Goal: Task Accomplishment & Management: Complete application form

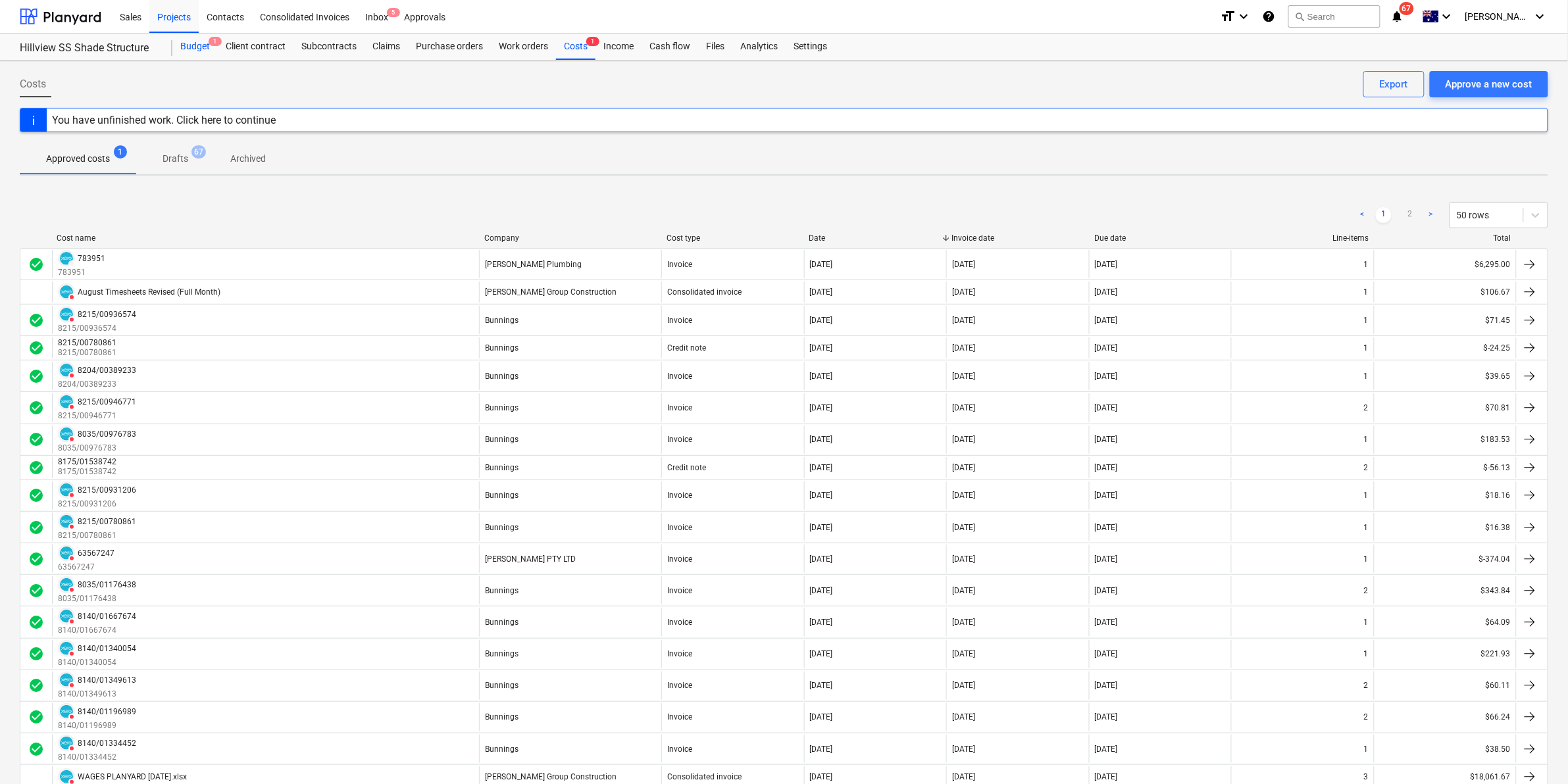
click at [203, 44] on div "Budget 1" at bounding box center [195, 47] width 45 height 27
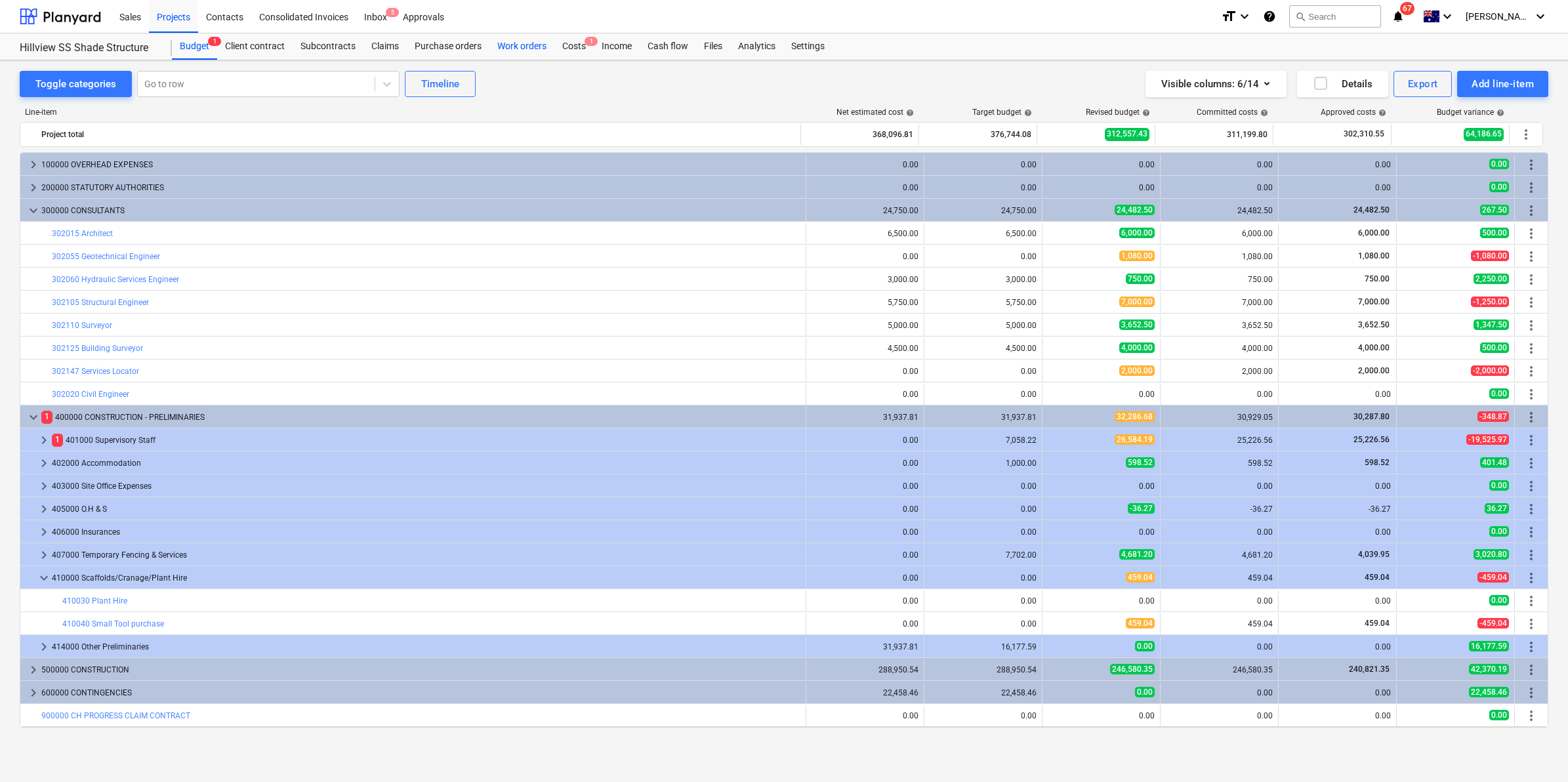
drag, startPoint x: 565, startPoint y: 44, endPoint x: 546, endPoint y: 36, distance: 20.6
click at [565, 44] on div "Costs 1" at bounding box center [574, 47] width 40 height 26
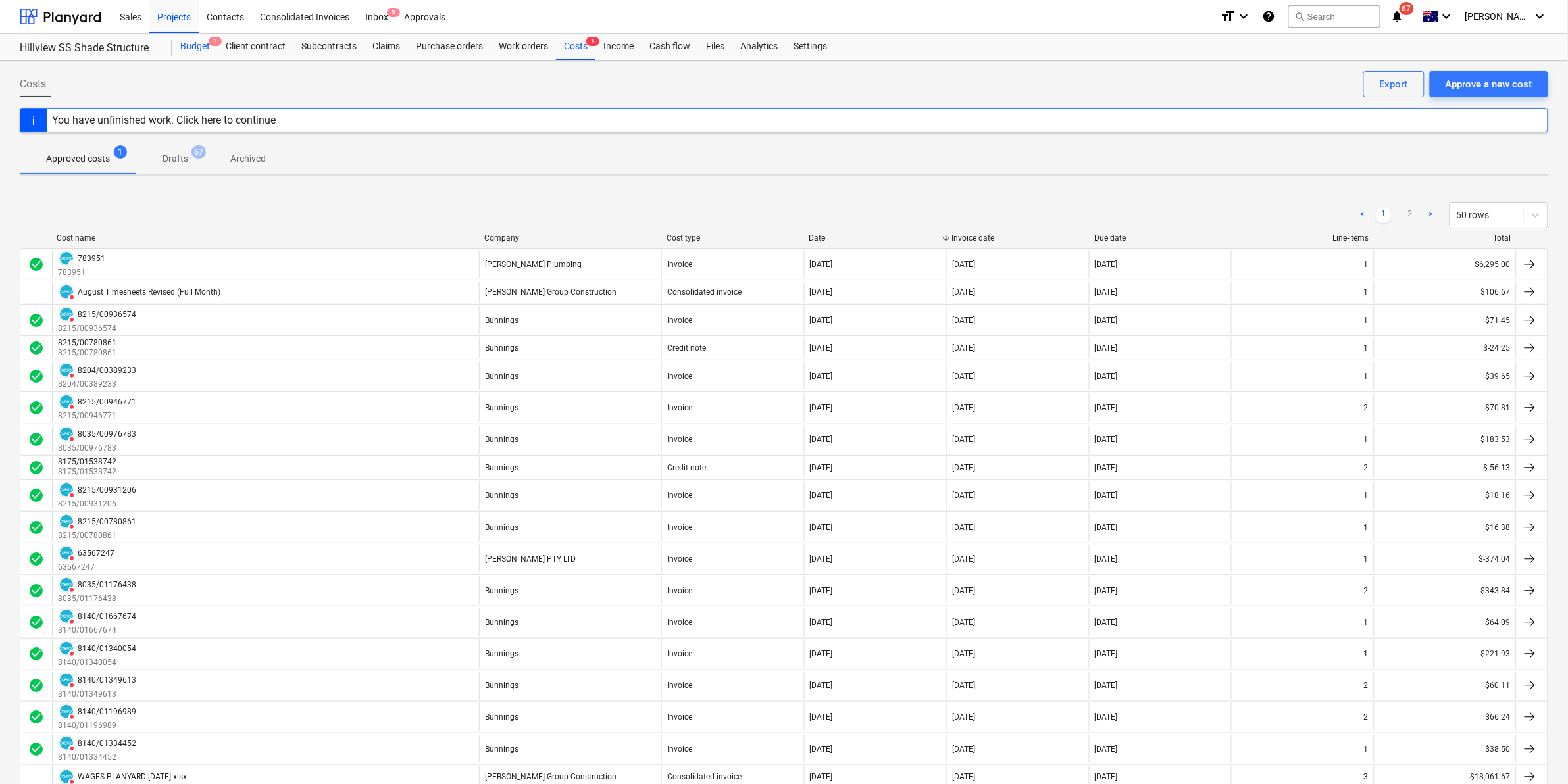
click at [186, 40] on div "Budget 1" at bounding box center [195, 47] width 45 height 27
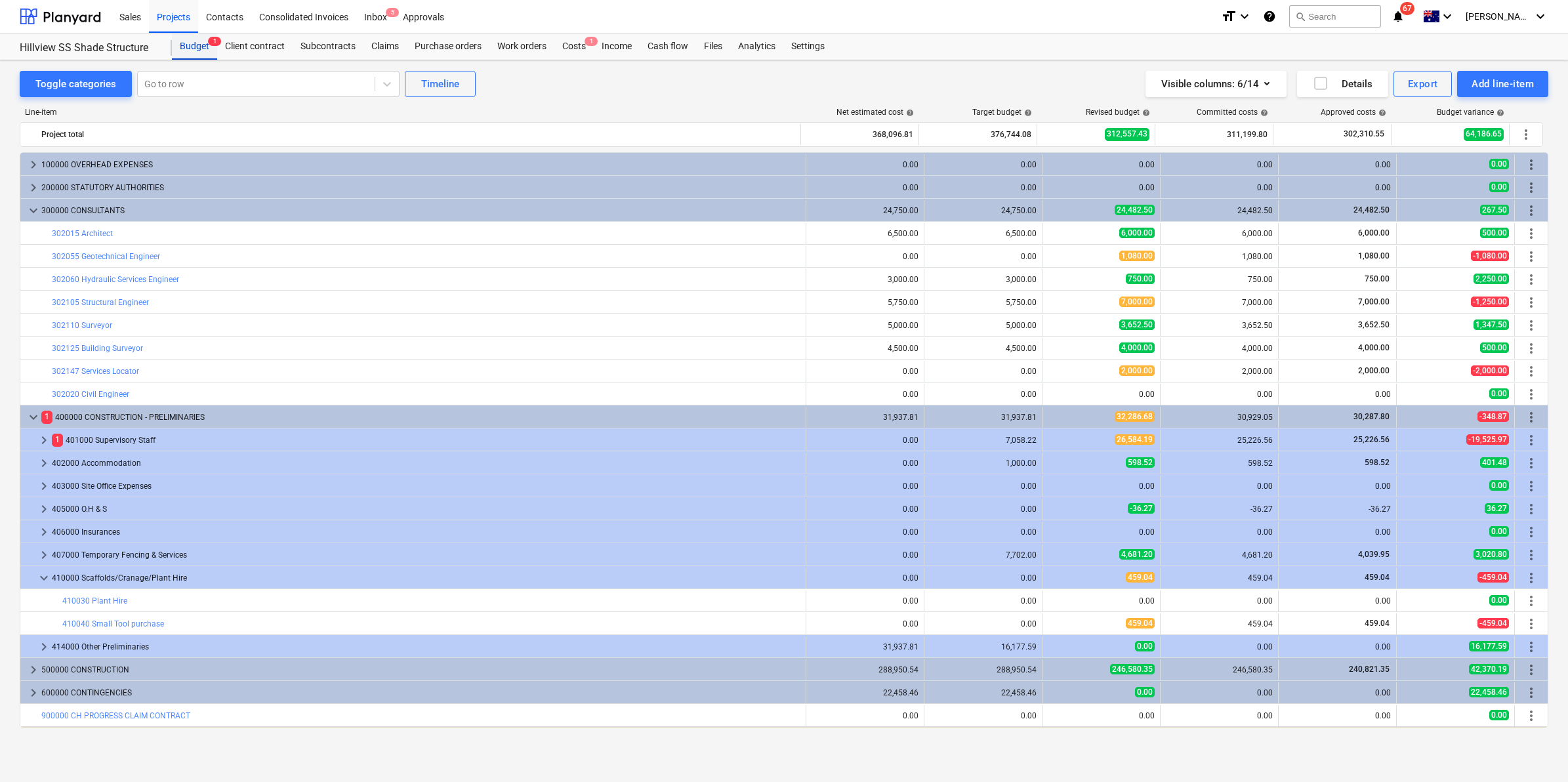
click at [186, 44] on div "Budget 1" at bounding box center [194, 47] width 45 height 26
click at [1405, 16] on icon "notifications" at bounding box center [1398, 16] width 13 height 16
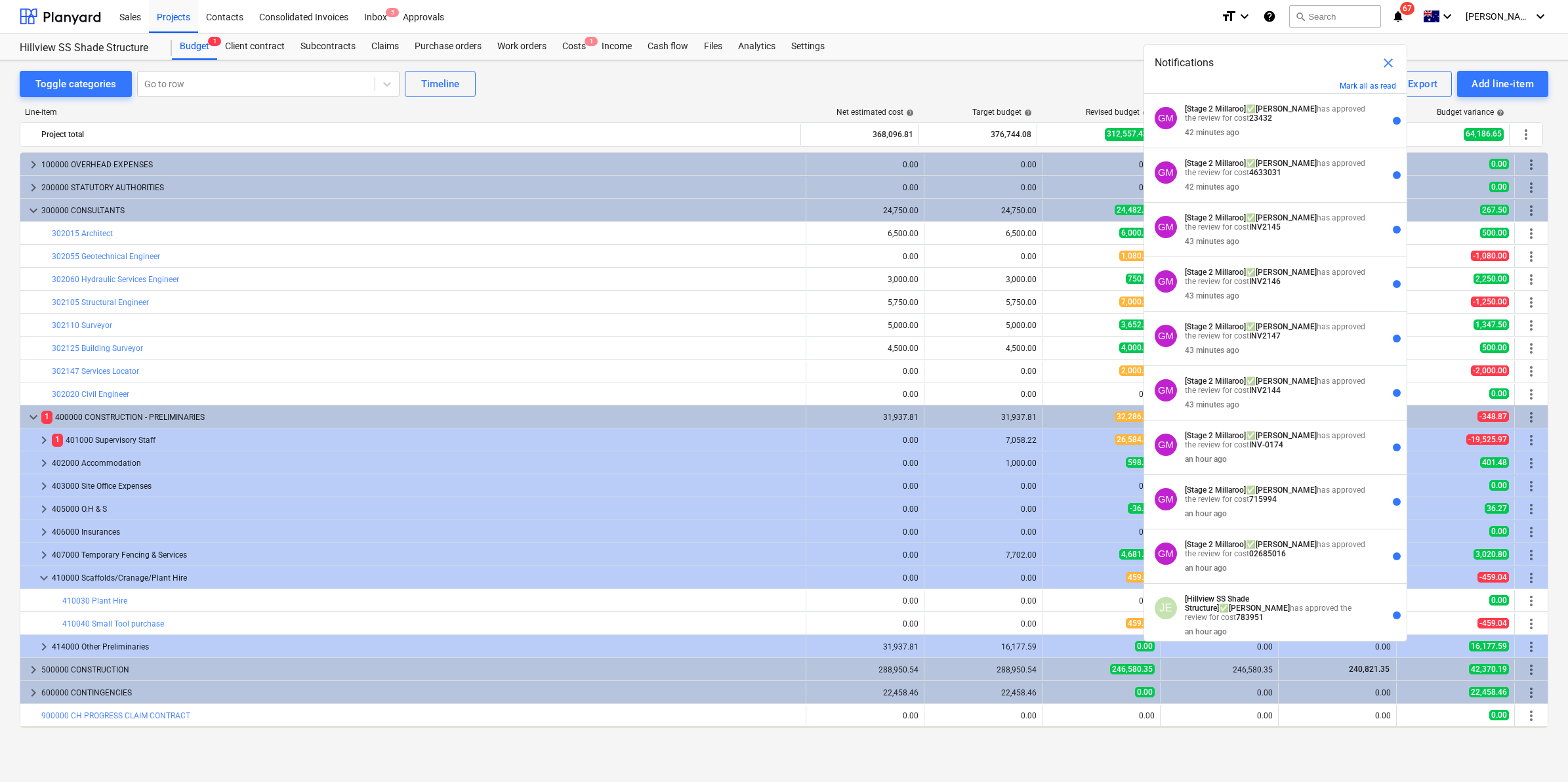
click at [1041, 21] on div "Sales Projects Contacts Consolidated Invoices Inbox 5 Approvals" at bounding box center [660, 16] width 1099 height 33
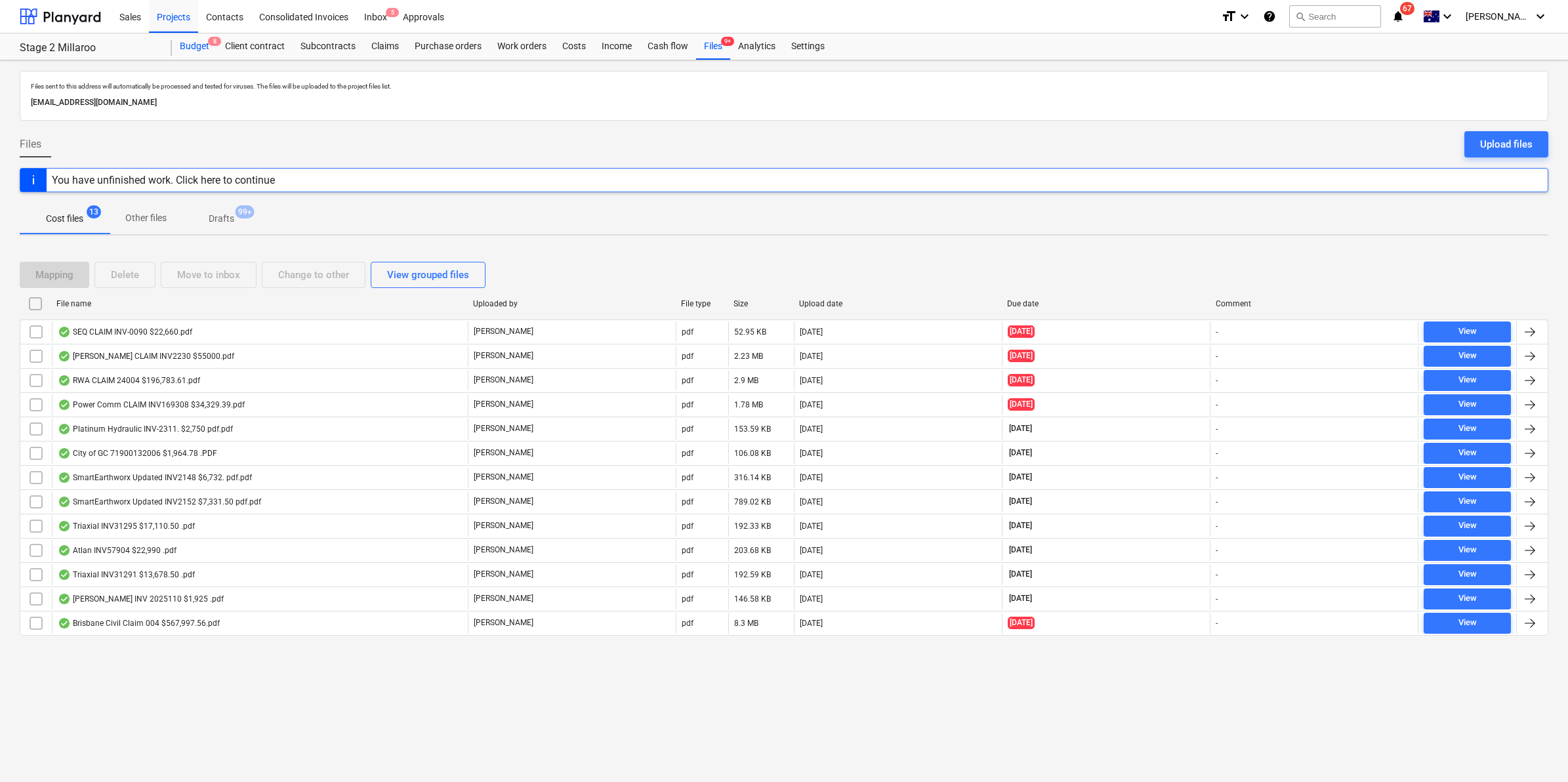
click at [195, 49] on div "Budget 8" at bounding box center [194, 47] width 45 height 26
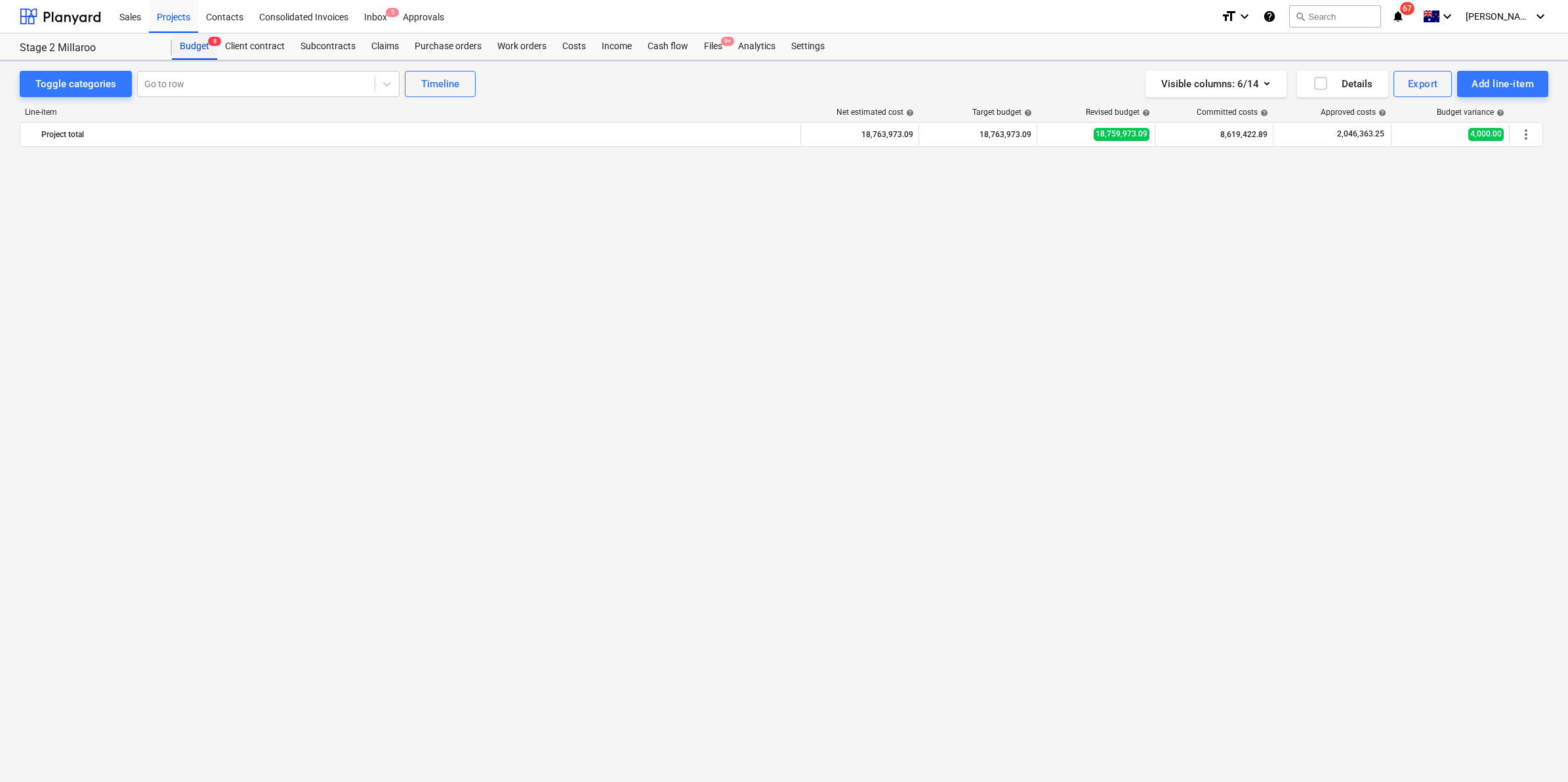
scroll to position [1172, 0]
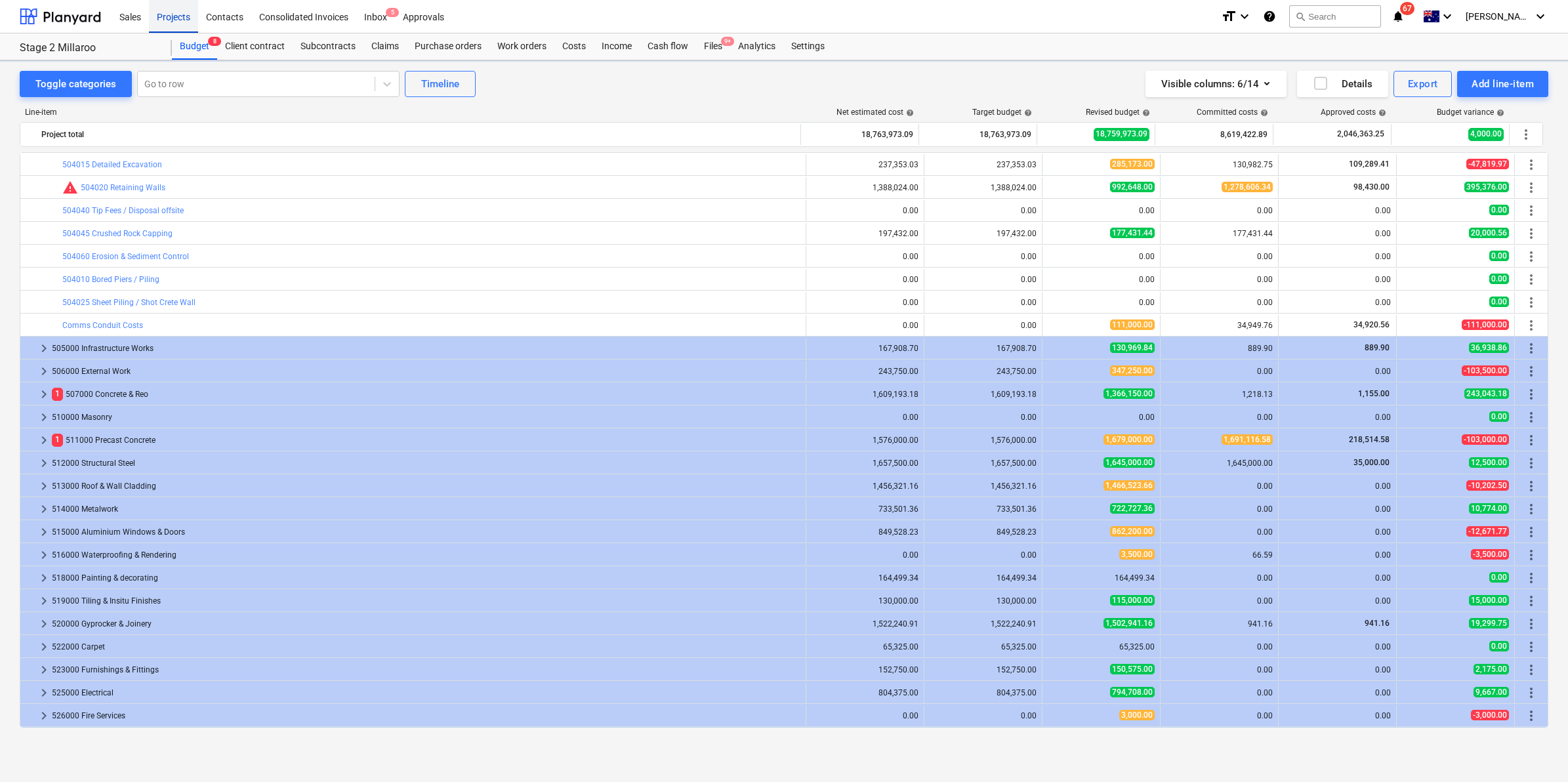
click at [178, 13] on div "Projects" at bounding box center [173, 16] width 49 height 33
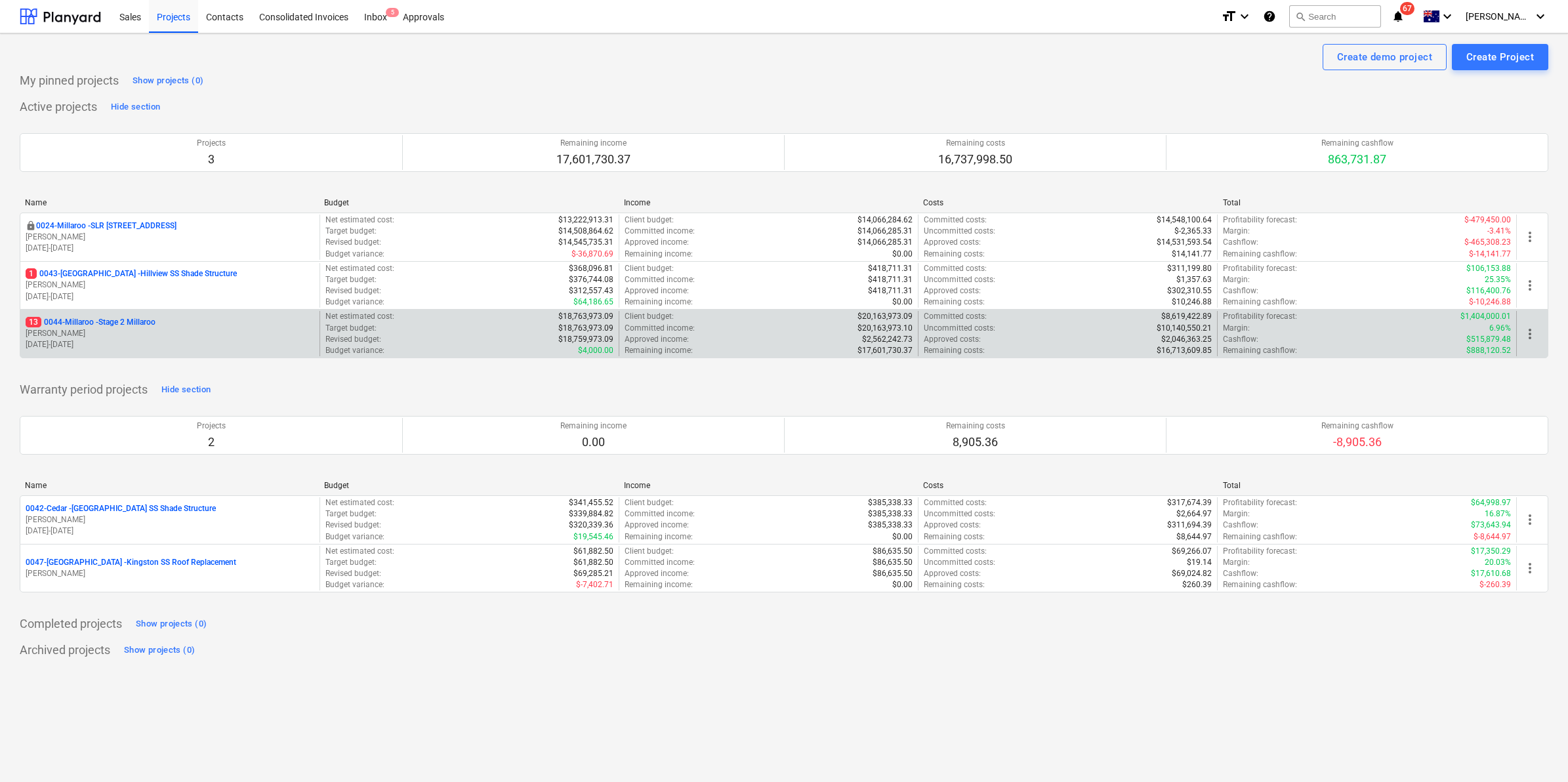
click at [107, 319] on p "13 0044-Millaroo - Stage 2 Millaroo" at bounding box center [90, 322] width 130 height 11
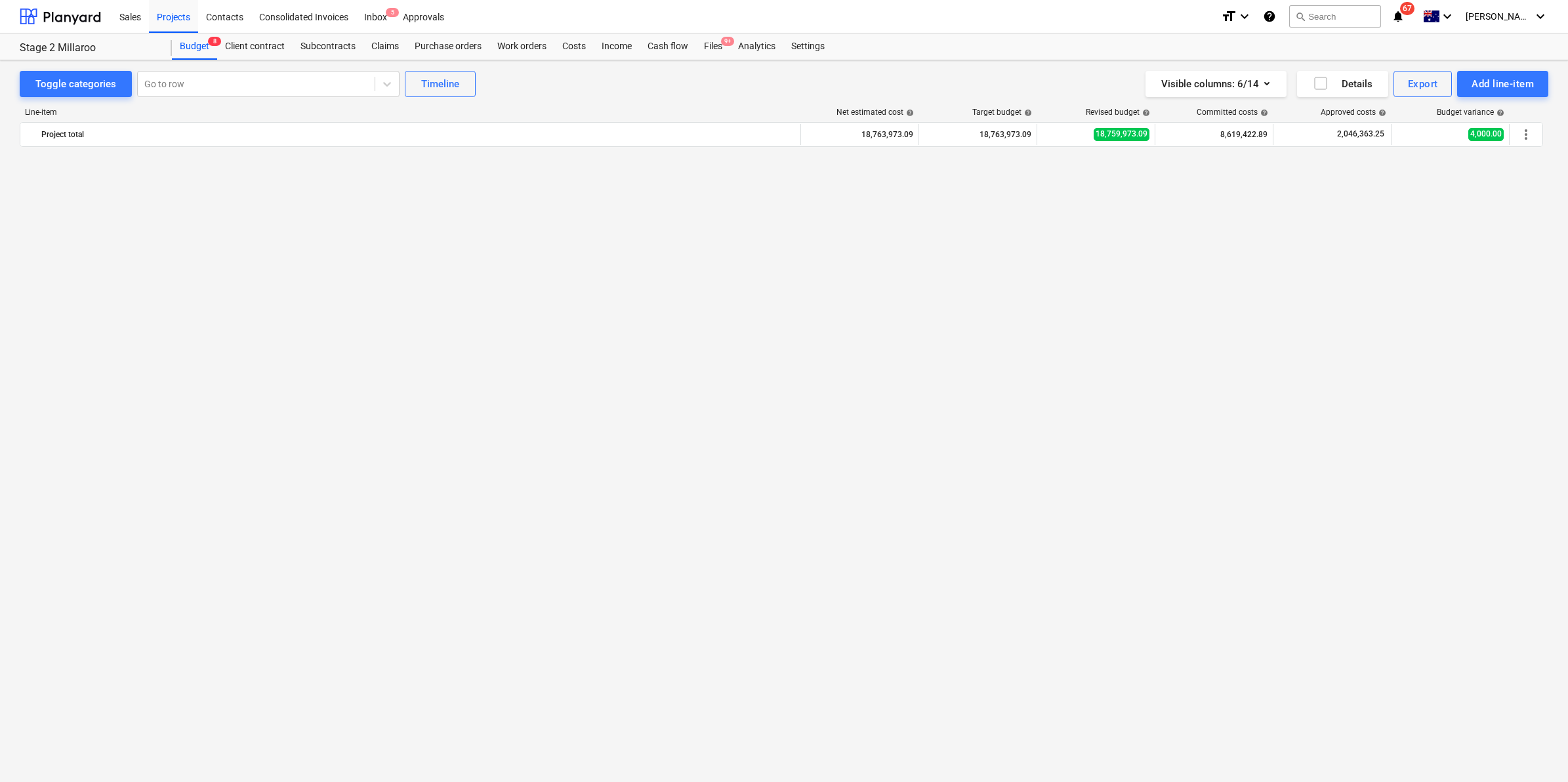
scroll to position [1172, 0]
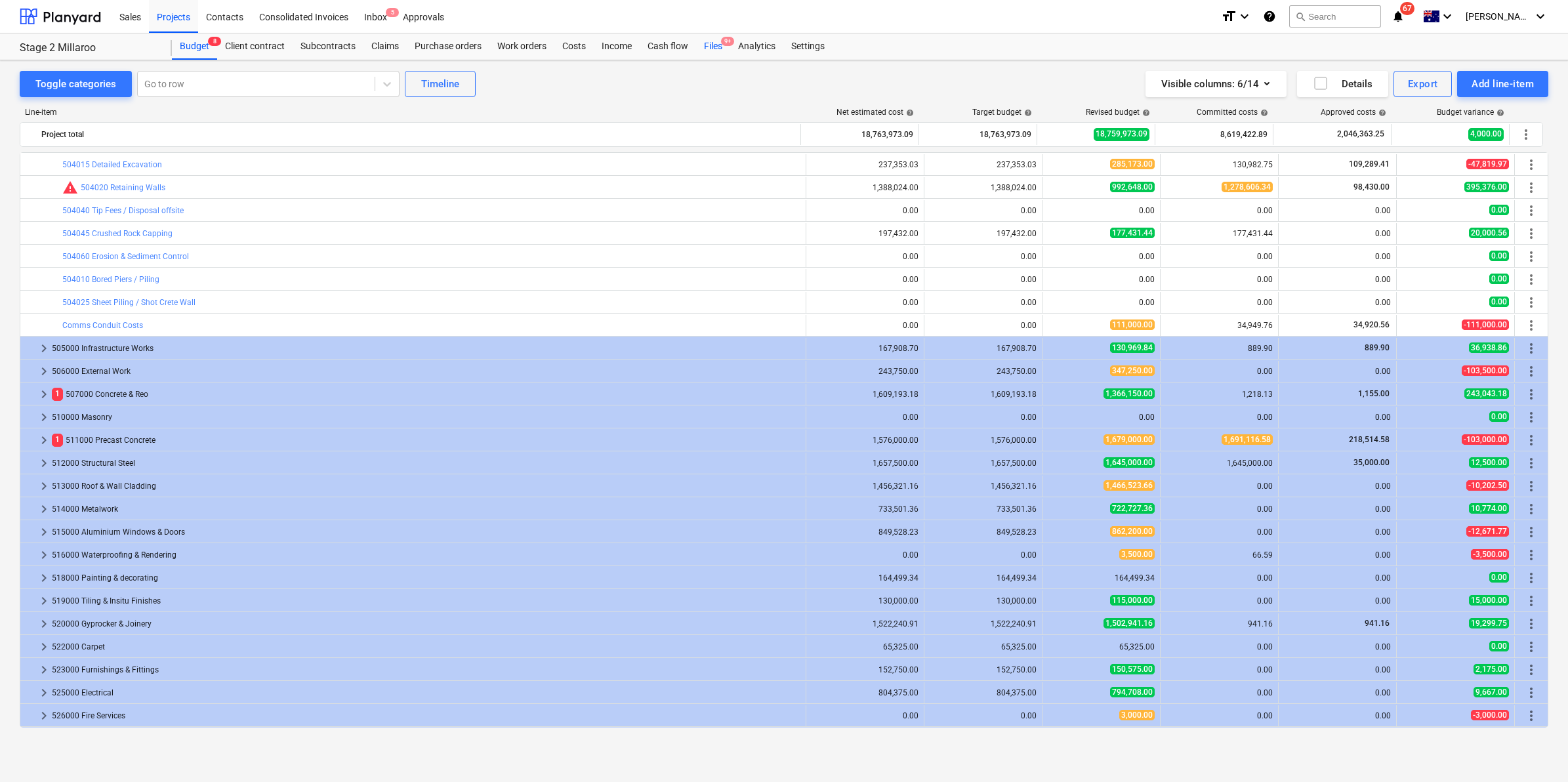
click at [712, 44] on div "Files 9+" at bounding box center [713, 47] width 34 height 26
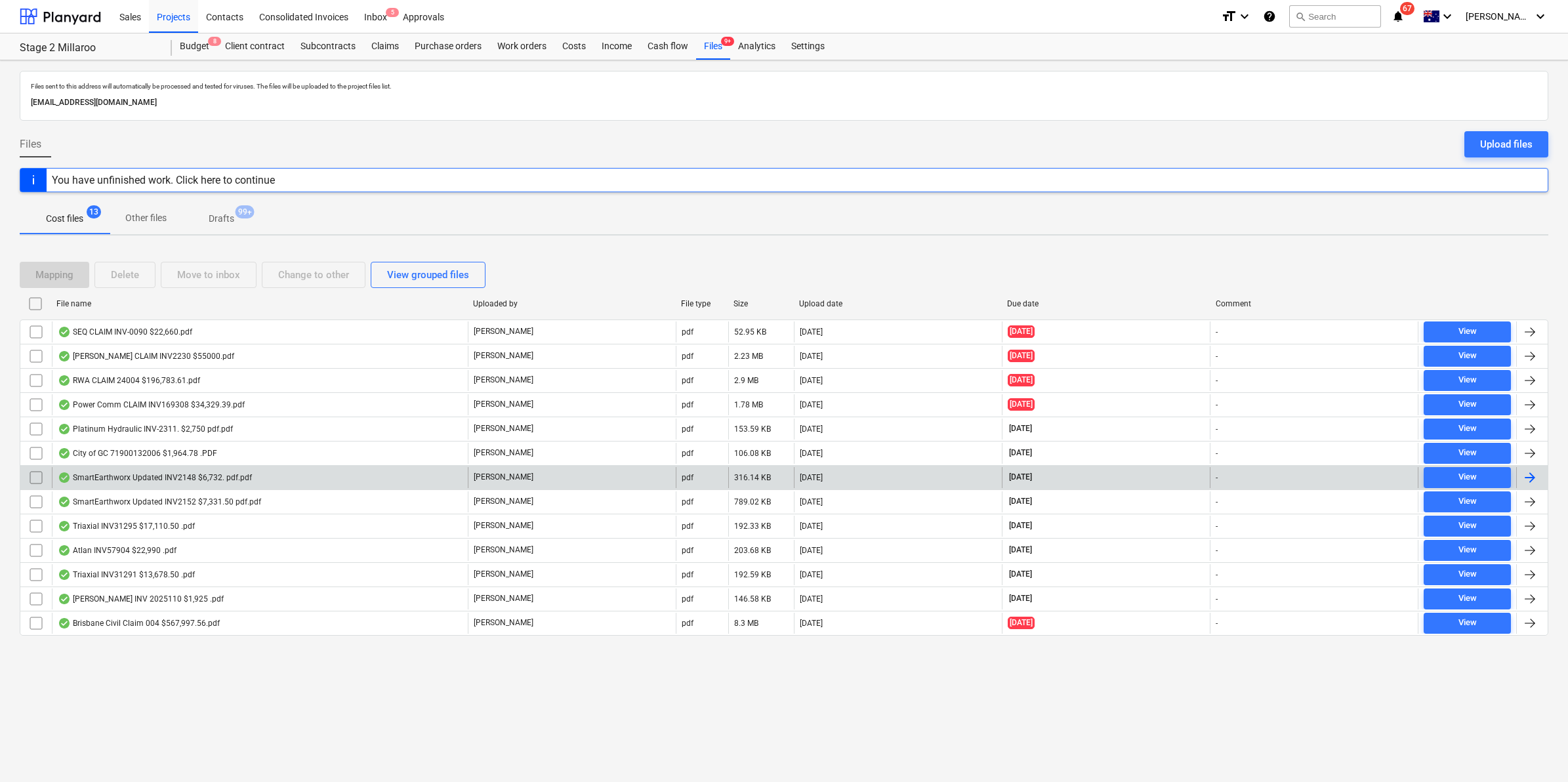
click at [166, 478] on div "SmartEarthworx Updated INV2148 $6,732. pdf.pdf" at bounding box center [155, 477] width 194 height 10
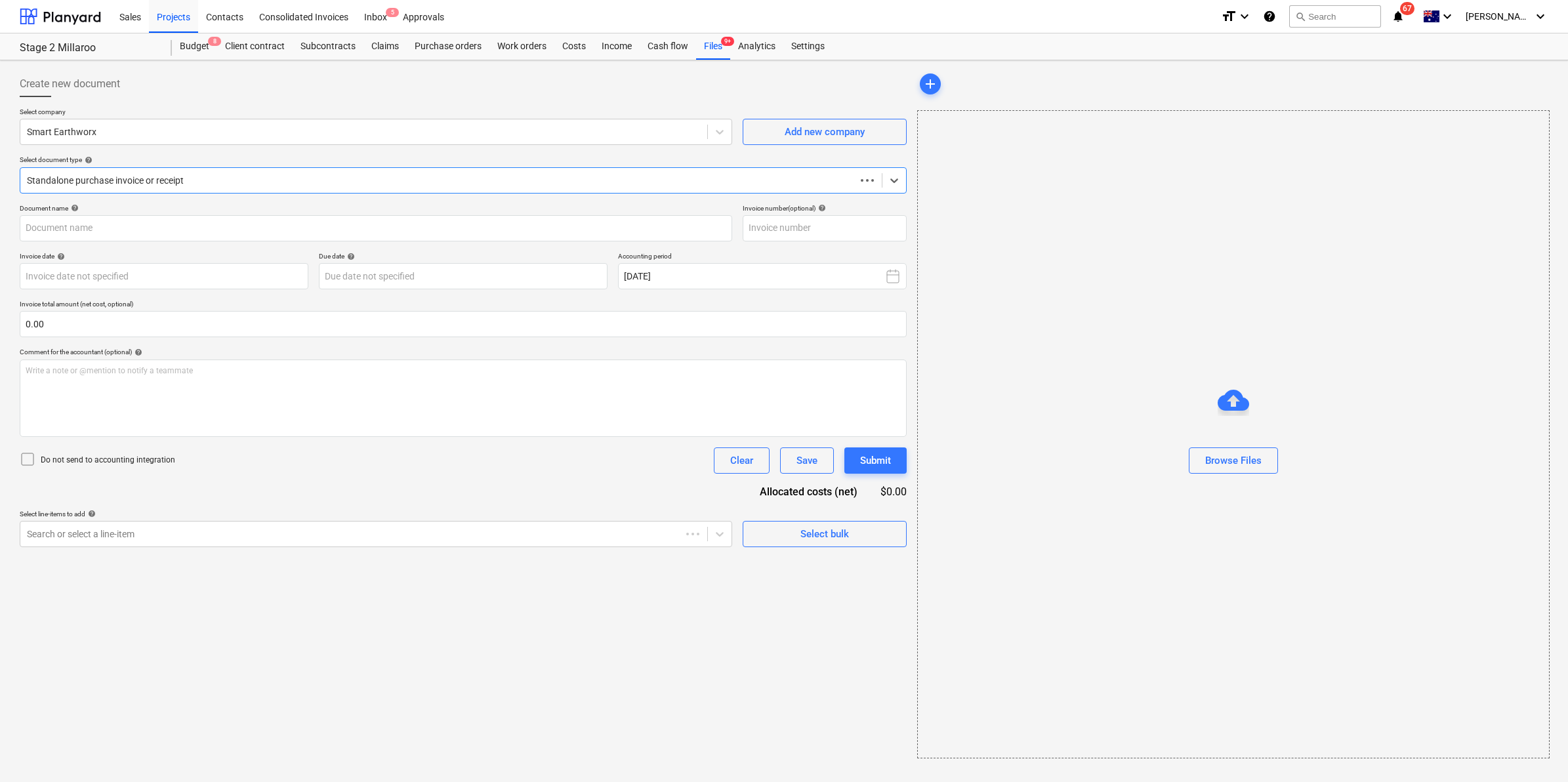
type input "INV2148"
type input "01 Oct 2025"
type input "21 Oct 2025"
click at [716, 48] on div "Files 9+" at bounding box center [713, 47] width 34 height 26
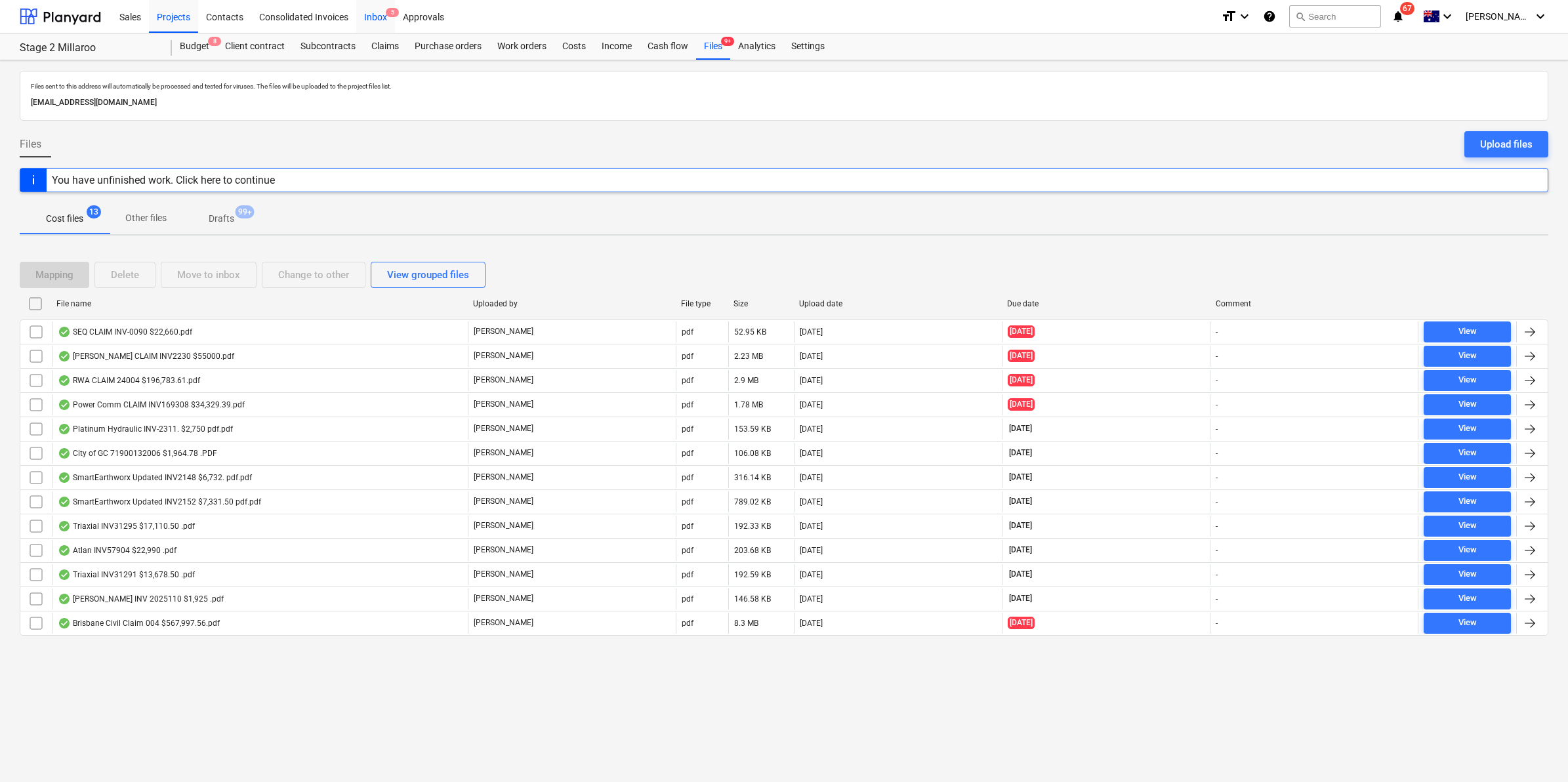
click at [369, 14] on div "Inbox 5" at bounding box center [376, 16] width 39 height 33
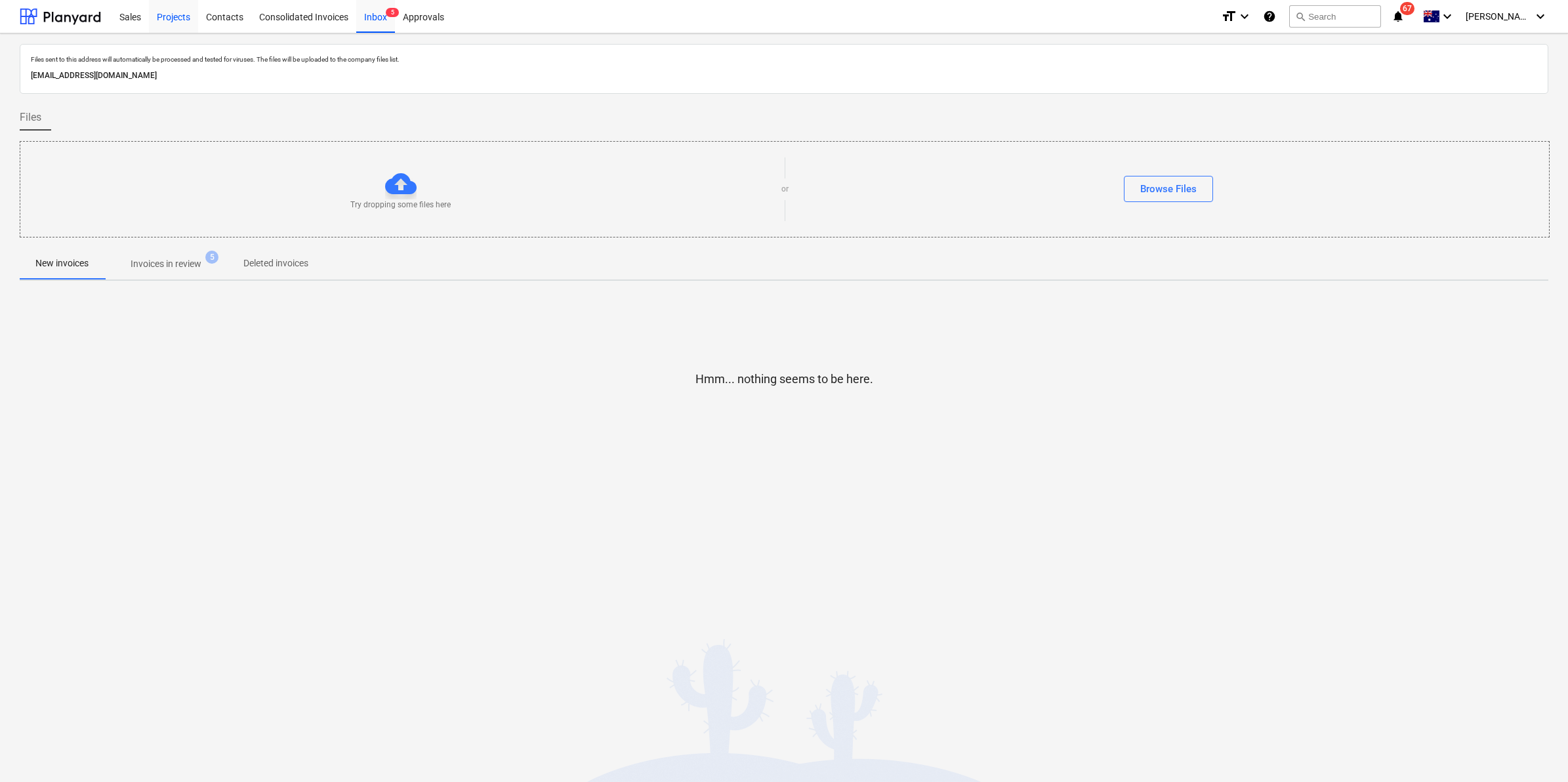
click at [162, 10] on div "Projects" at bounding box center [173, 16] width 49 height 33
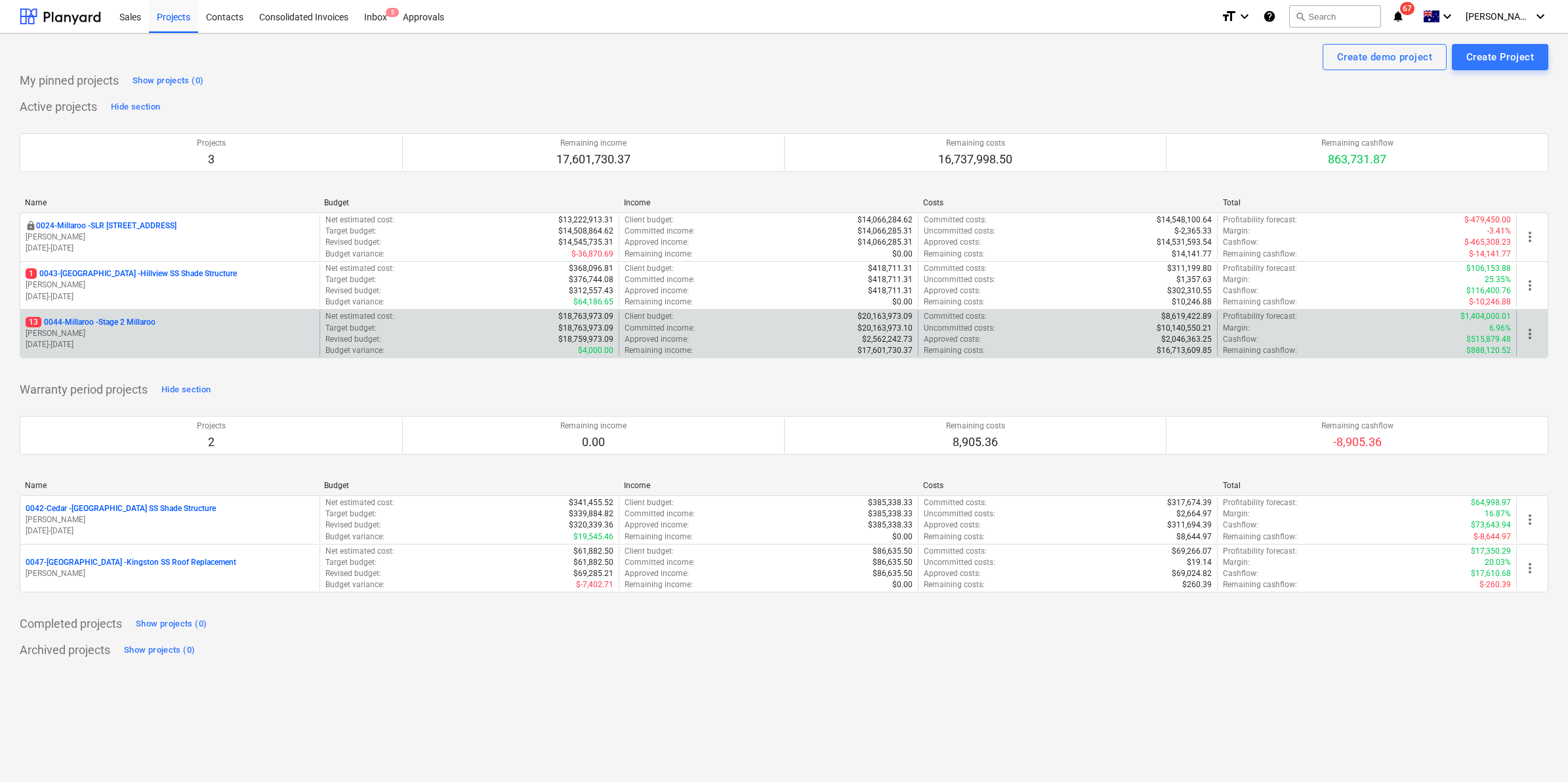
click at [112, 322] on p "13 0044-Millaroo - Stage 2 Millaroo" at bounding box center [90, 322] width 130 height 11
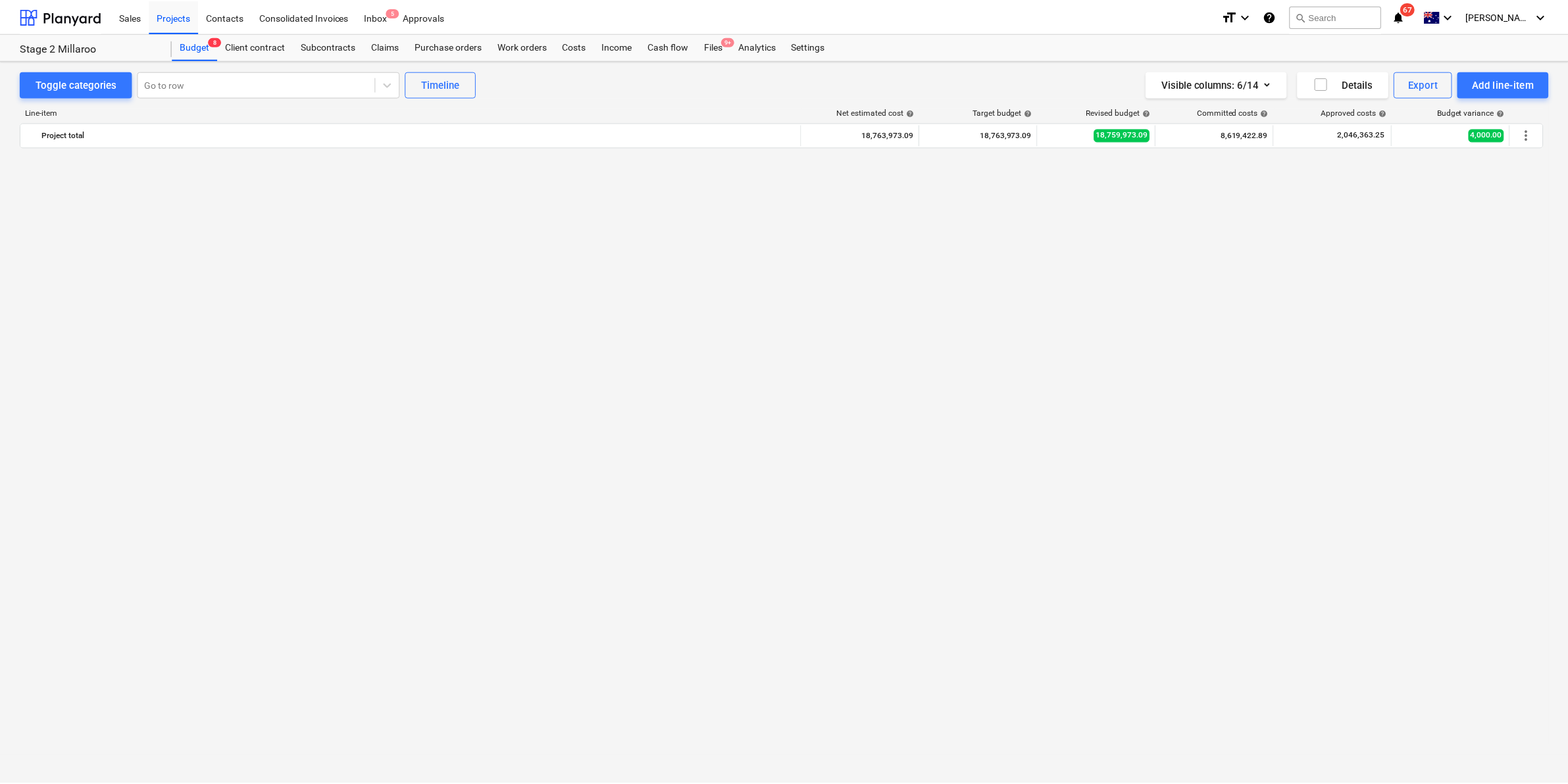
scroll to position [1175, 0]
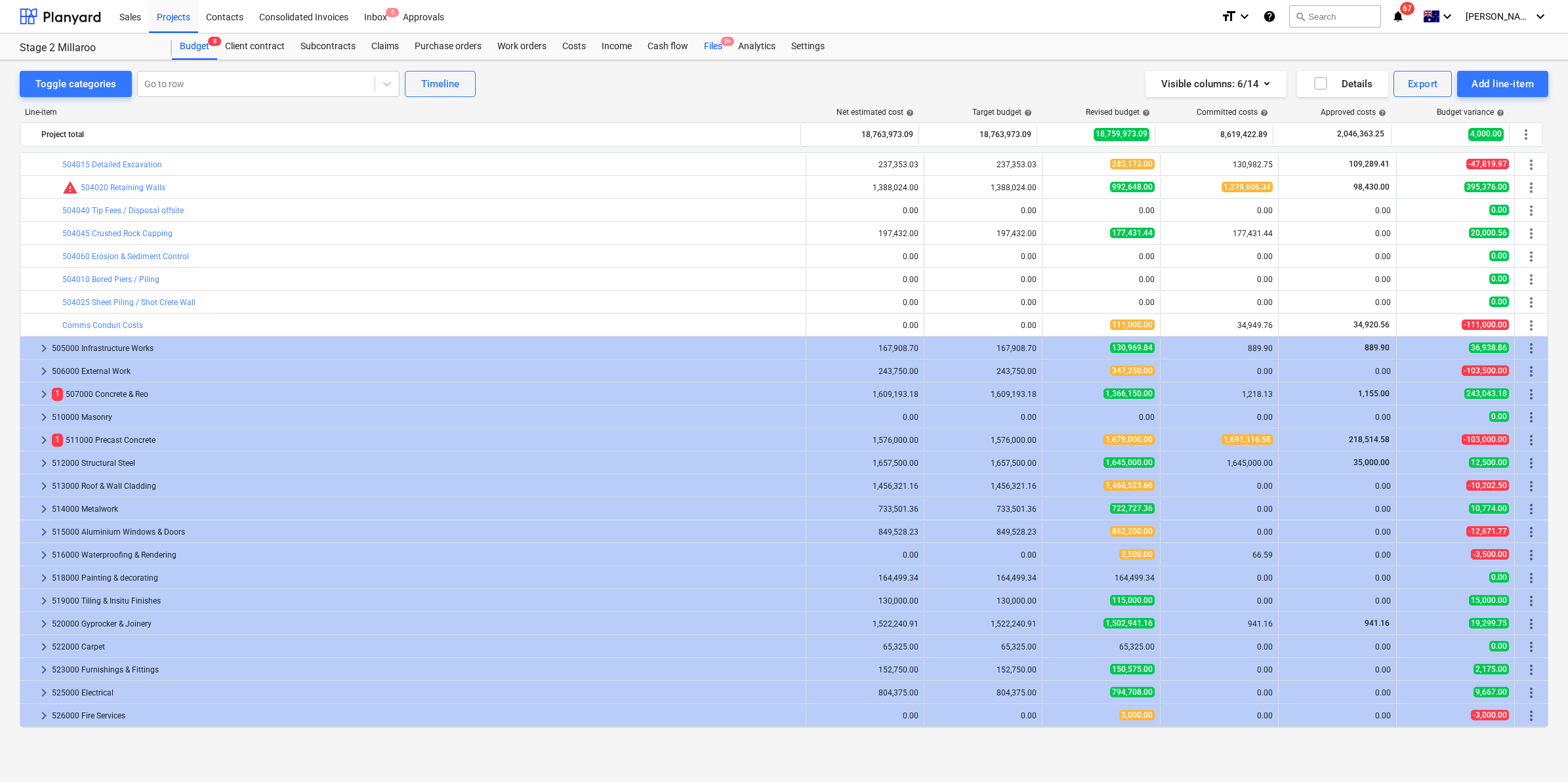
click at [715, 48] on div "Files 9+" at bounding box center [713, 47] width 34 height 26
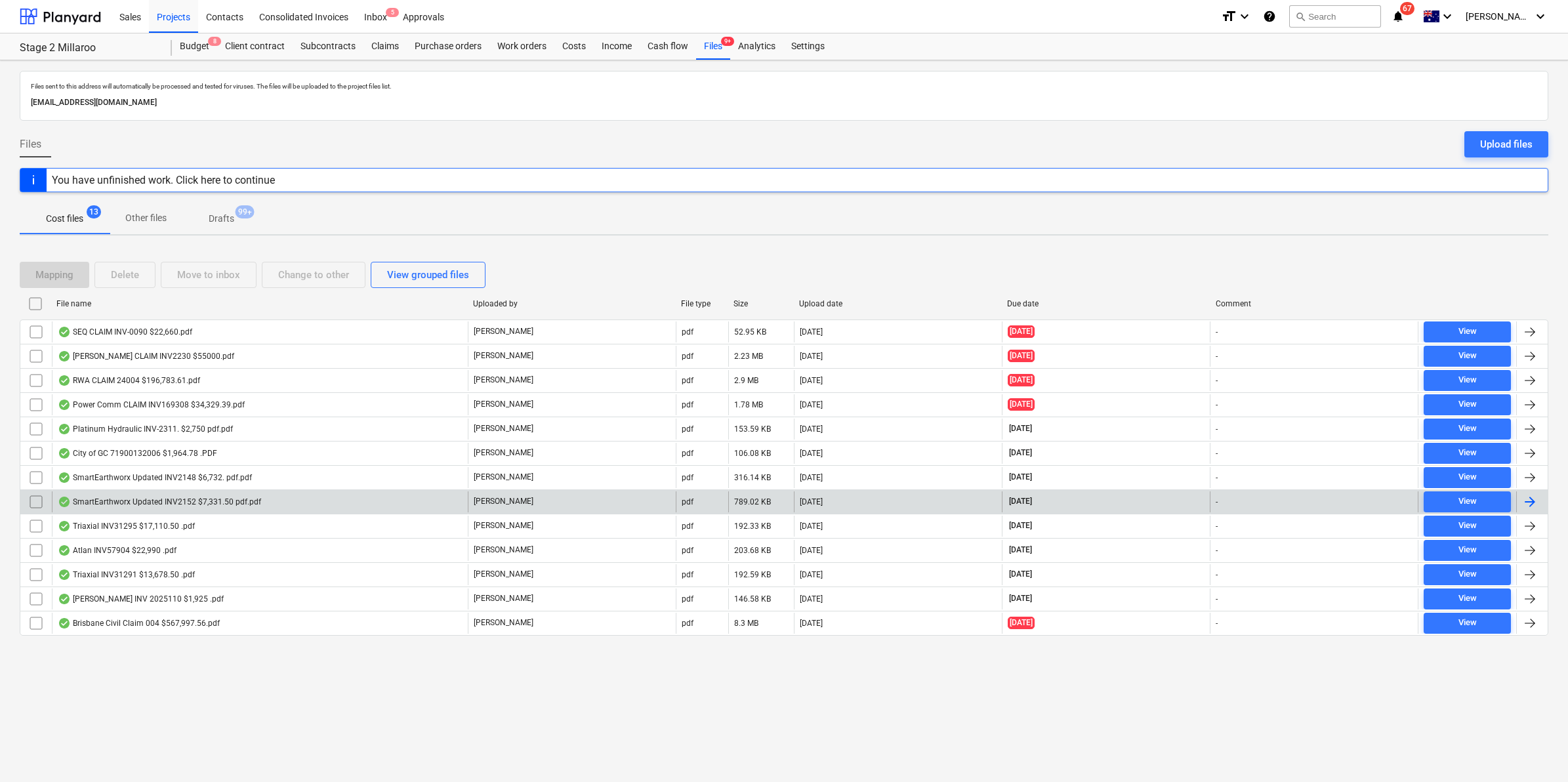
click at [142, 493] on div "SmartEarthworx Updated INV2152 $7,331.50 pdf.pdf" at bounding box center [260, 502] width 416 height 21
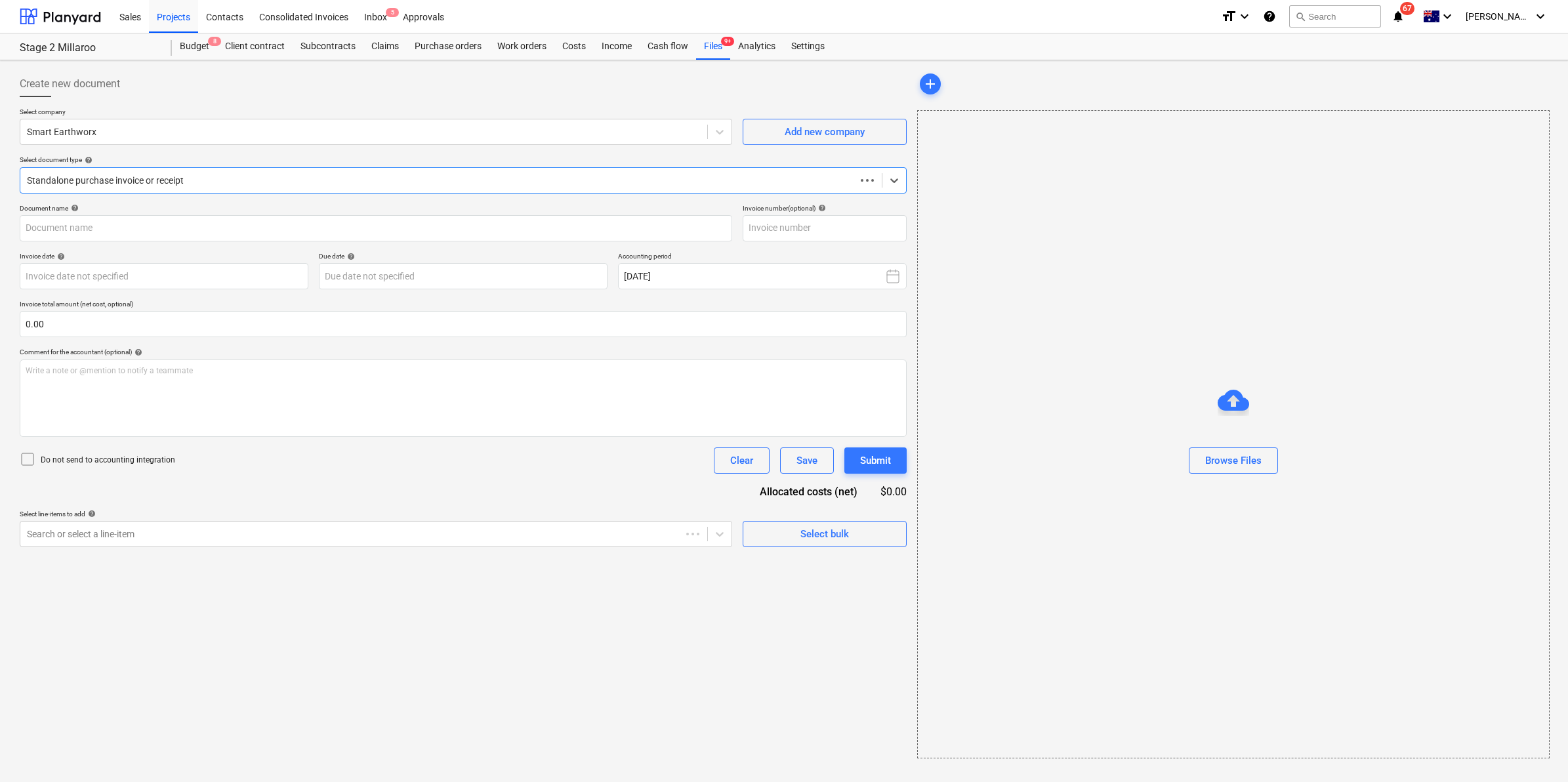
type input "INV2152"
type input "01 Oct 2025"
type input "22 Oct 2025"
click at [359, 538] on div at bounding box center [362, 534] width 671 height 13
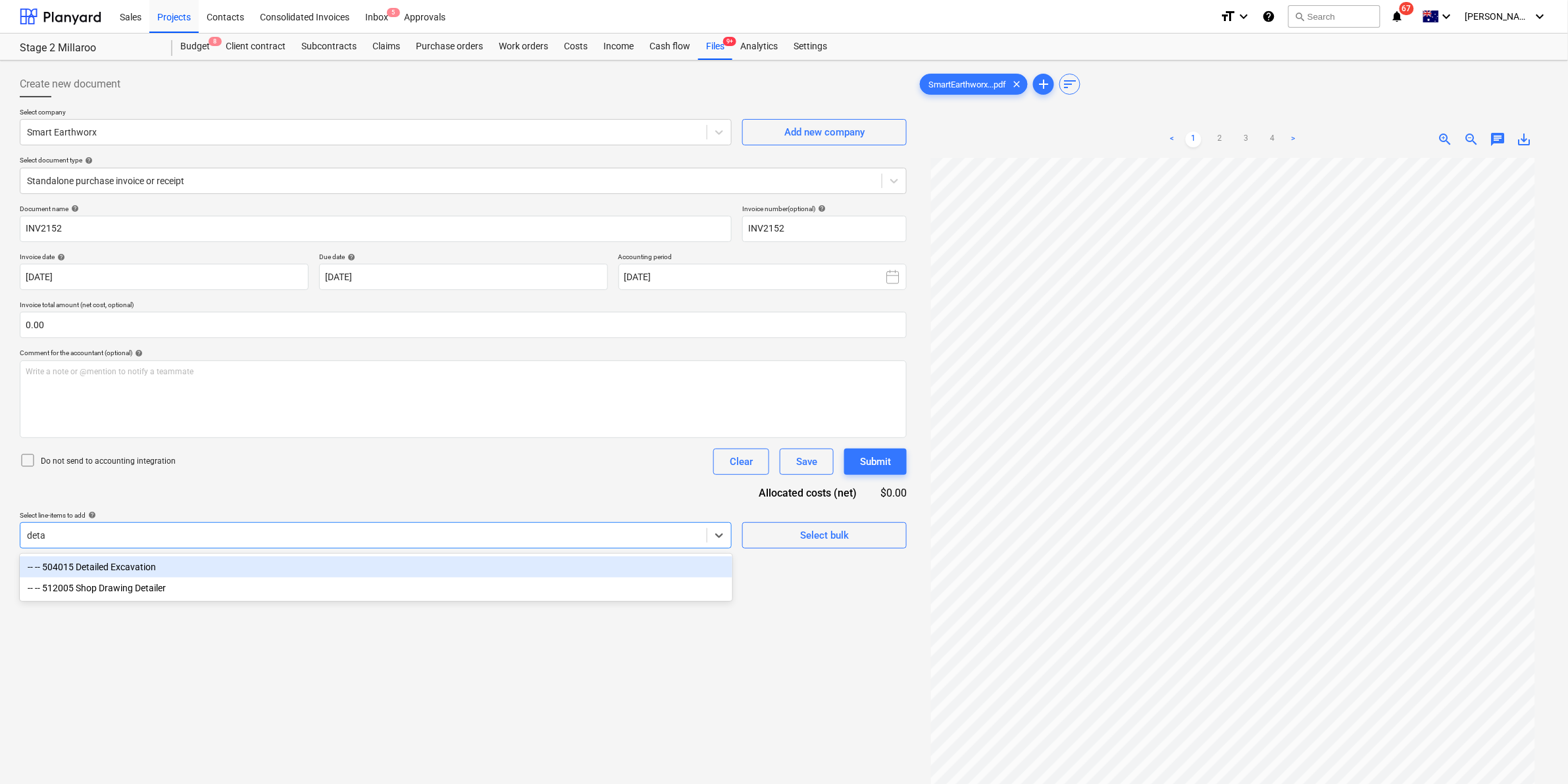
type input "detai"
click at [208, 569] on div "-- -- 504015 Detailed Excavation" at bounding box center [375, 567] width 712 height 21
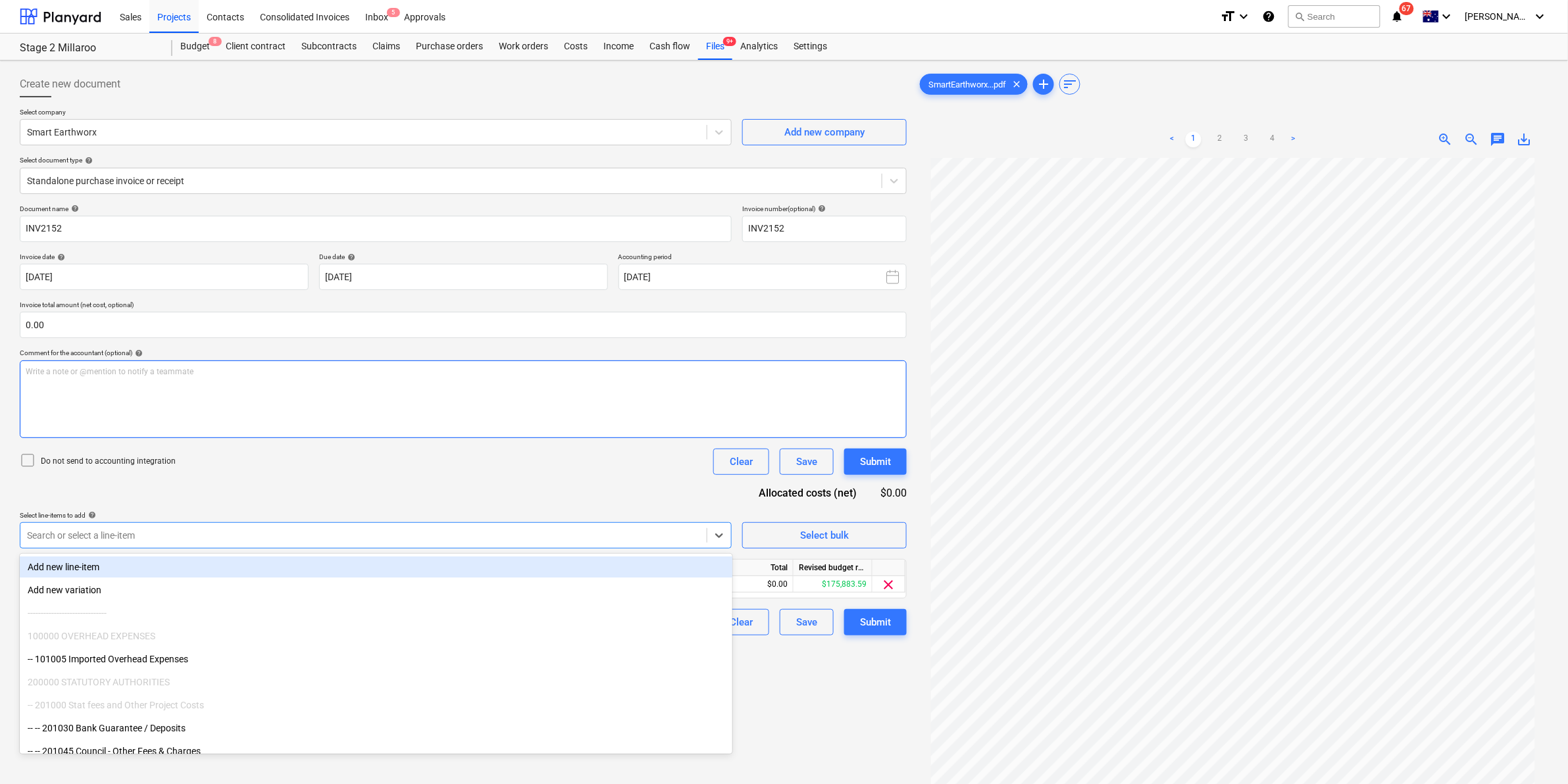
click at [114, 384] on div "Write a note or @mention to notify a teammate ﻿" at bounding box center [463, 399] width 887 height 78
click at [689, 537] on div at bounding box center [364, 535] width 673 height 13
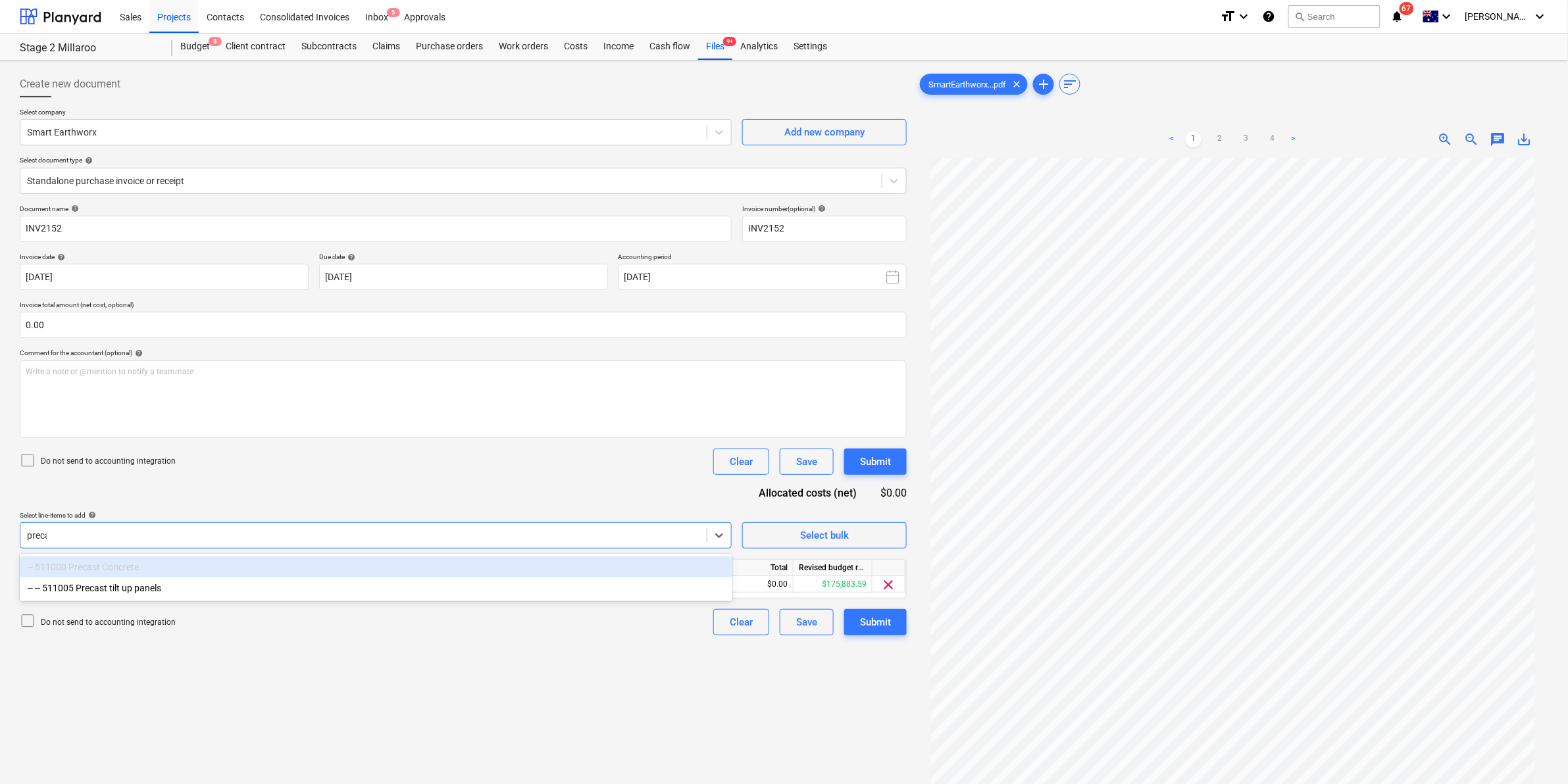
type input "precas"
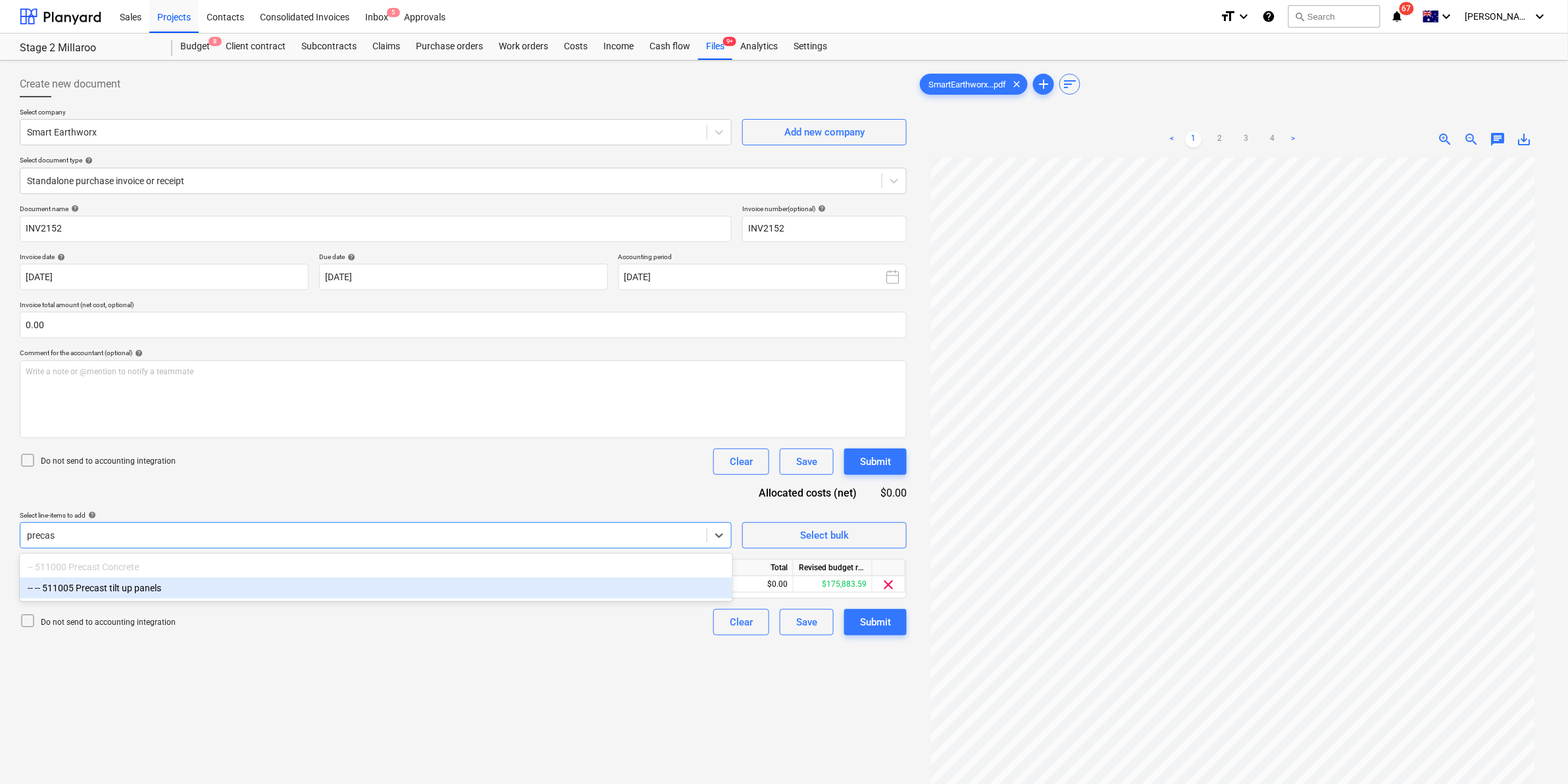
click at [452, 589] on div "-- -- 511005 Precast tilt up panels" at bounding box center [375, 588] width 712 height 21
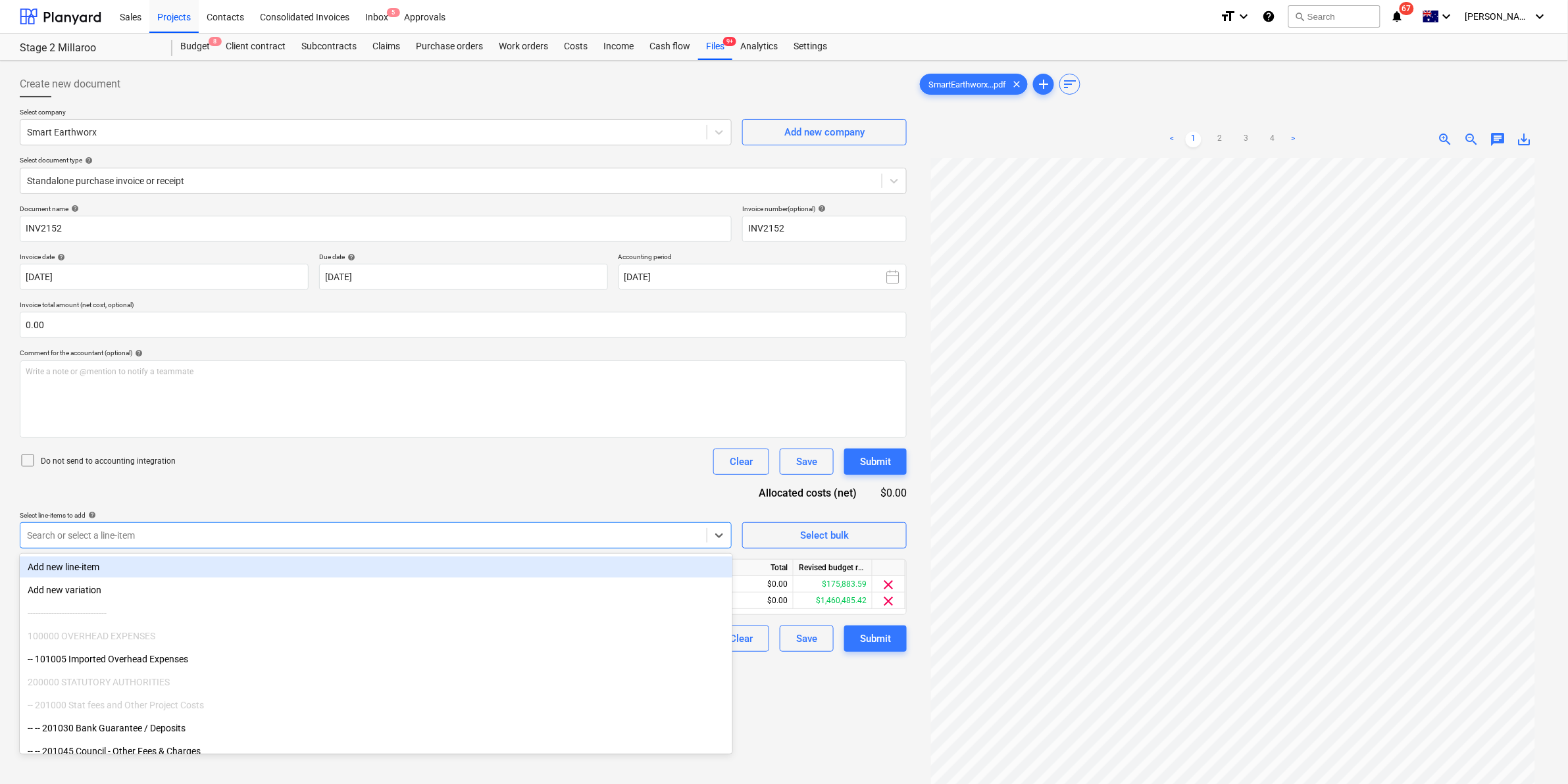
click at [553, 485] on div "Document name help INV2152 Invoice number (optional) help INV2152 Invoice date …" at bounding box center [463, 428] width 887 height 448
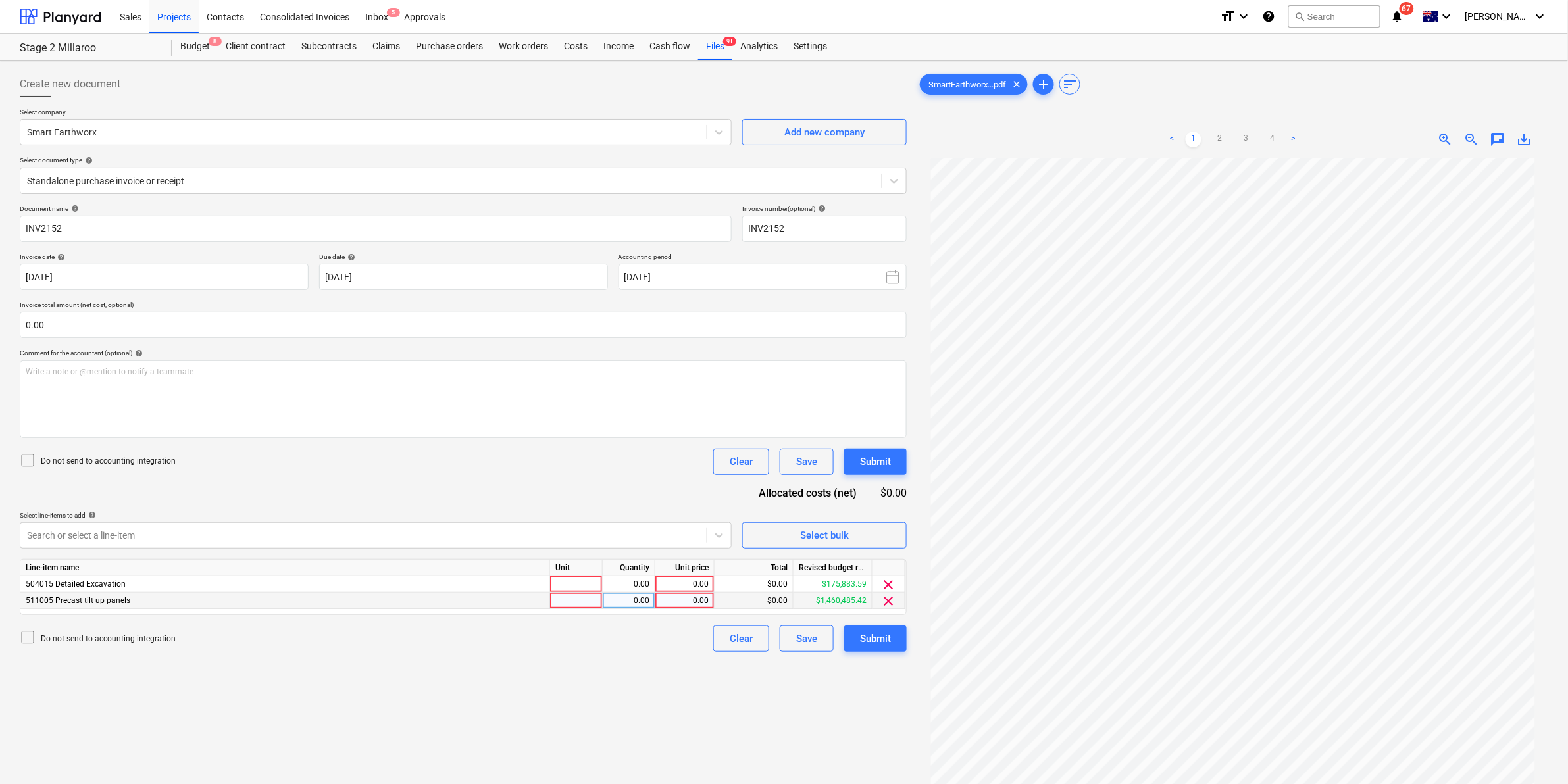
click at [566, 603] on div at bounding box center [576, 601] width 52 height 16
type input "item"
type input "465"
type input "6"
type input "item"
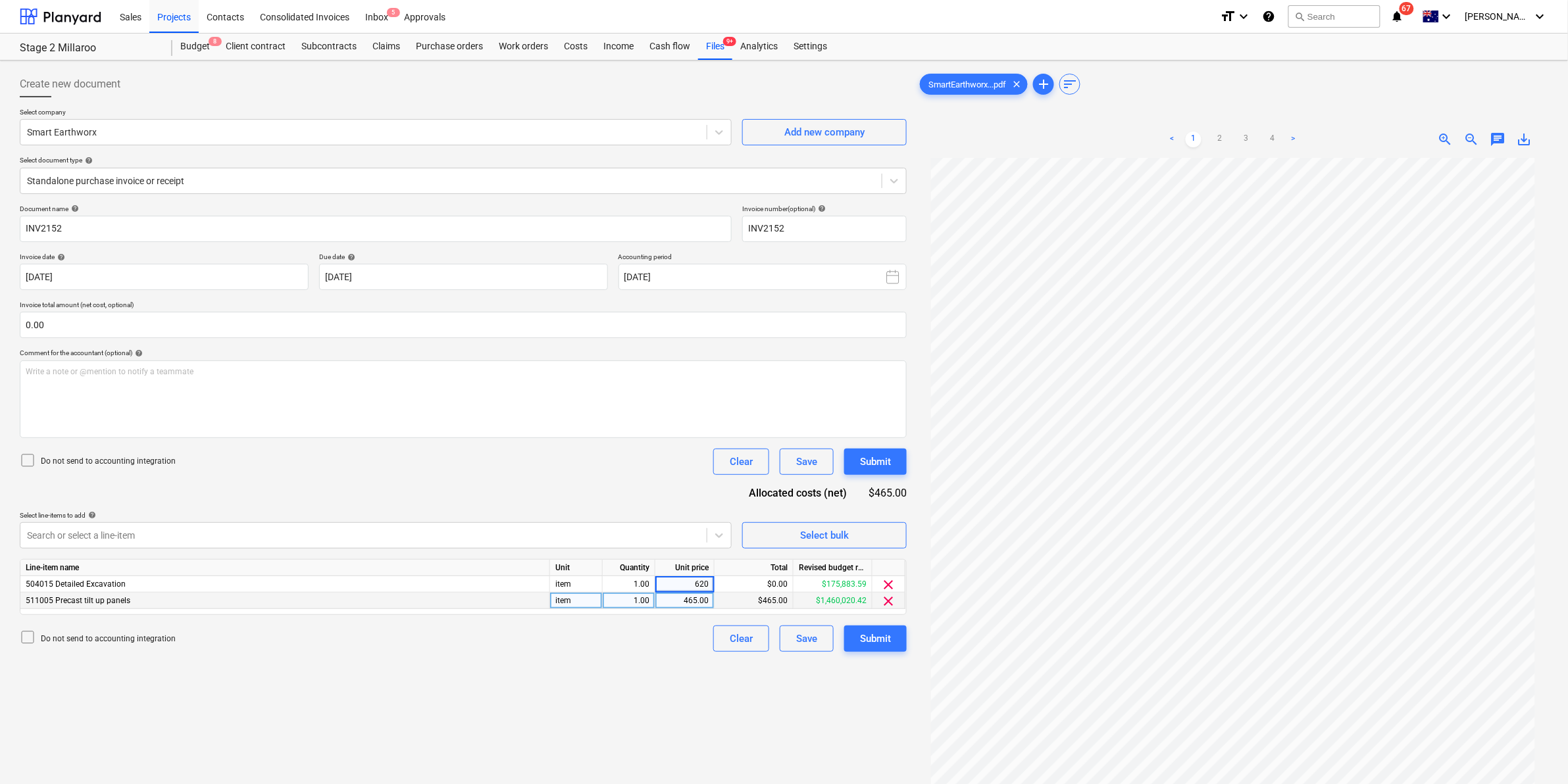
type input "6200"
click at [870, 640] on div "Submit" at bounding box center [875, 639] width 31 height 17
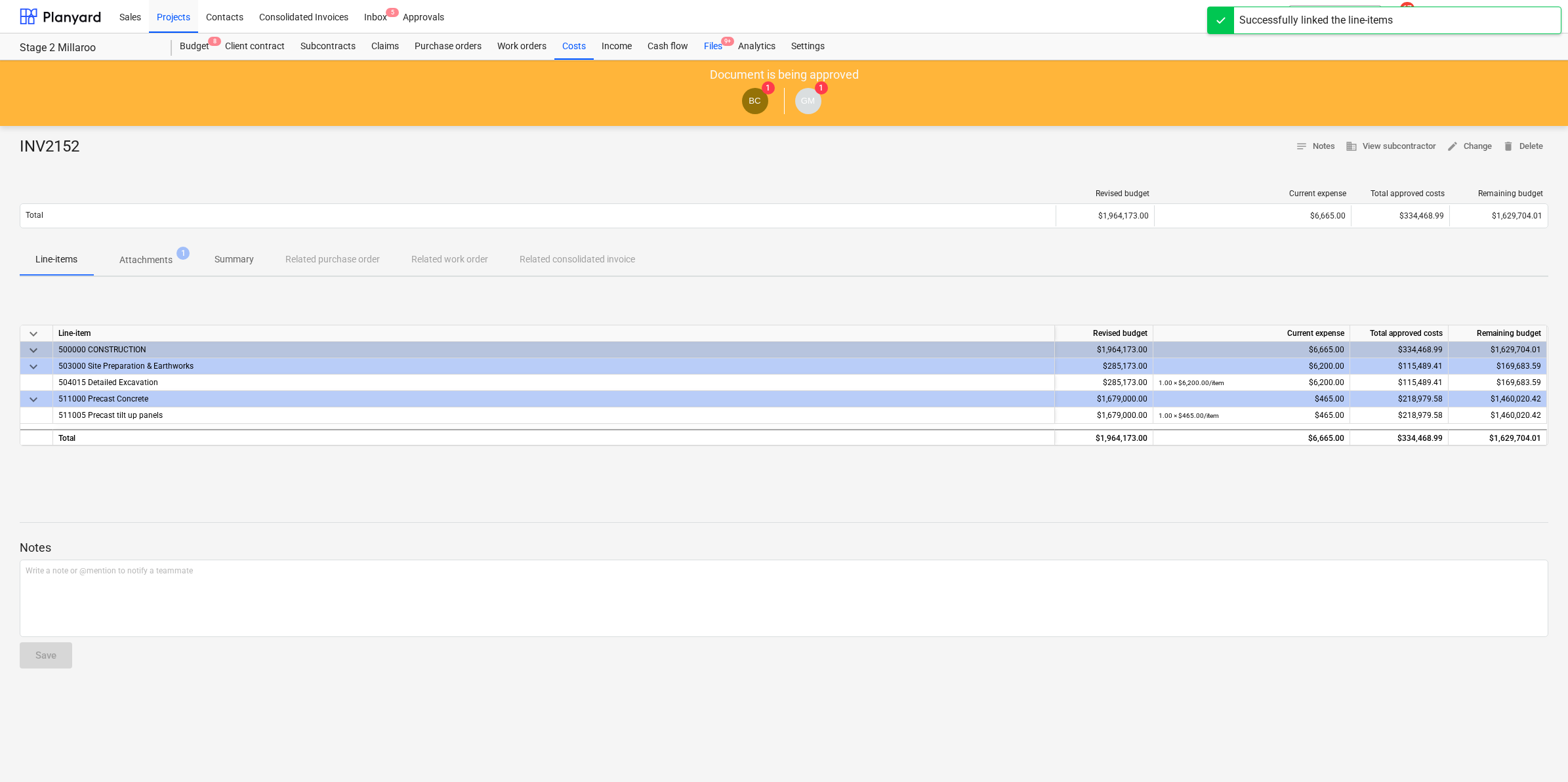
click at [710, 48] on div "Files 9+" at bounding box center [713, 47] width 34 height 26
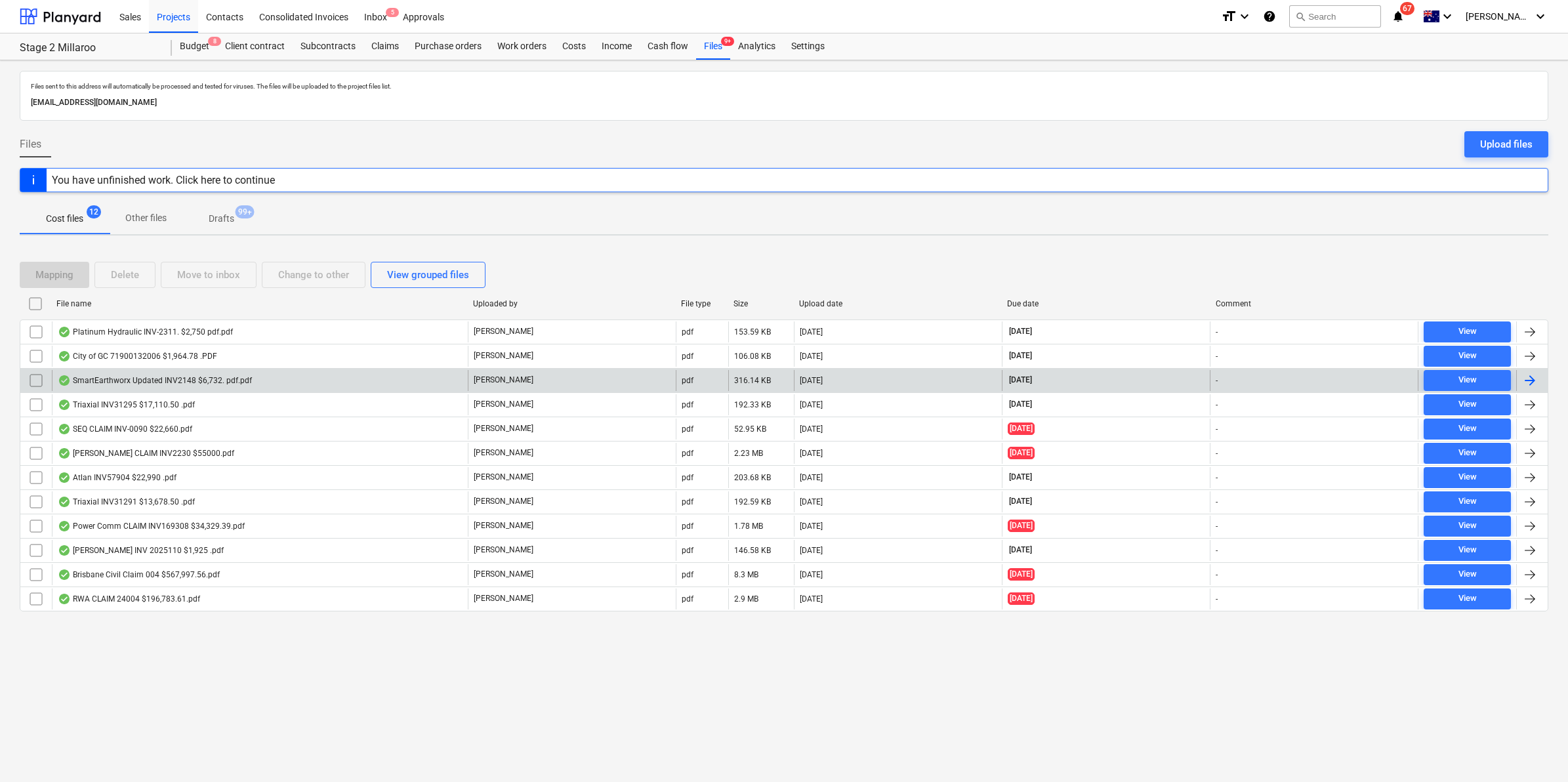
click at [178, 377] on div "SmartEarthworx Updated INV2148 $6,732. pdf.pdf" at bounding box center [155, 380] width 194 height 10
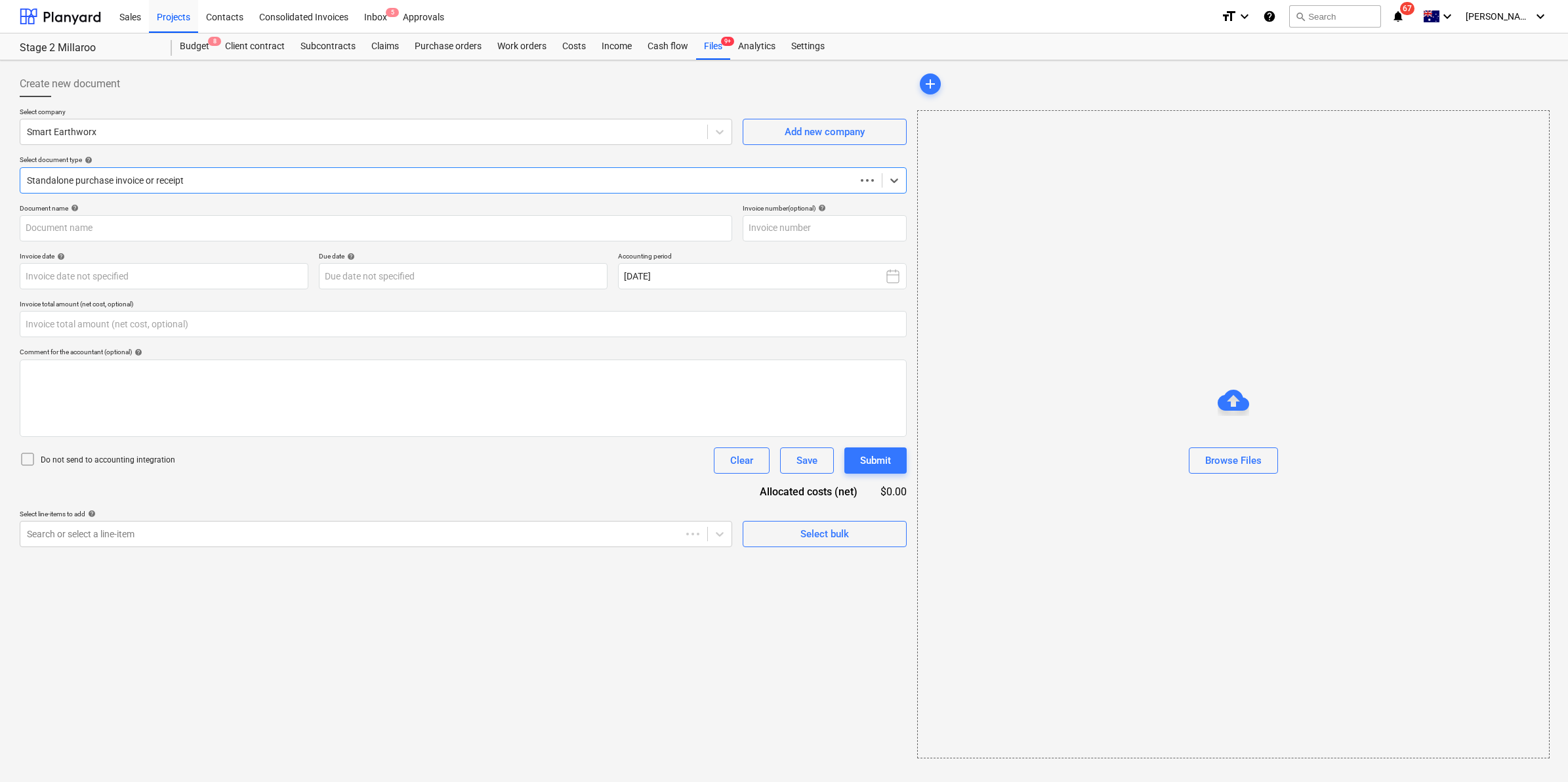
type input "0.00"
type input "INV2148"
type input "01 Oct 2025"
type input "21 Oct 2025"
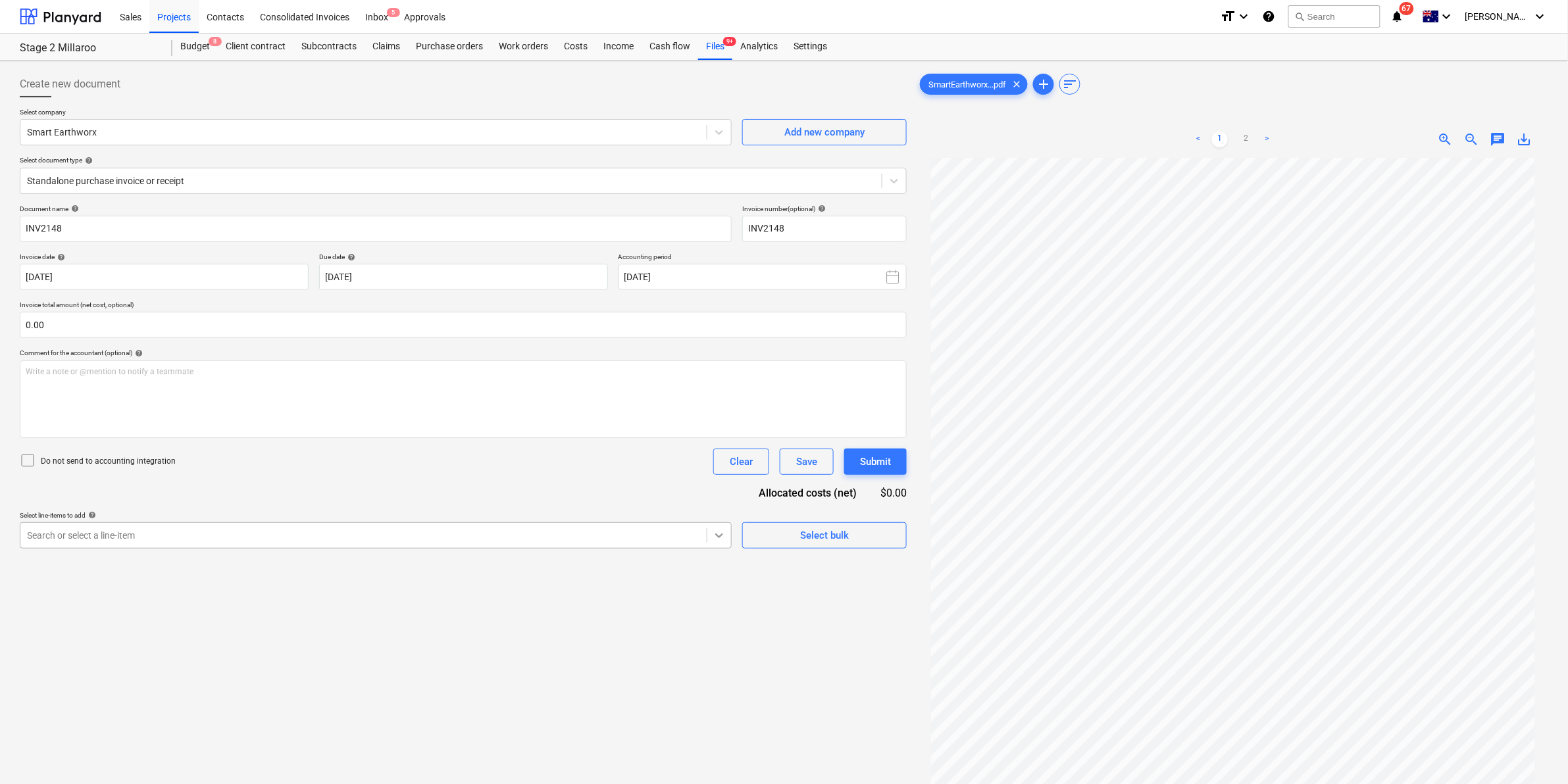
click at [712, 530] on icon at bounding box center [718, 535] width 13 height 13
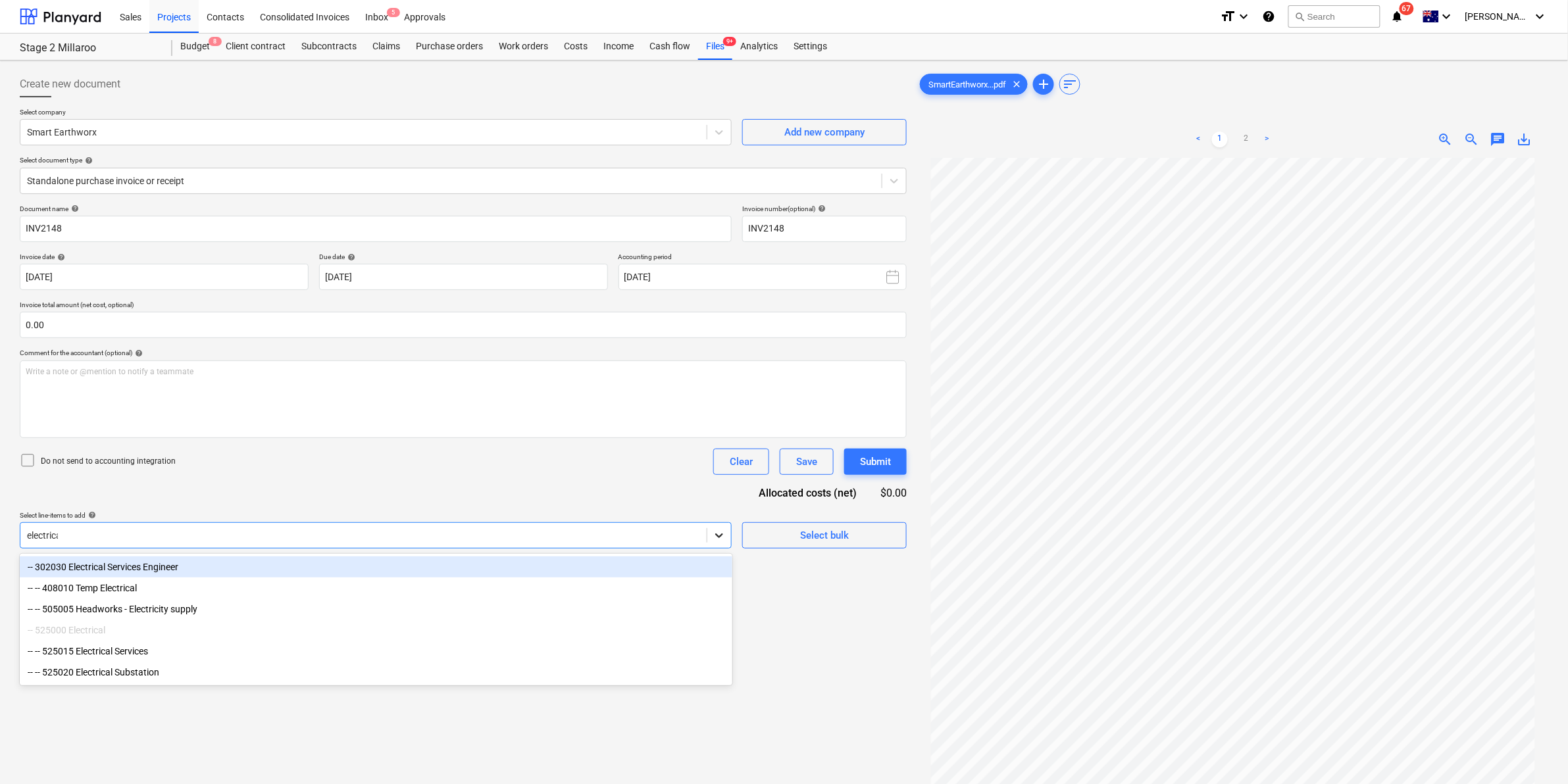
type input "electrical"
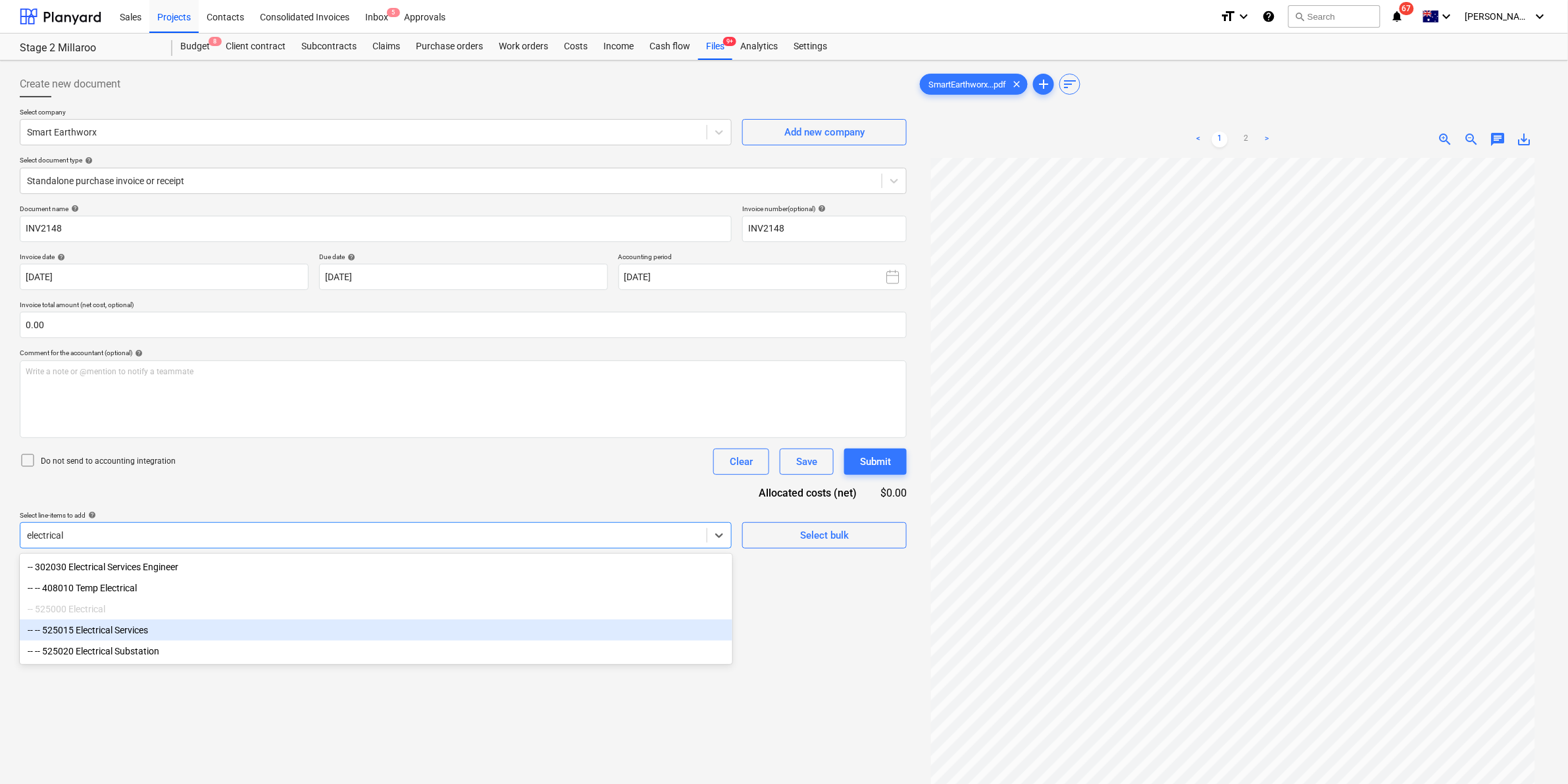
click at [92, 637] on div "-- -- 525015 Electrical Services" at bounding box center [375, 630] width 712 height 21
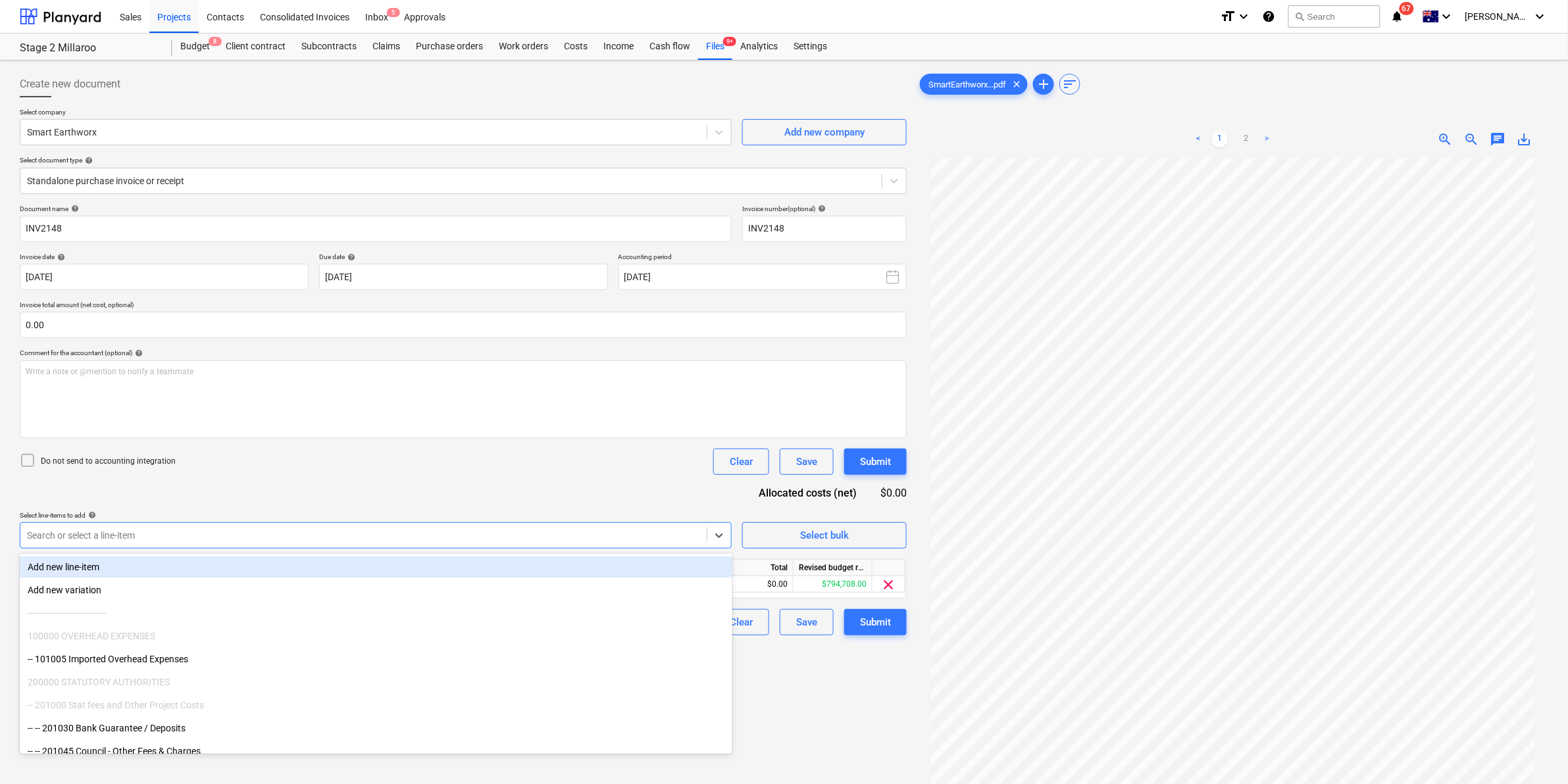
click at [179, 474] on div "Do not send to accounting integration Clear Save Submit" at bounding box center [463, 462] width 887 height 27
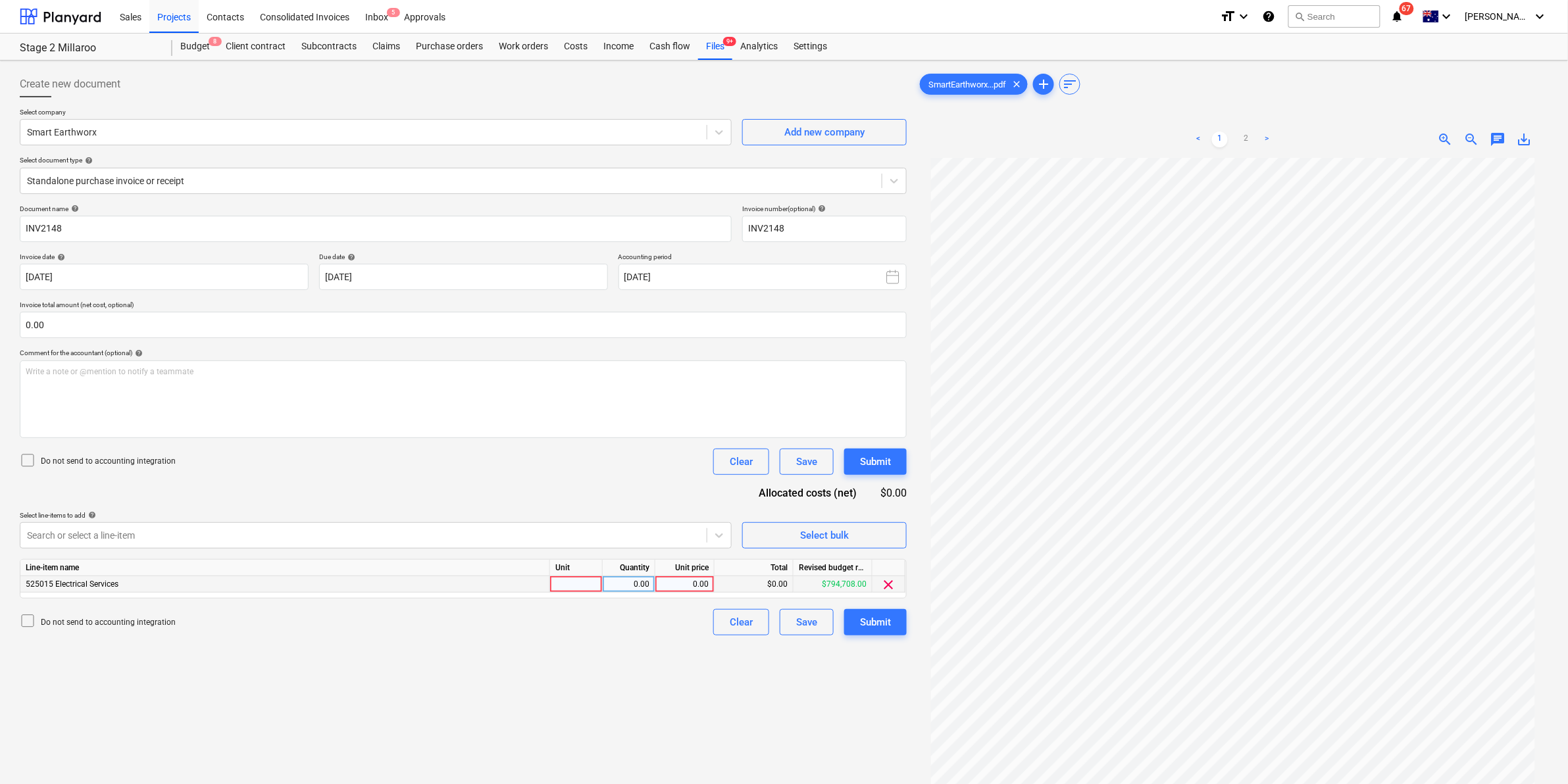
click at [557, 589] on div at bounding box center [576, 584] width 52 height 16
type input "item"
type input "1440"
click at [479, 547] on div "Search or select a line-item" at bounding box center [375, 536] width 712 height 27
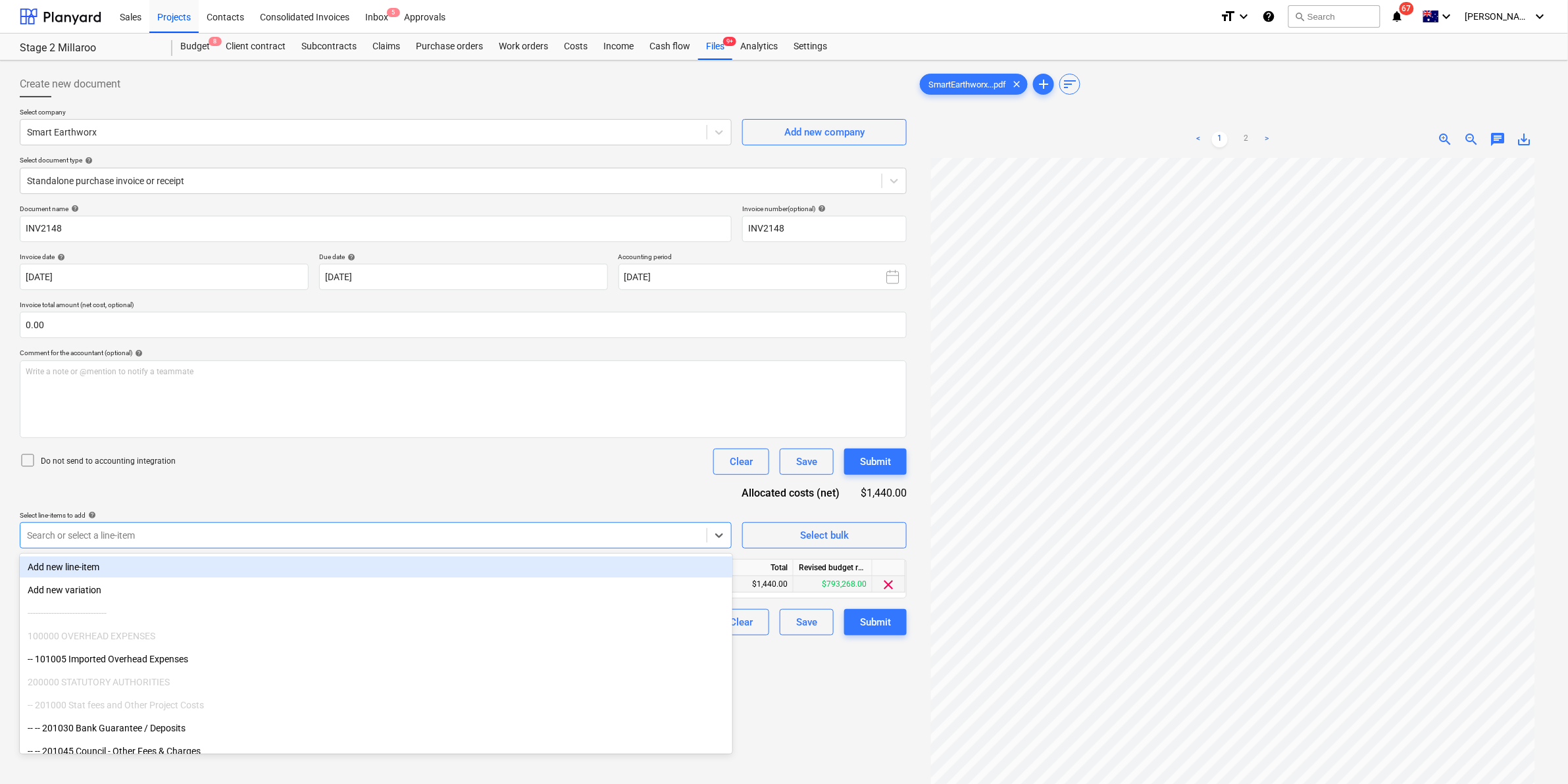
click at [481, 529] on div at bounding box center [364, 535] width 673 height 13
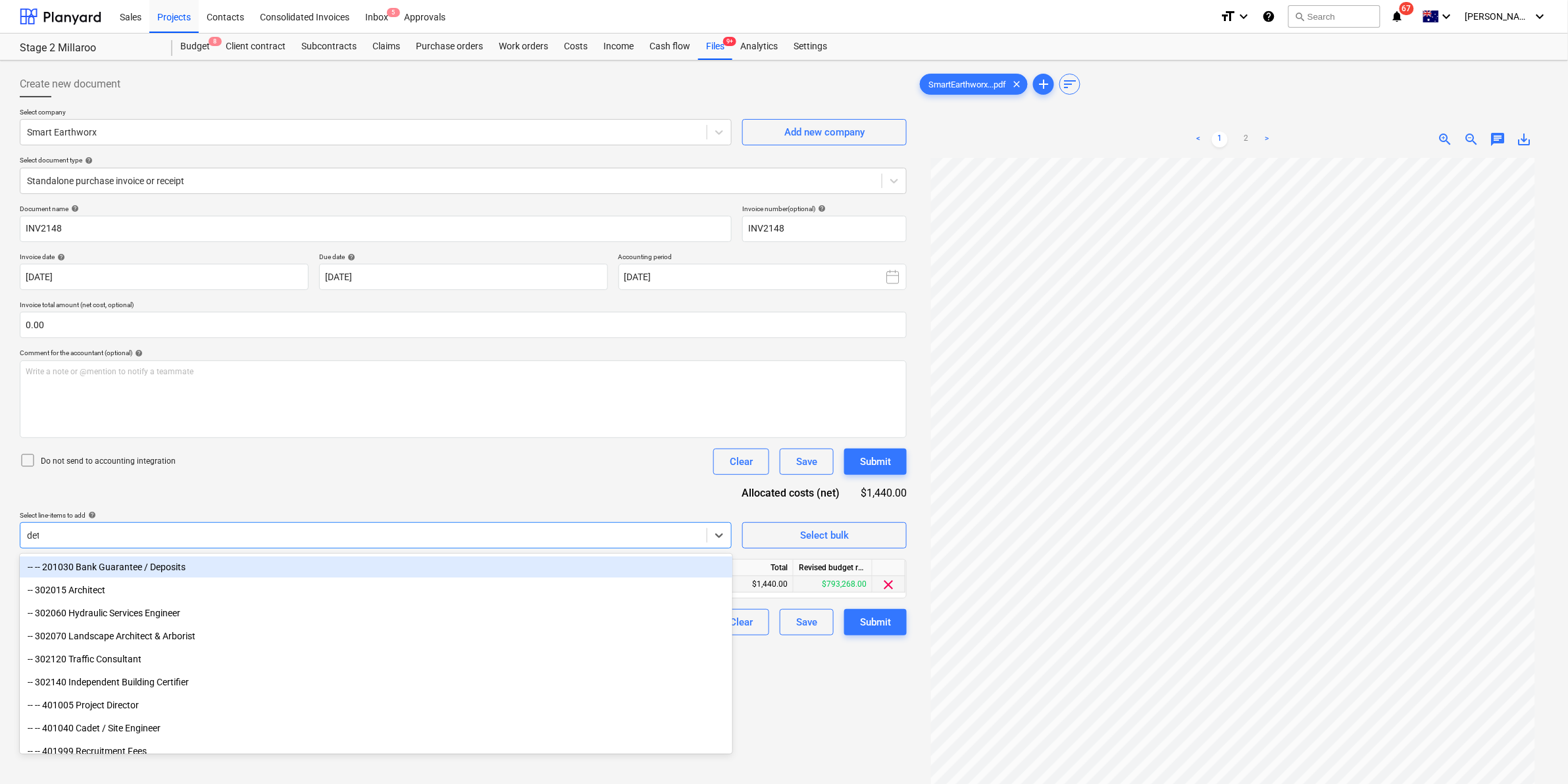
type input "deta"
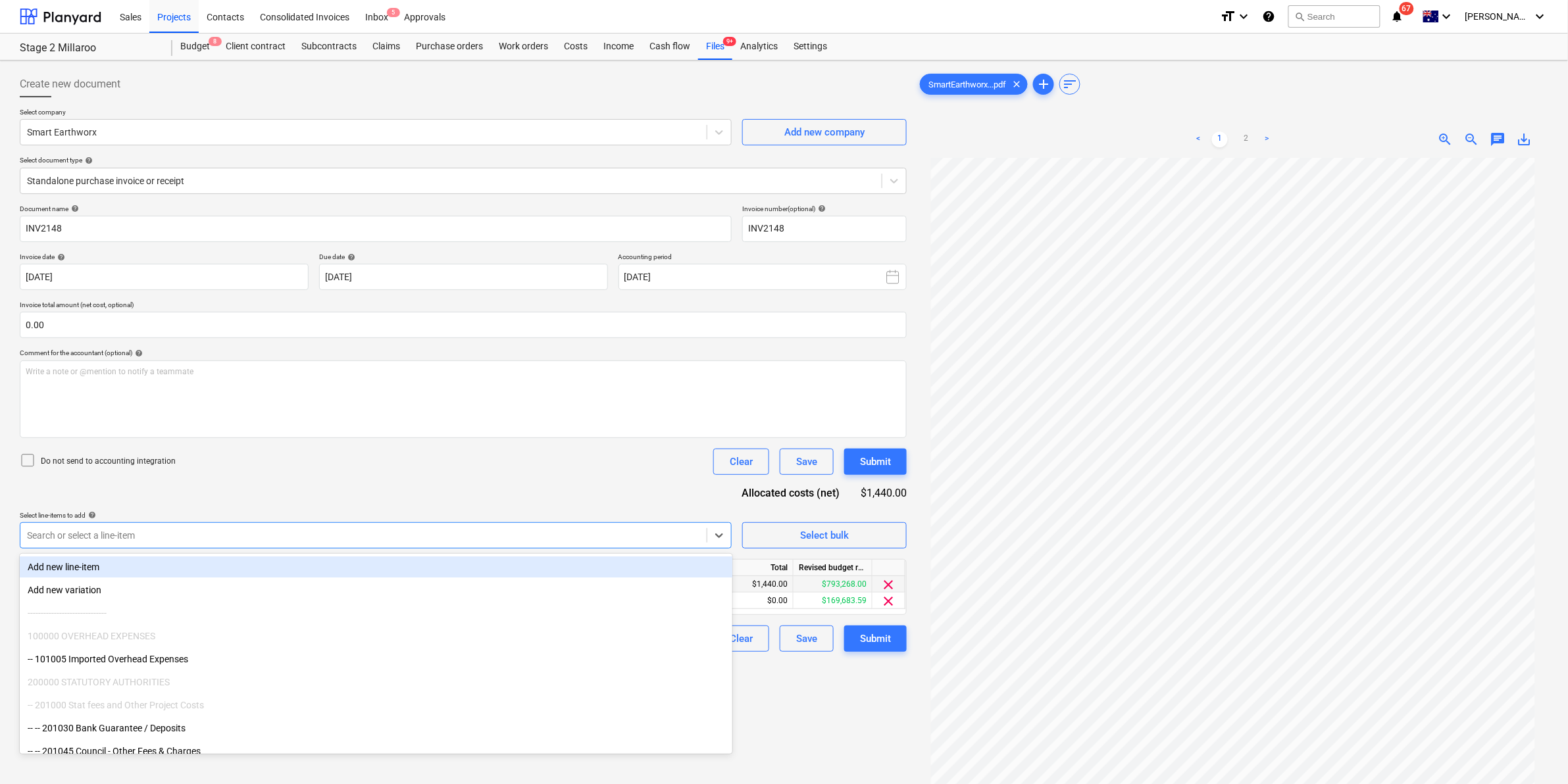
click at [445, 487] on div "Document name help INV2148 Invoice number (optional) help INV2148 Invoice date …" at bounding box center [463, 428] width 887 height 448
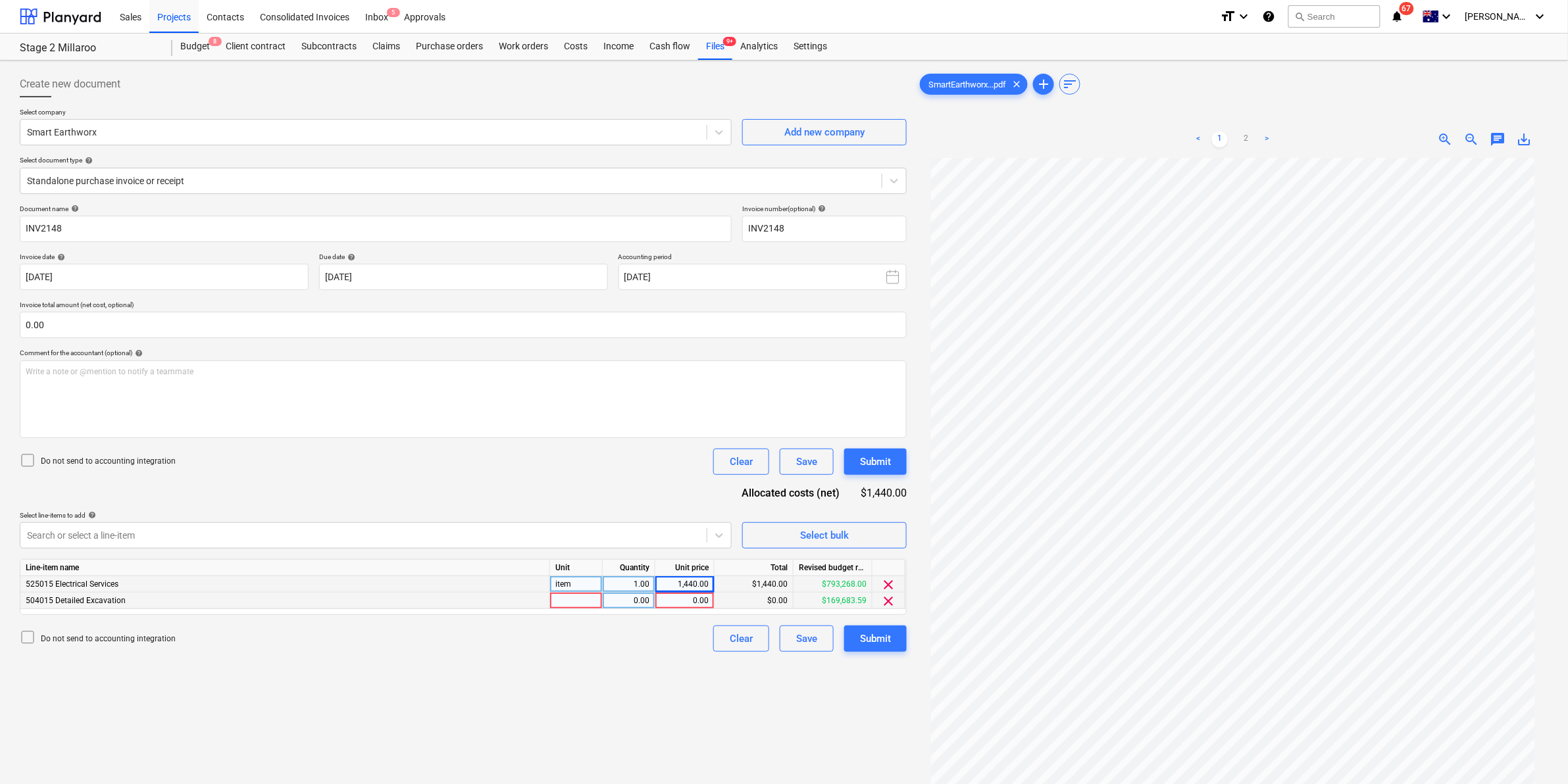
click at [553, 599] on div at bounding box center [576, 601] width 52 height 16
type input "item"
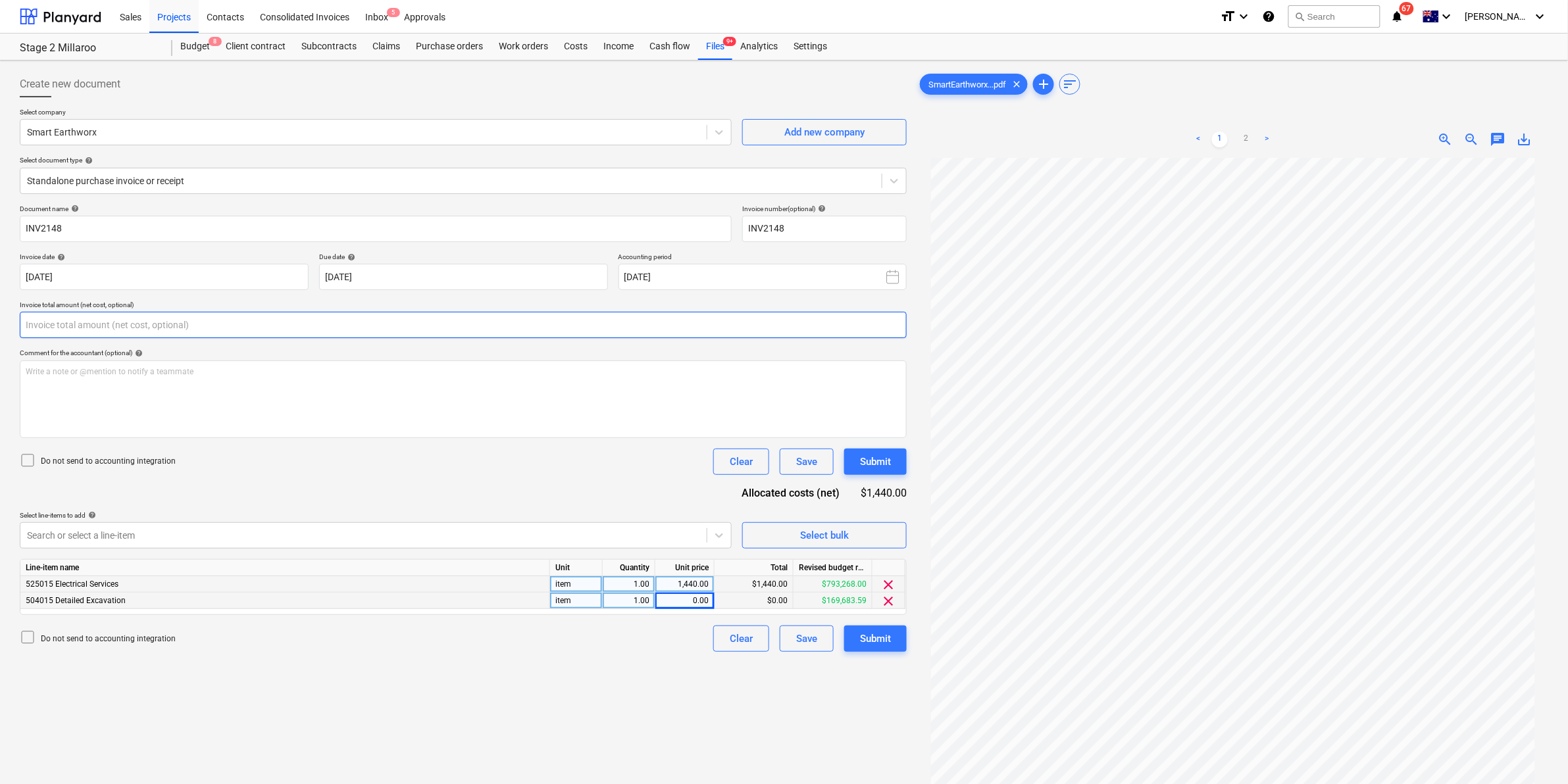
click at [92, 324] on input "text" at bounding box center [463, 325] width 887 height 27
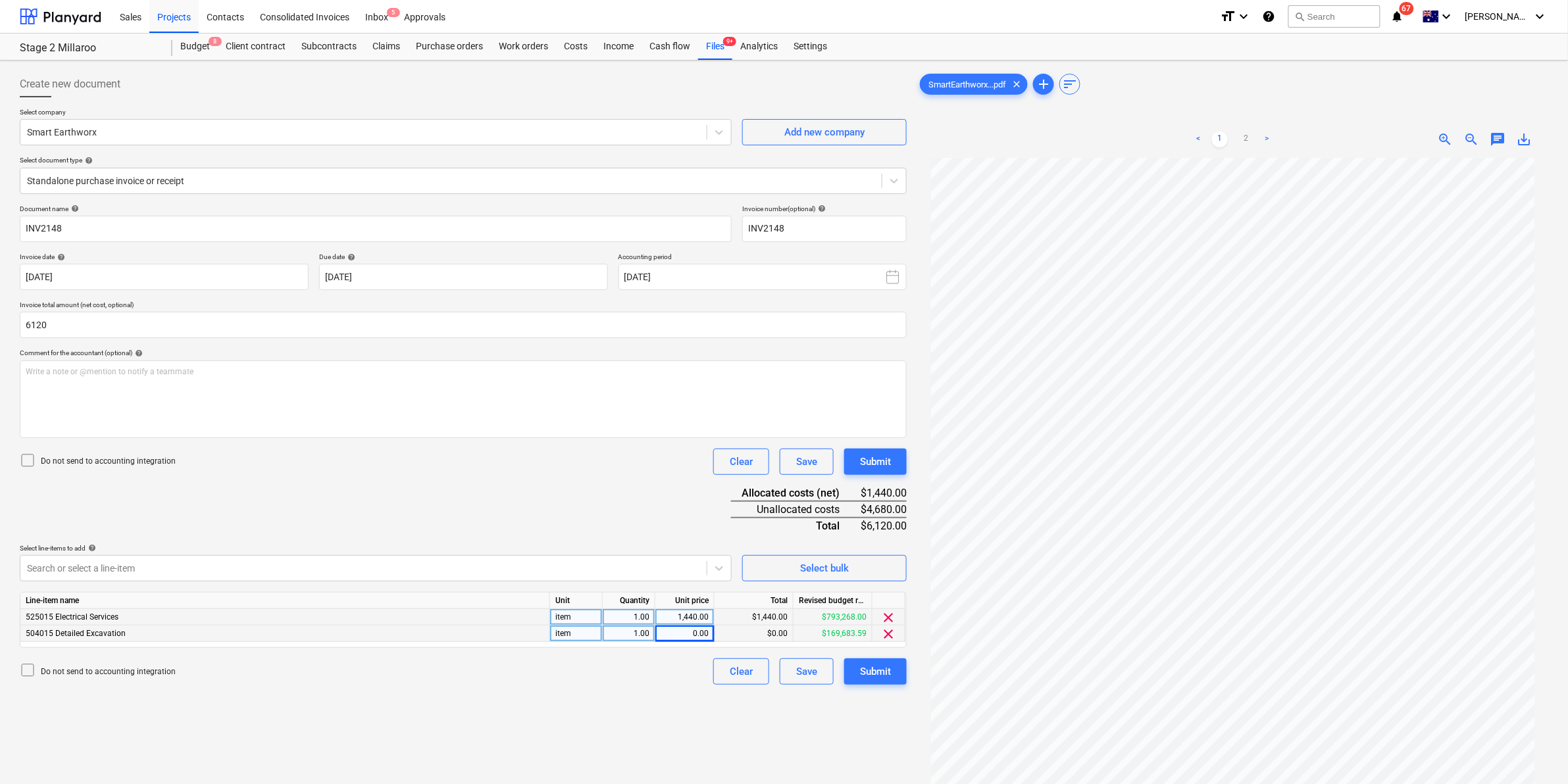
type input "6,120.00"
click at [690, 637] on div "0.00" at bounding box center [685, 633] width 48 height 16
type input "4680"
click at [875, 672] on div "Submit" at bounding box center [875, 672] width 31 height 17
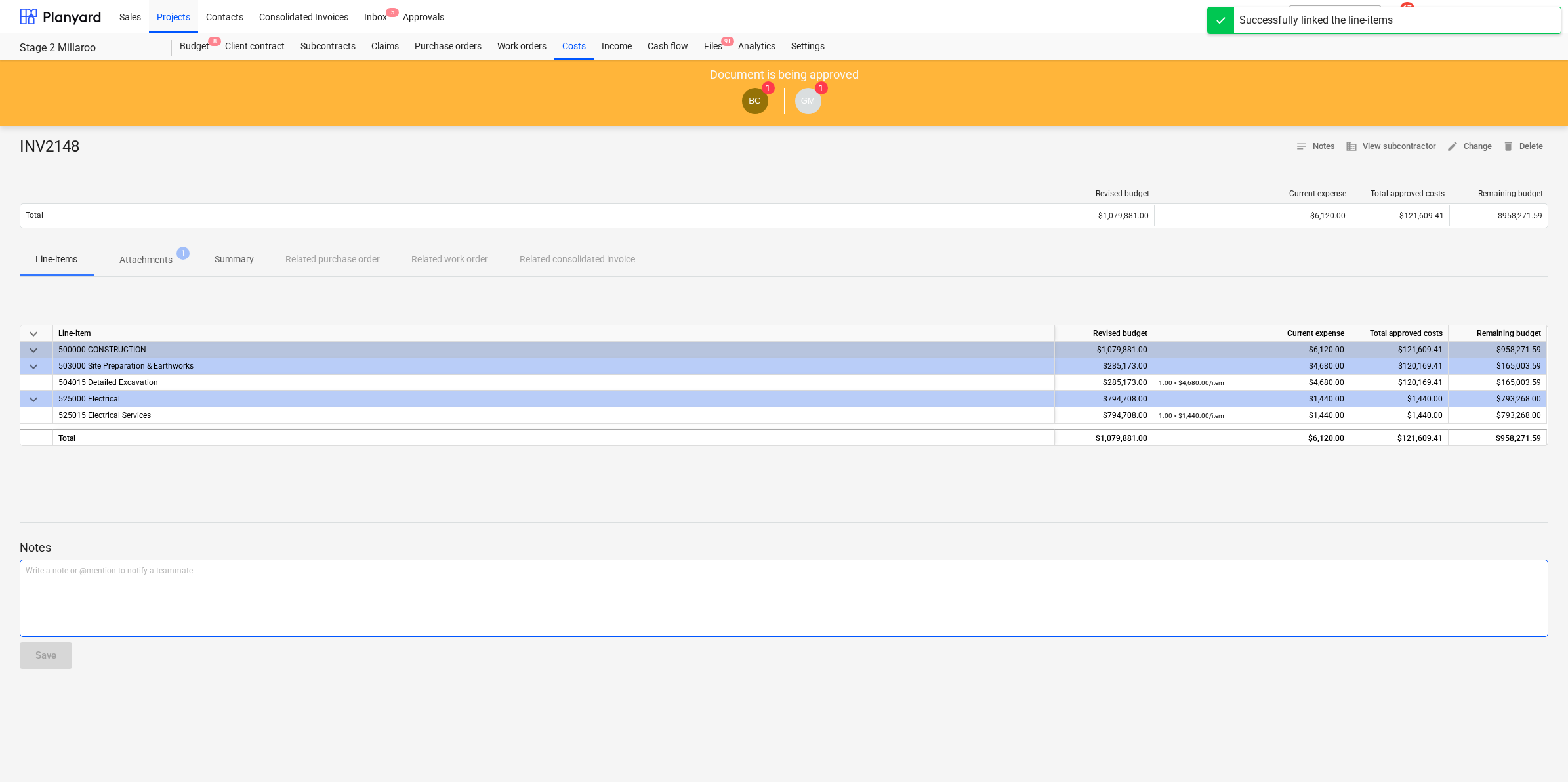
click at [143, 595] on div "Write a note or @mention to notify a teammate ﻿" at bounding box center [783, 598] width 1528 height 78
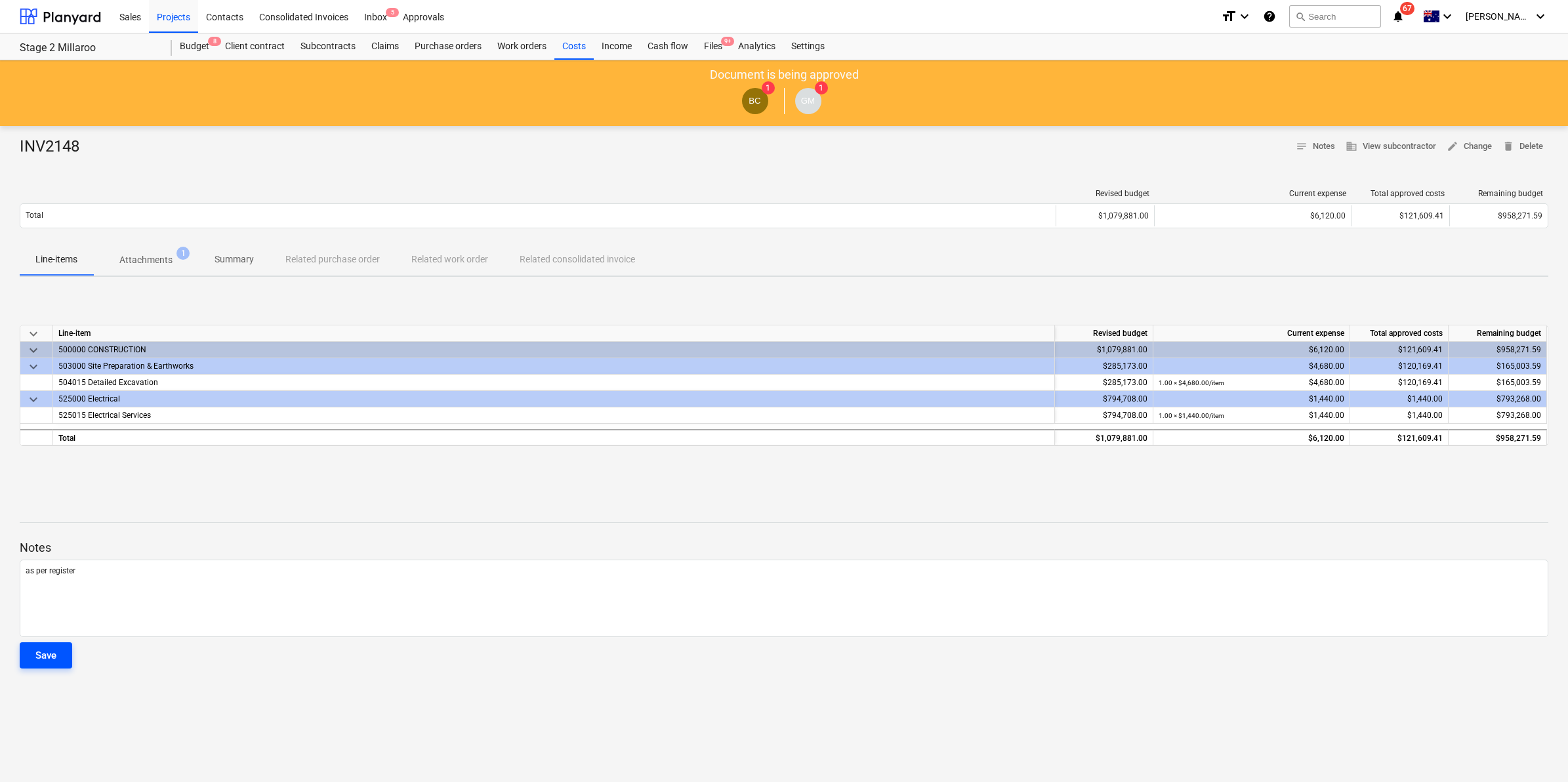
click at [56, 647] on div "Save" at bounding box center [46, 656] width 21 height 17
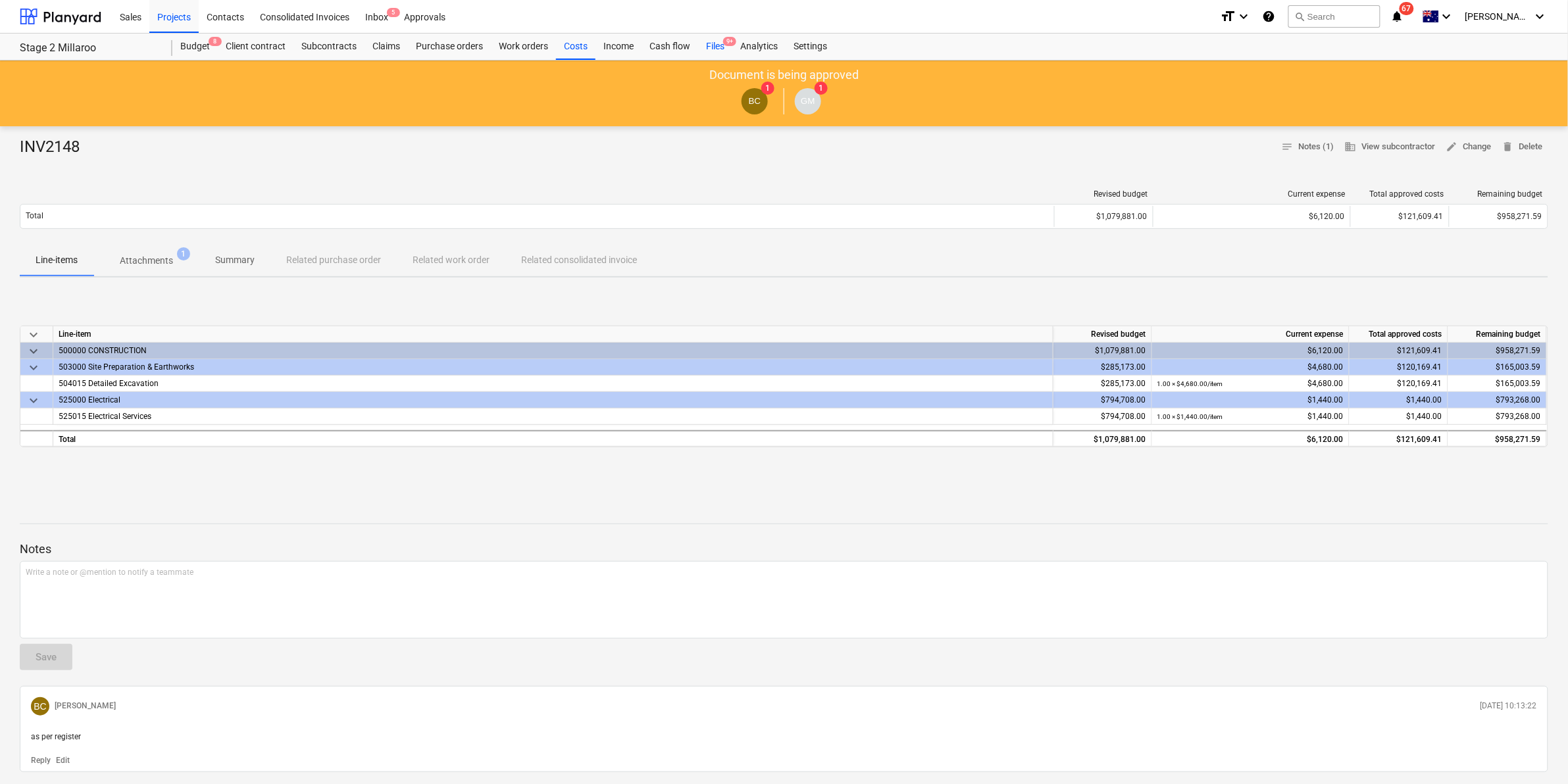
click at [718, 41] on div "Files 9+" at bounding box center [715, 47] width 34 height 27
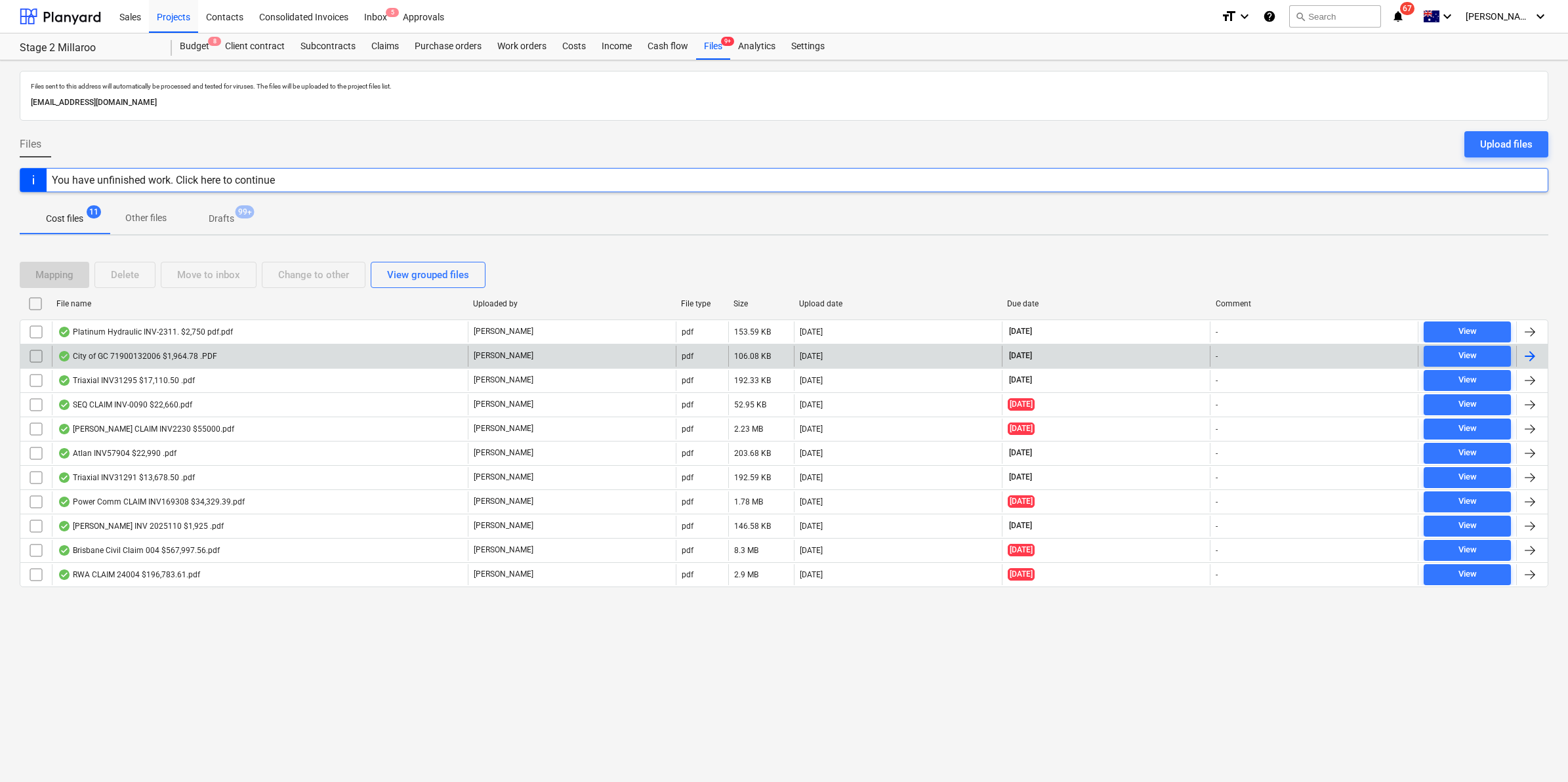
click at [191, 359] on div "City of GC 71900132006 $1,964.78 .PDF" at bounding box center [137, 356] width 159 height 10
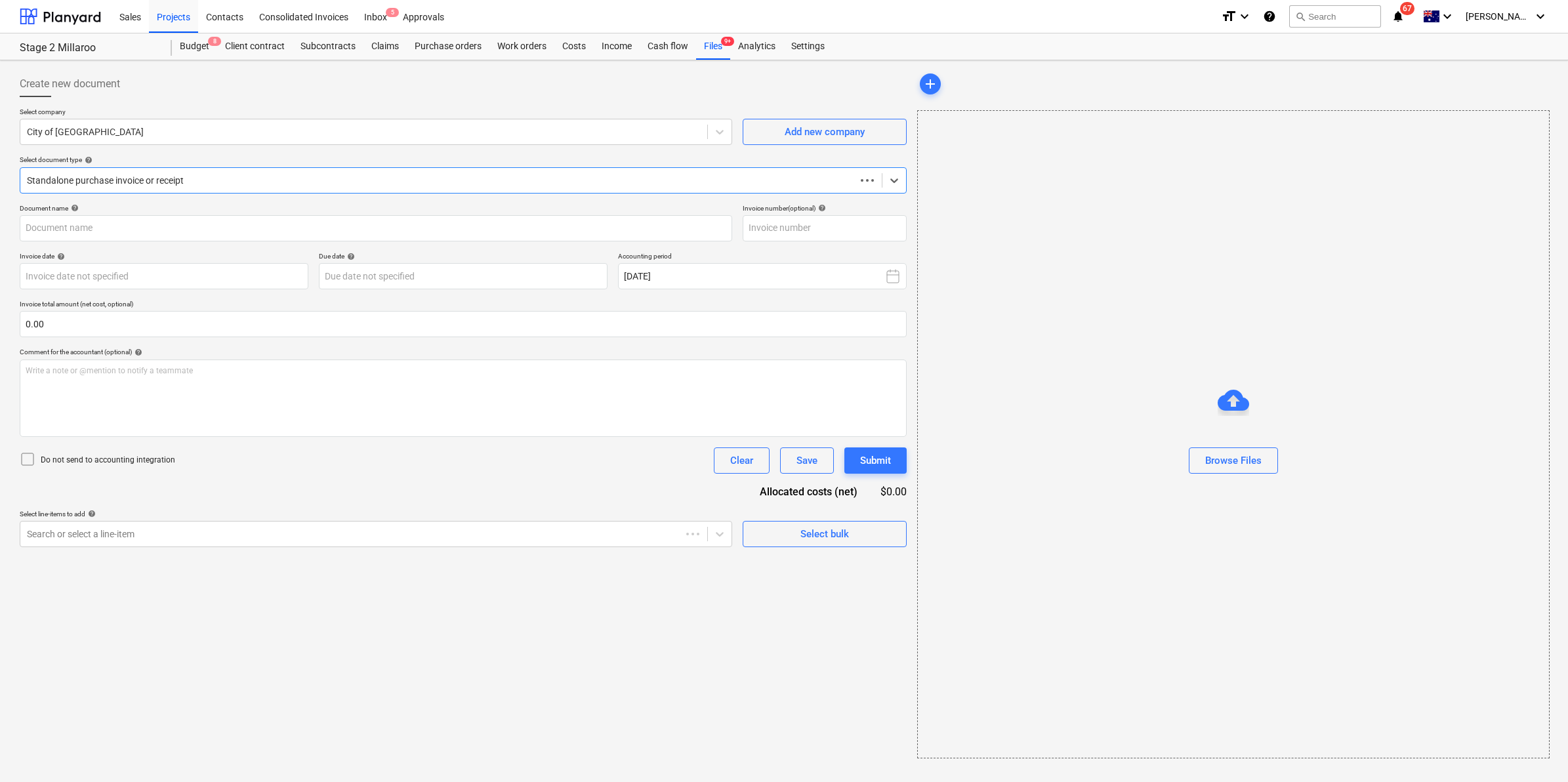
type input "71900132006"
type input "08 Oct 2025"
type input "22 Oct 2025"
click at [223, 182] on div at bounding box center [451, 181] width 849 height 13
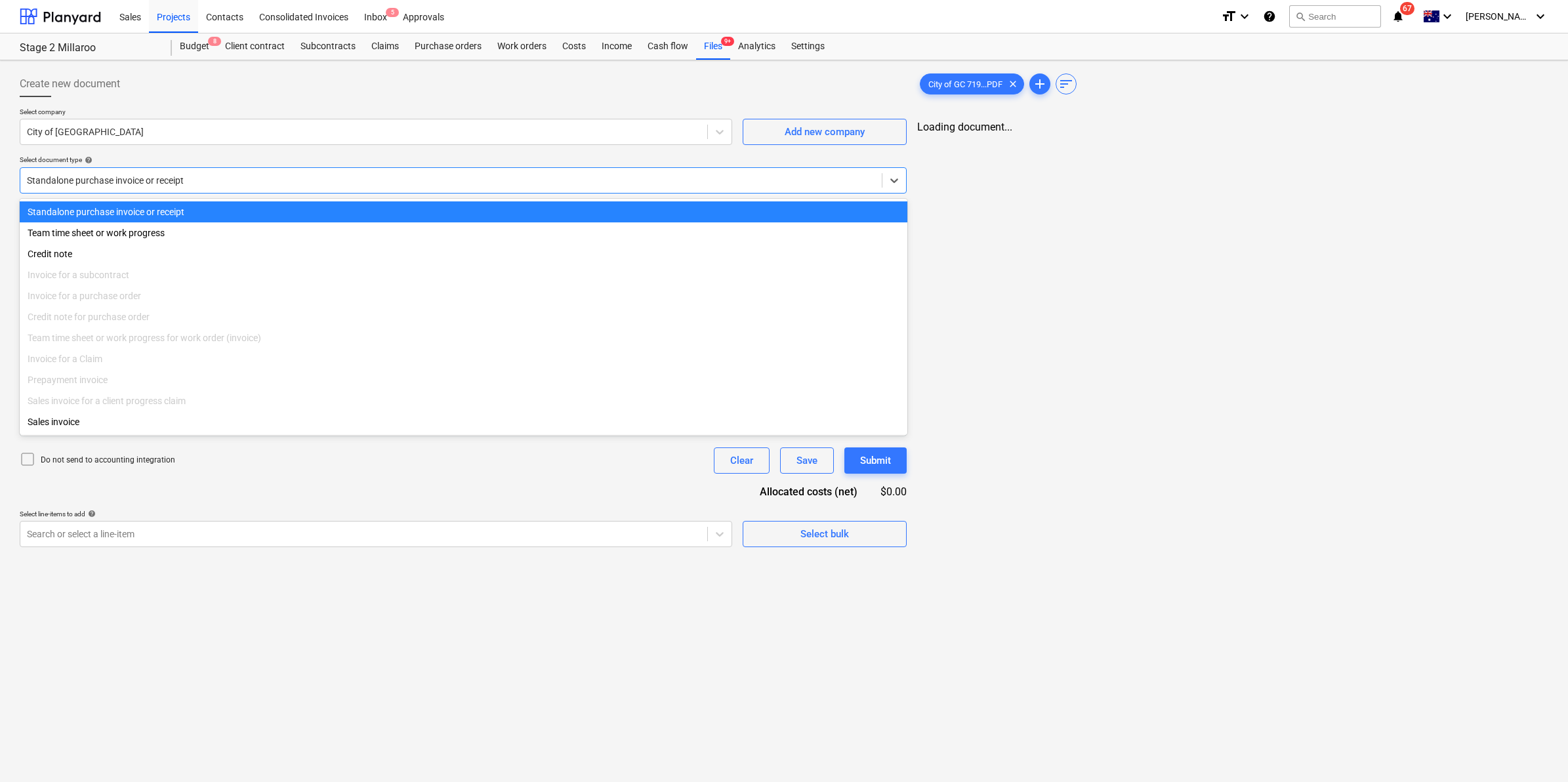
click at [223, 182] on div at bounding box center [451, 181] width 849 height 13
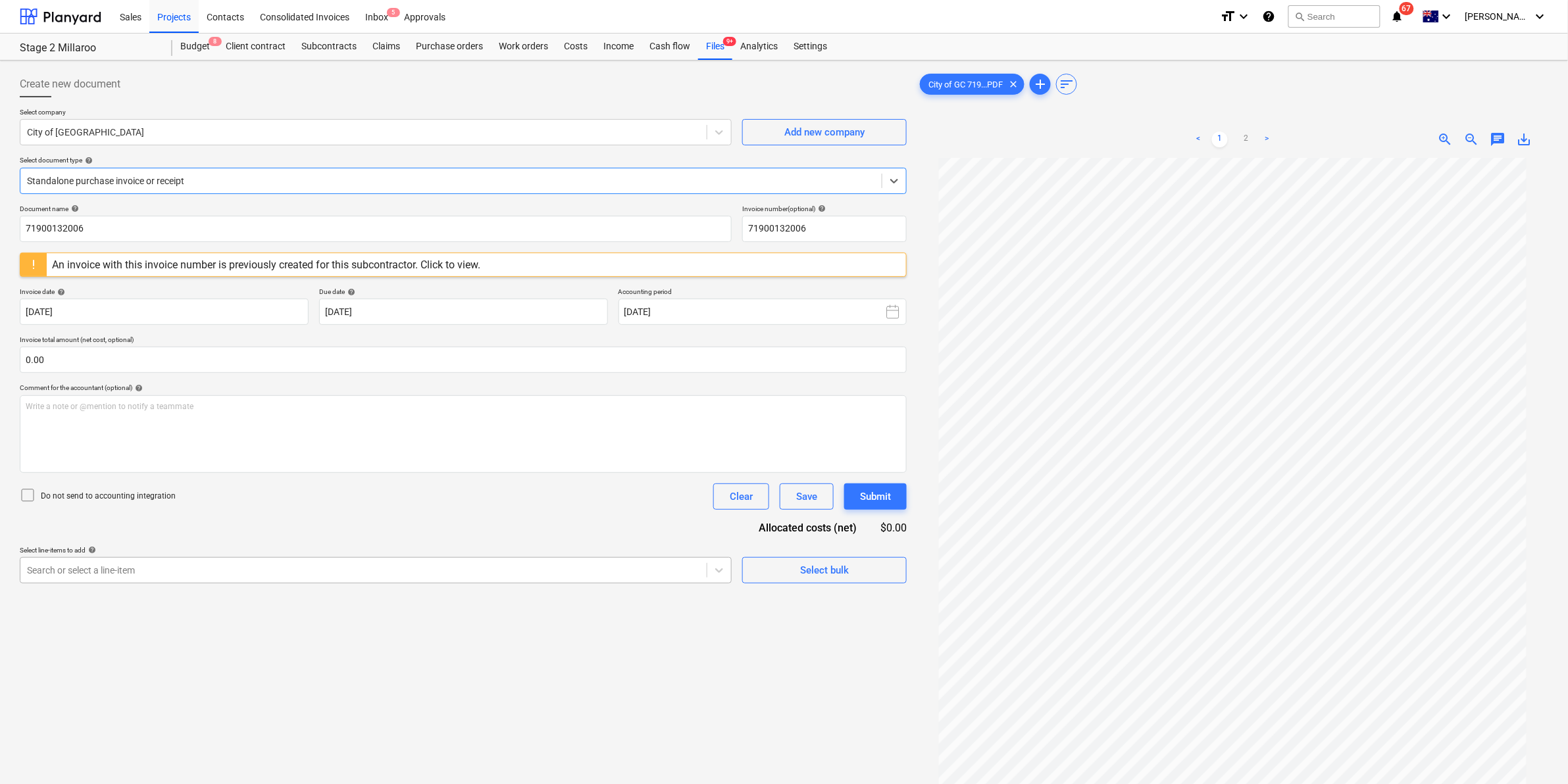
click at [179, 569] on div at bounding box center [364, 570] width 673 height 13
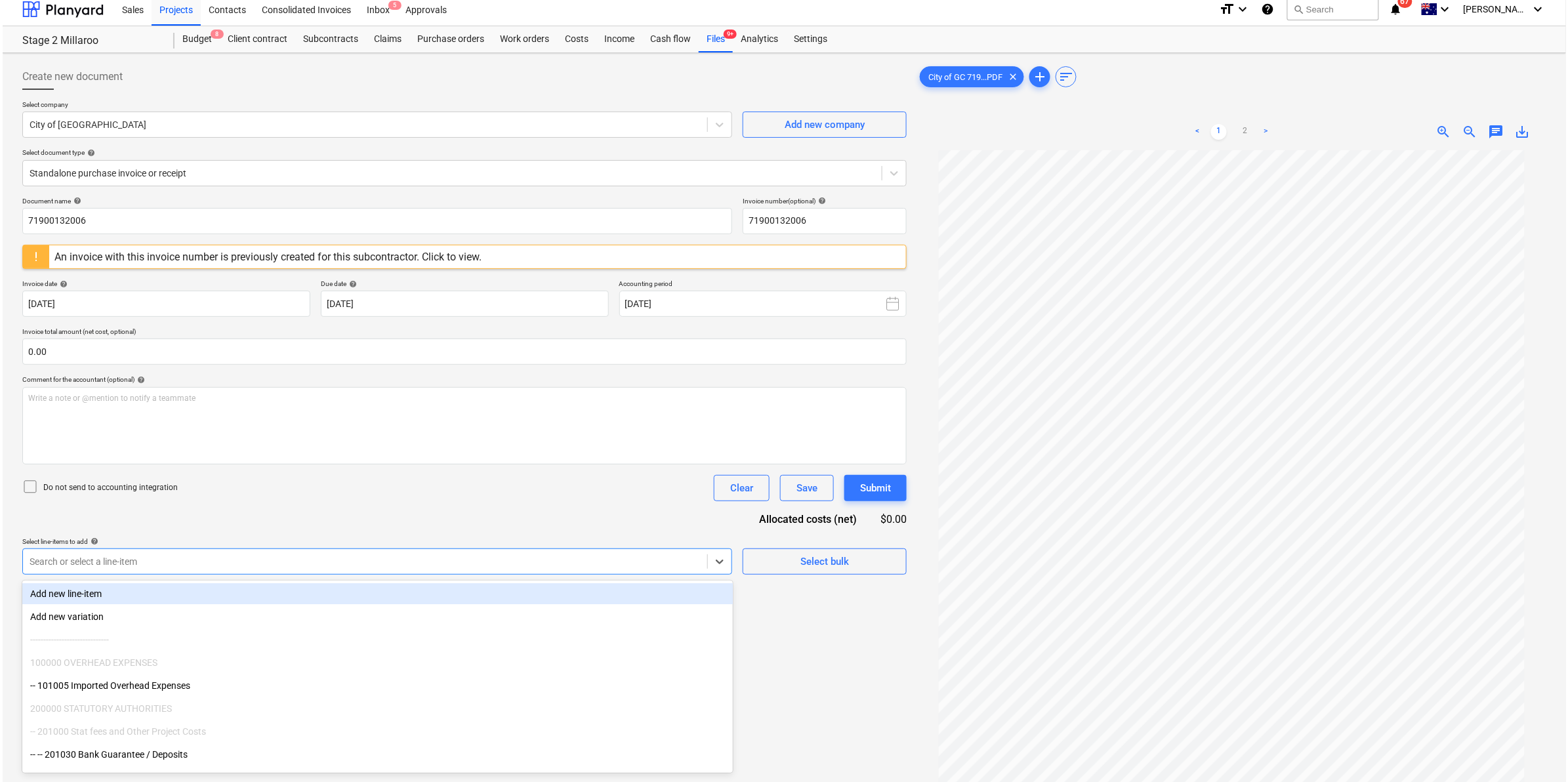
scroll to position [10, 0]
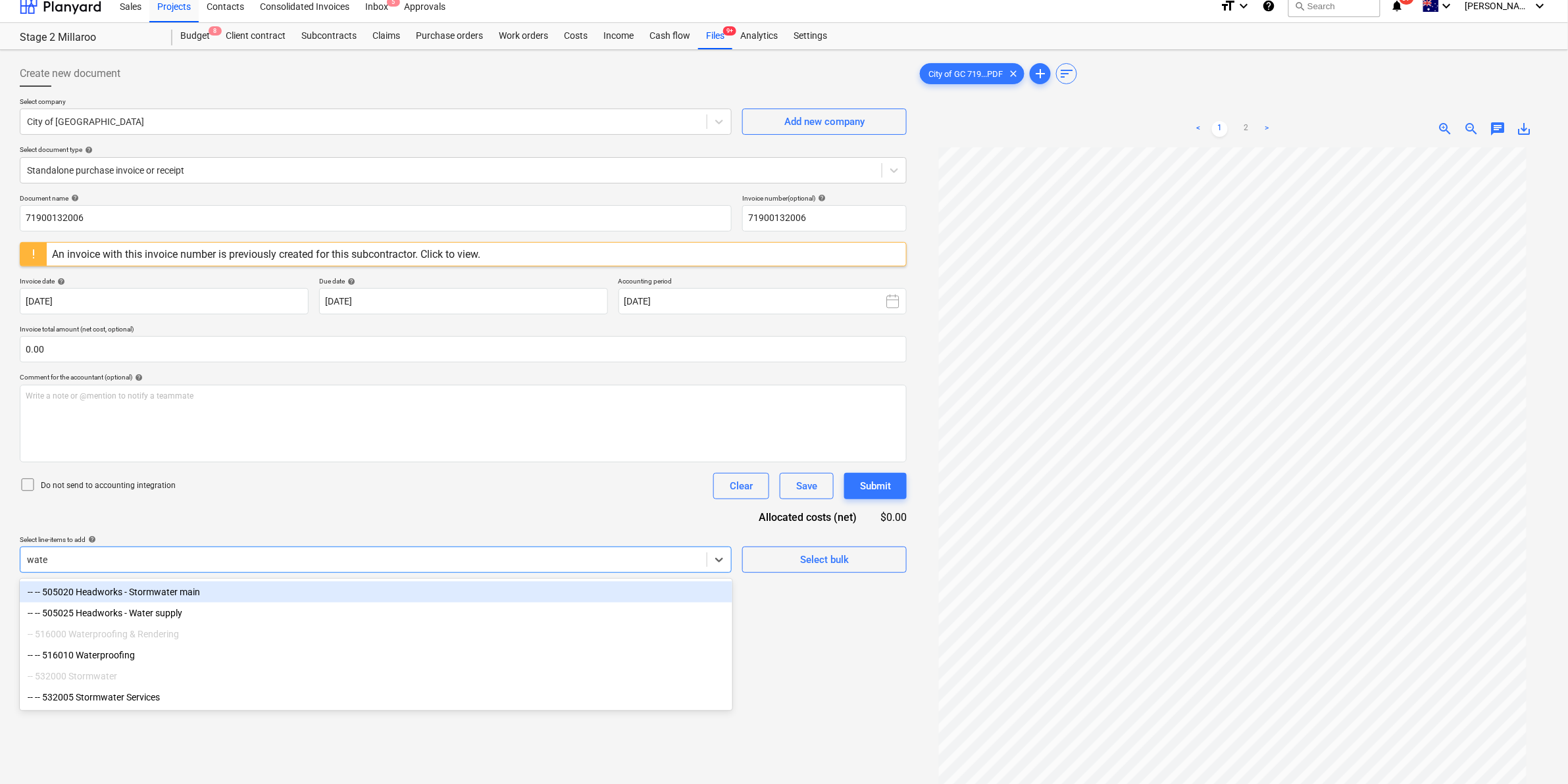
type input "water"
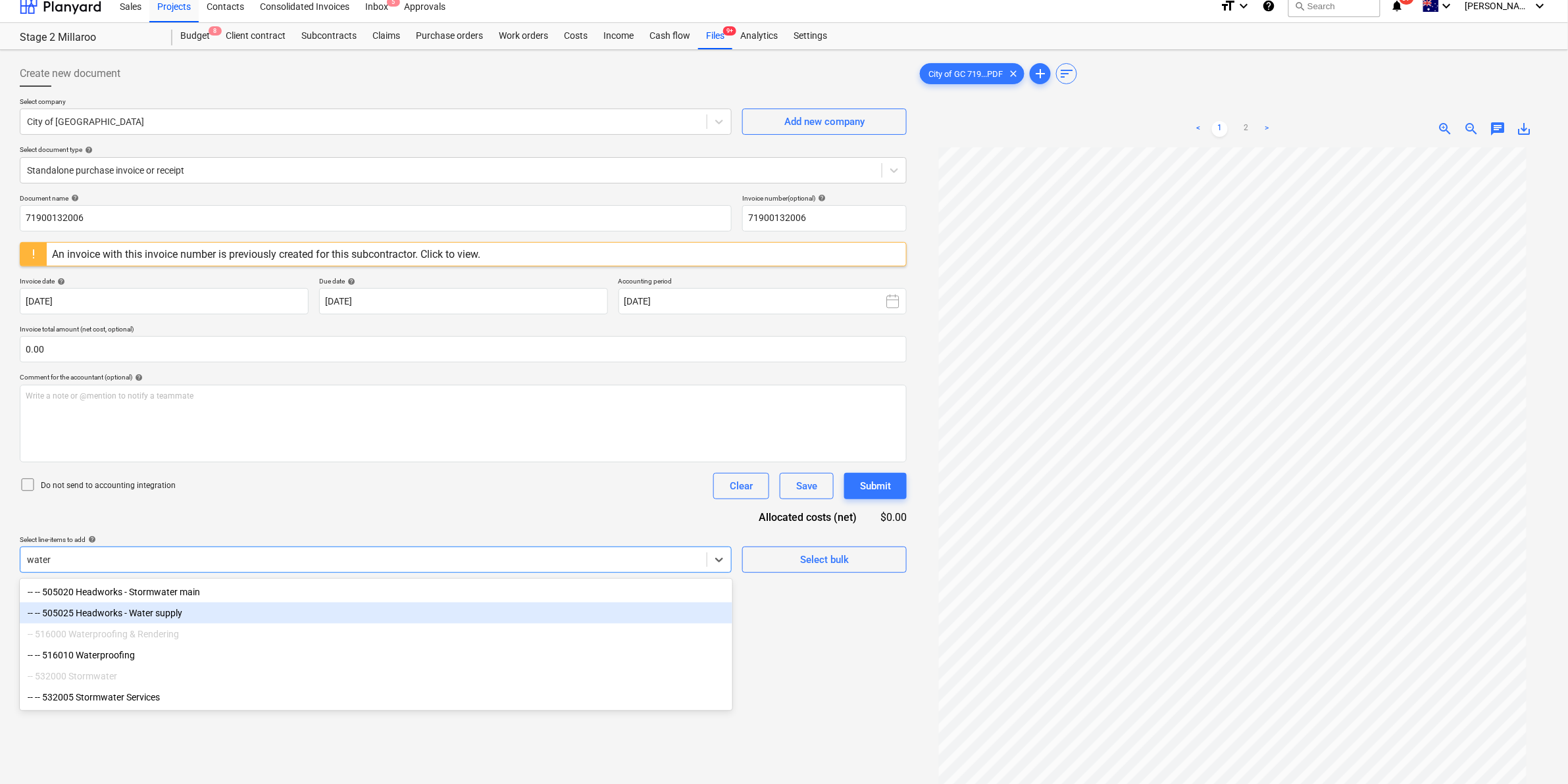
click at [175, 608] on div "-- -- 505025 Headworks - Water supply" at bounding box center [375, 613] width 712 height 21
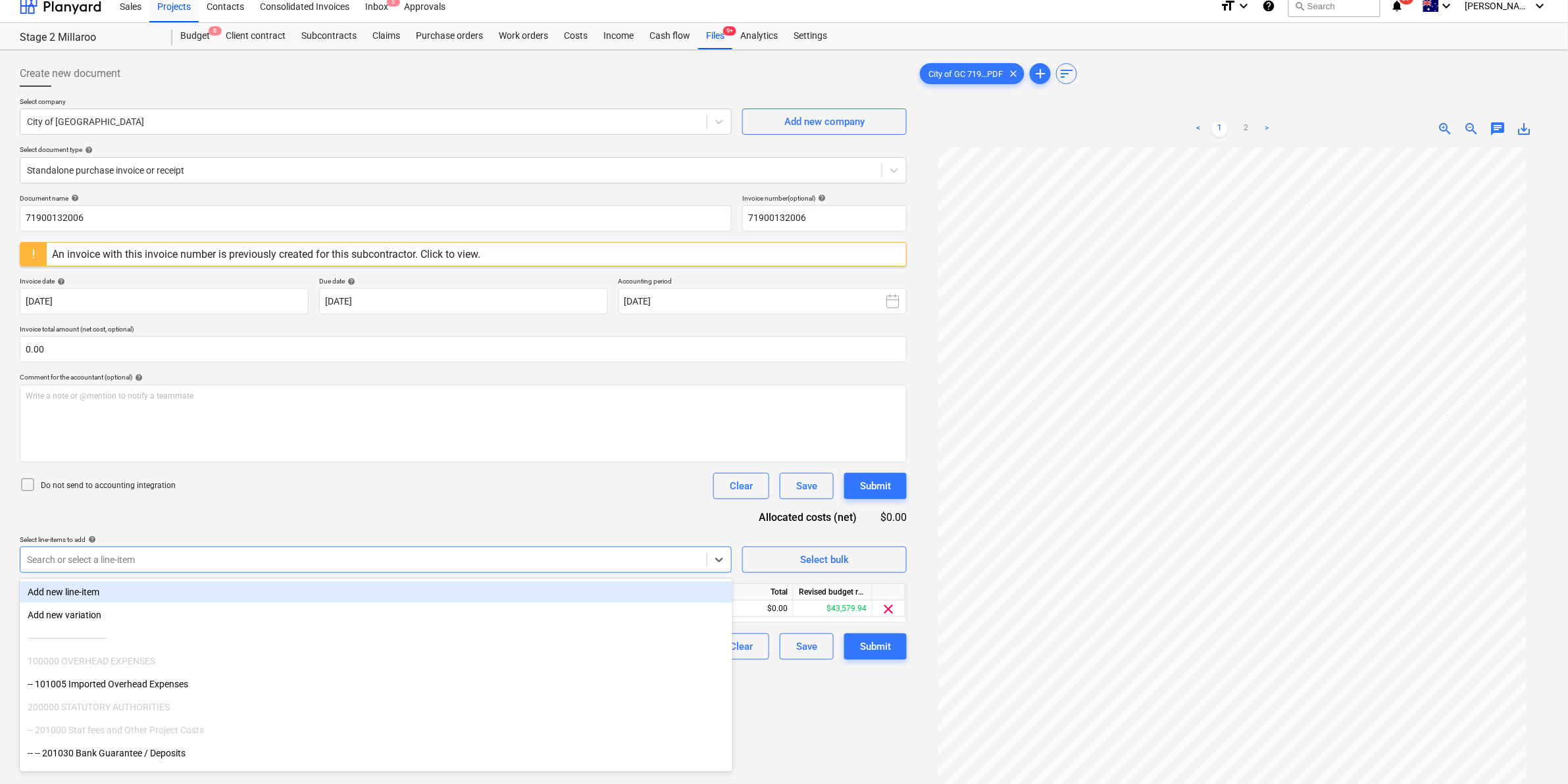
click at [354, 498] on div "Do not send to accounting integration Clear Save Submit" at bounding box center [463, 486] width 887 height 27
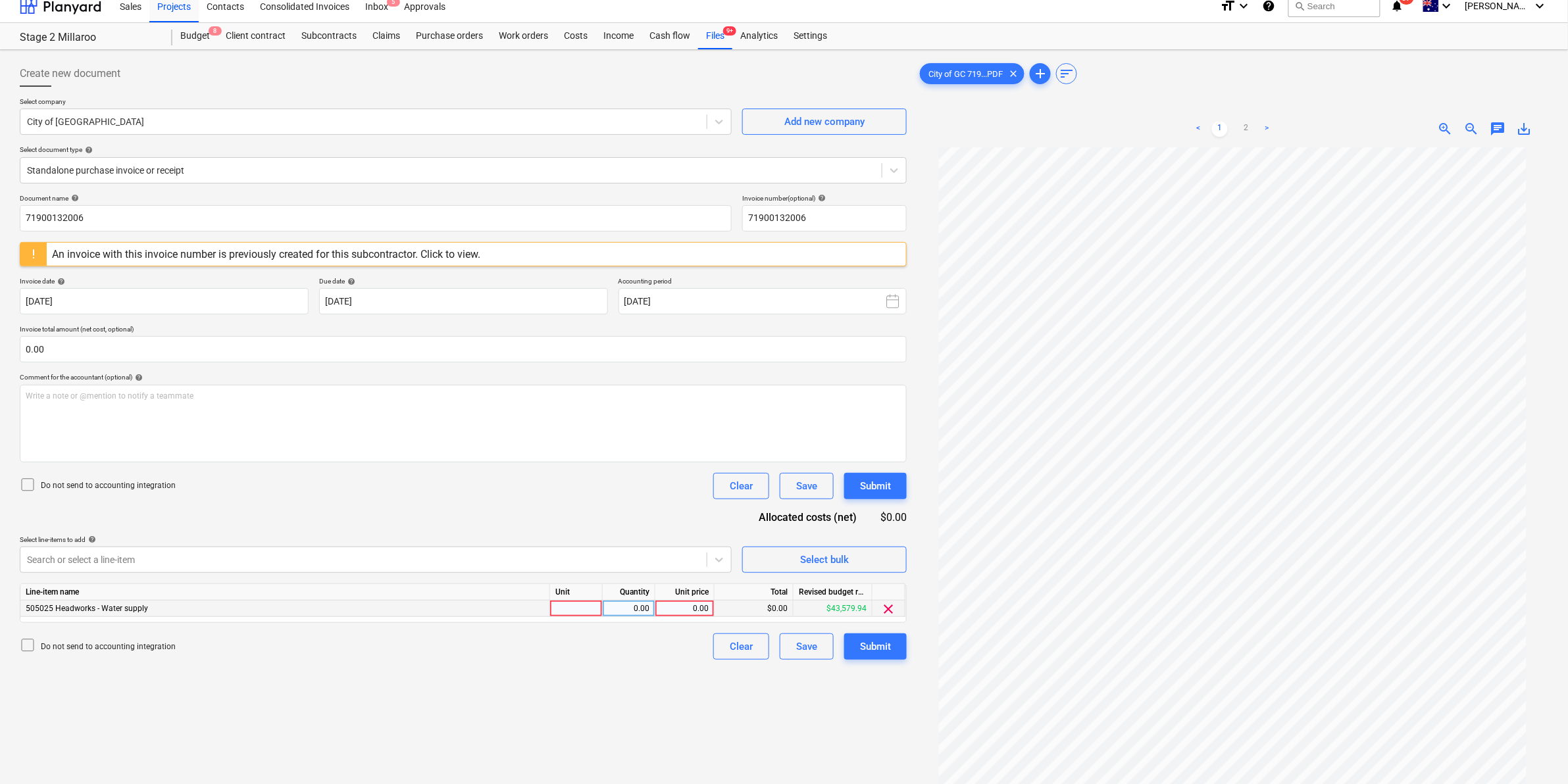
click at [587, 608] on div at bounding box center [576, 608] width 52 height 16
type input "item"
type input "1964.78"
click at [584, 531] on div "Document name help 71900132006 Invoice number (optional) help 71900132006 An in…" at bounding box center [463, 427] width 887 height 466
click at [1245, 126] on link "2" at bounding box center [1246, 129] width 16 height 16
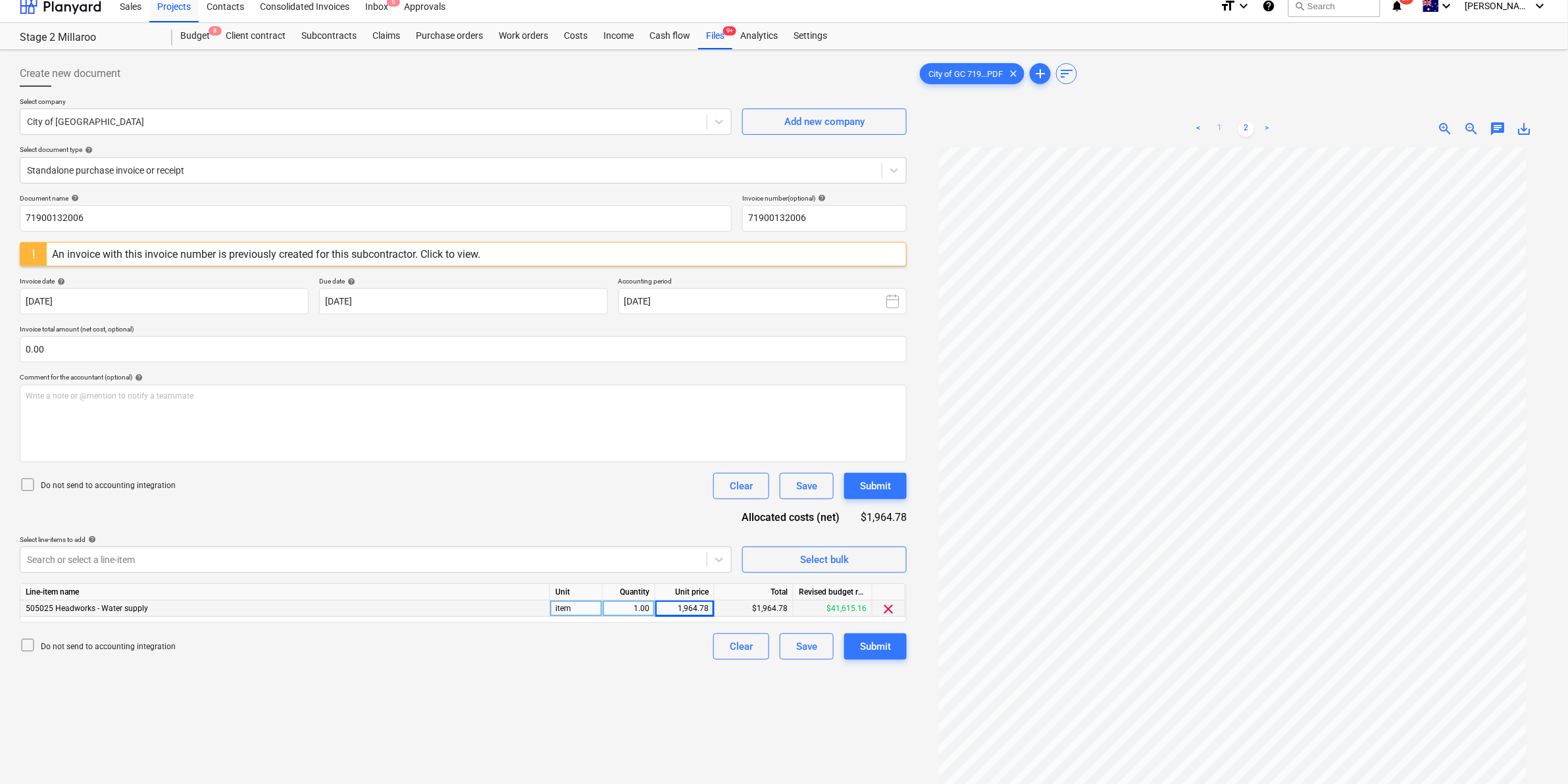
click at [1222, 128] on link "1" at bounding box center [1220, 129] width 16 height 16
click at [868, 647] on div "Submit" at bounding box center [875, 647] width 31 height 17
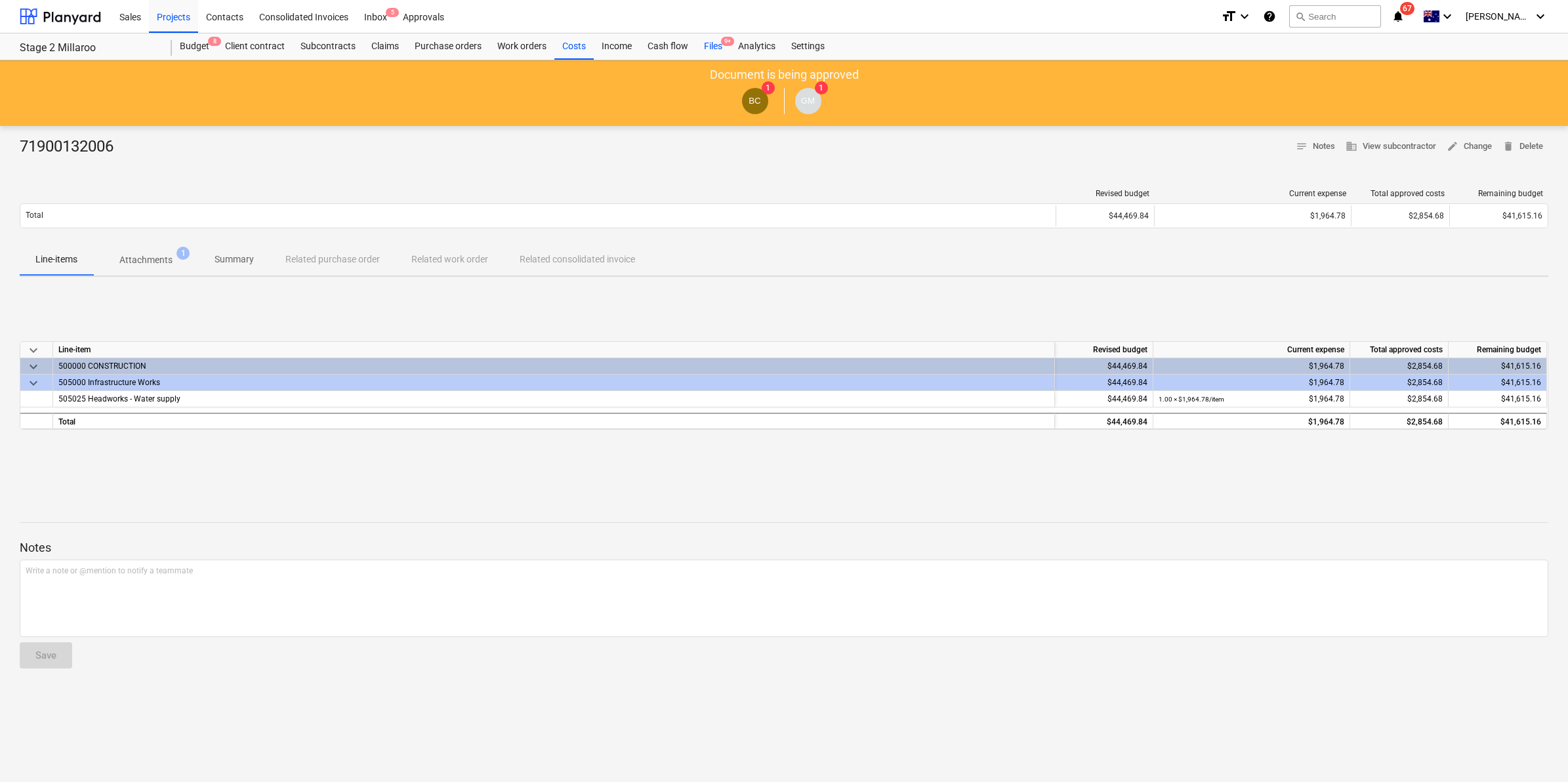
click at [716, 44] on div "Files 9+" at bounding box center [713, 47] width 34 height 26
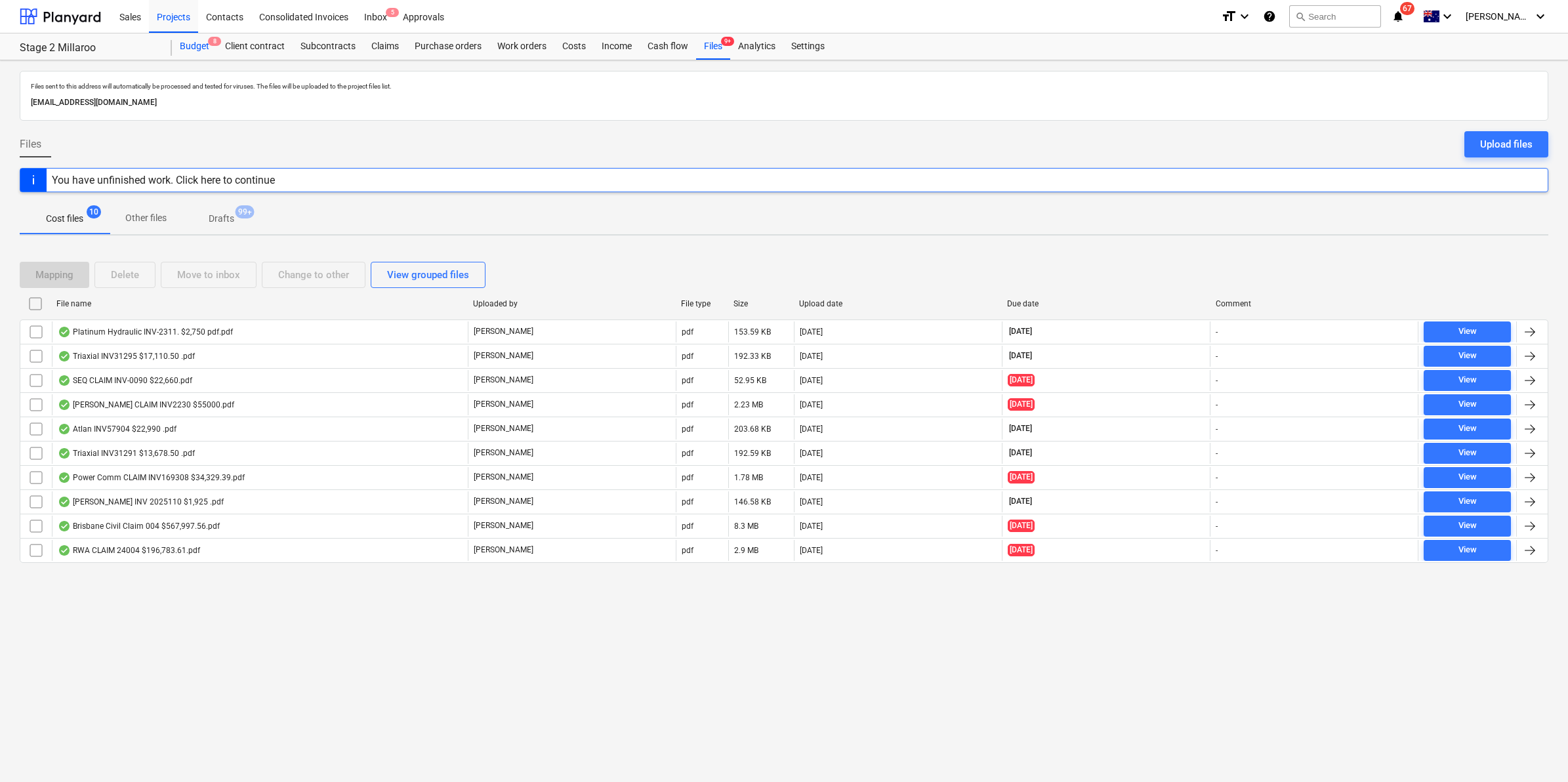
click at [203, 37] on div "Budget 8" at bounding box center [194, 47] width 45 height 26
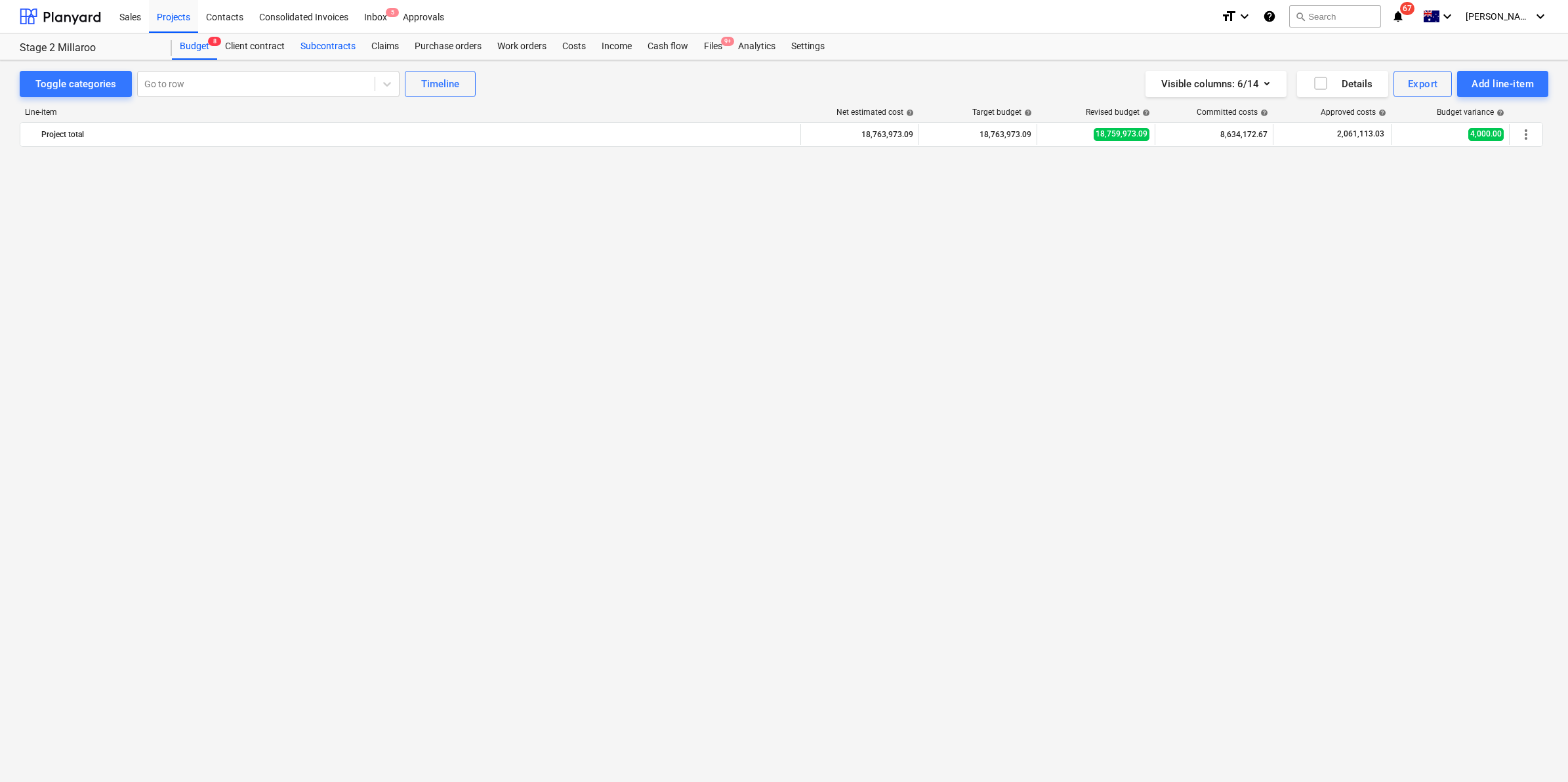
scroll to position [1172, 0]
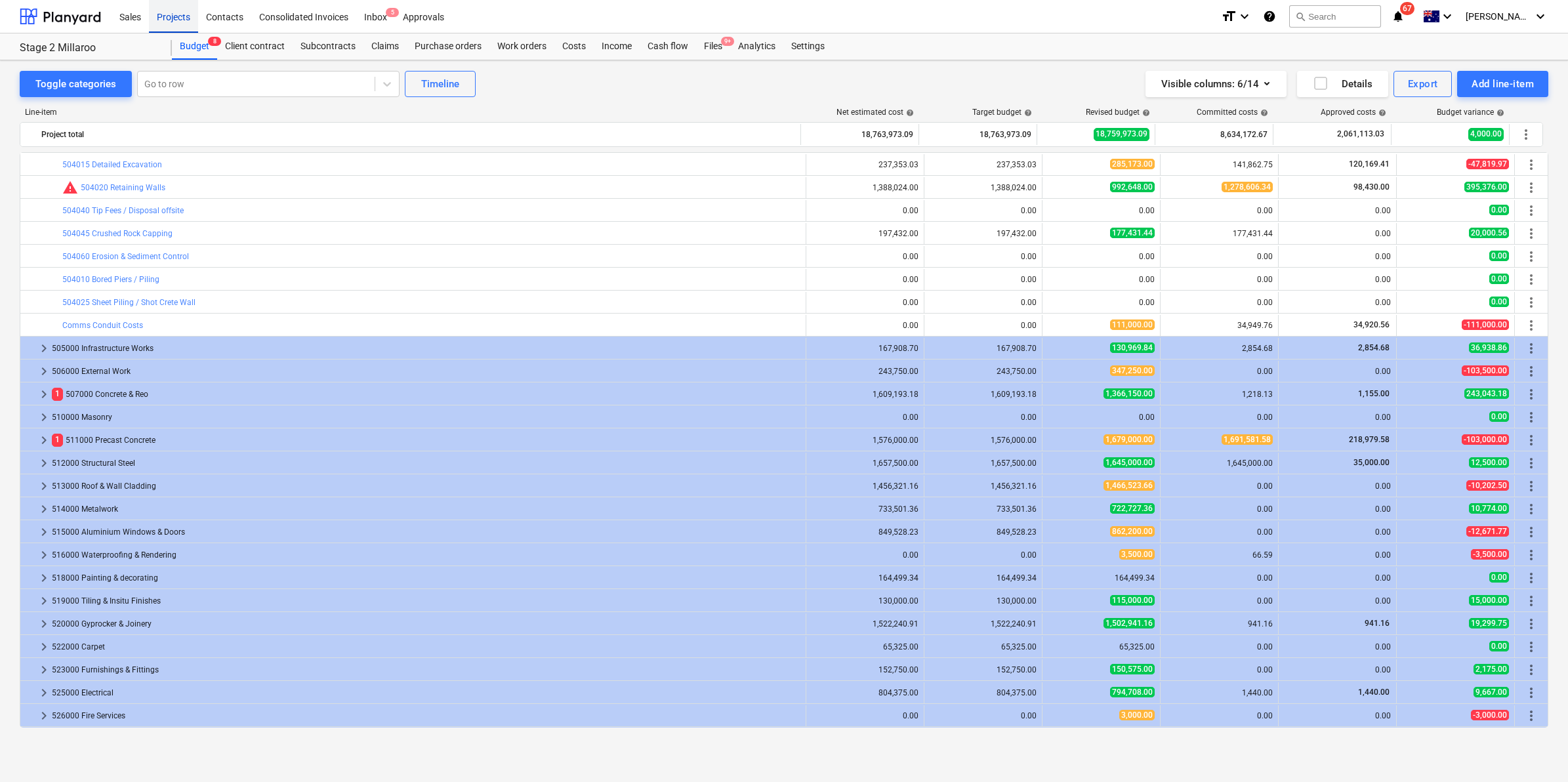
click at [172, 15] on div "Projects" at bounding box center [173, 16] width 49 height 33
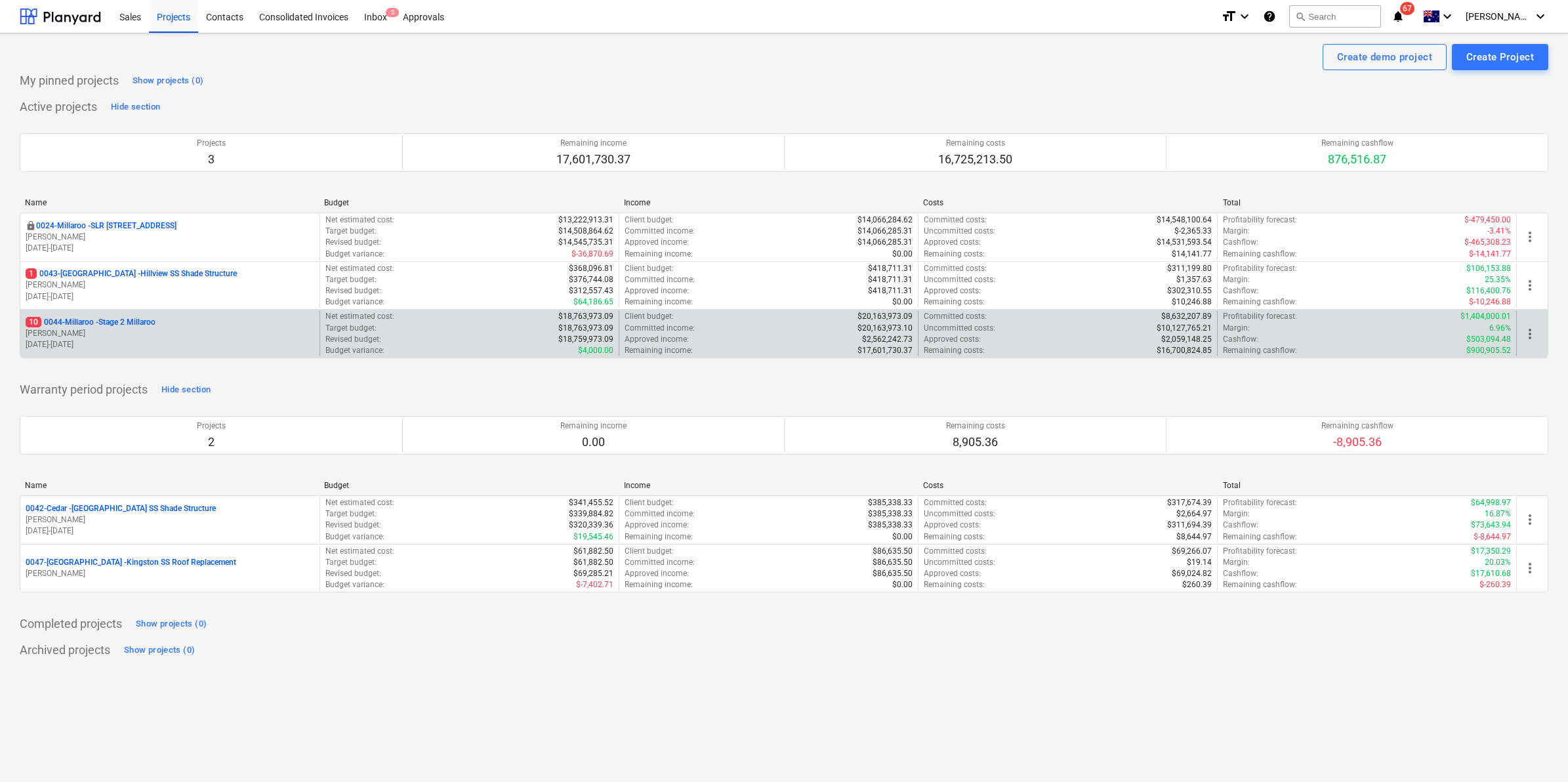
click at [122, 326] on p "10 0044-Millaroo - Stage 2 Millaroo" at bounding box center [90, 322] width 130 height 11
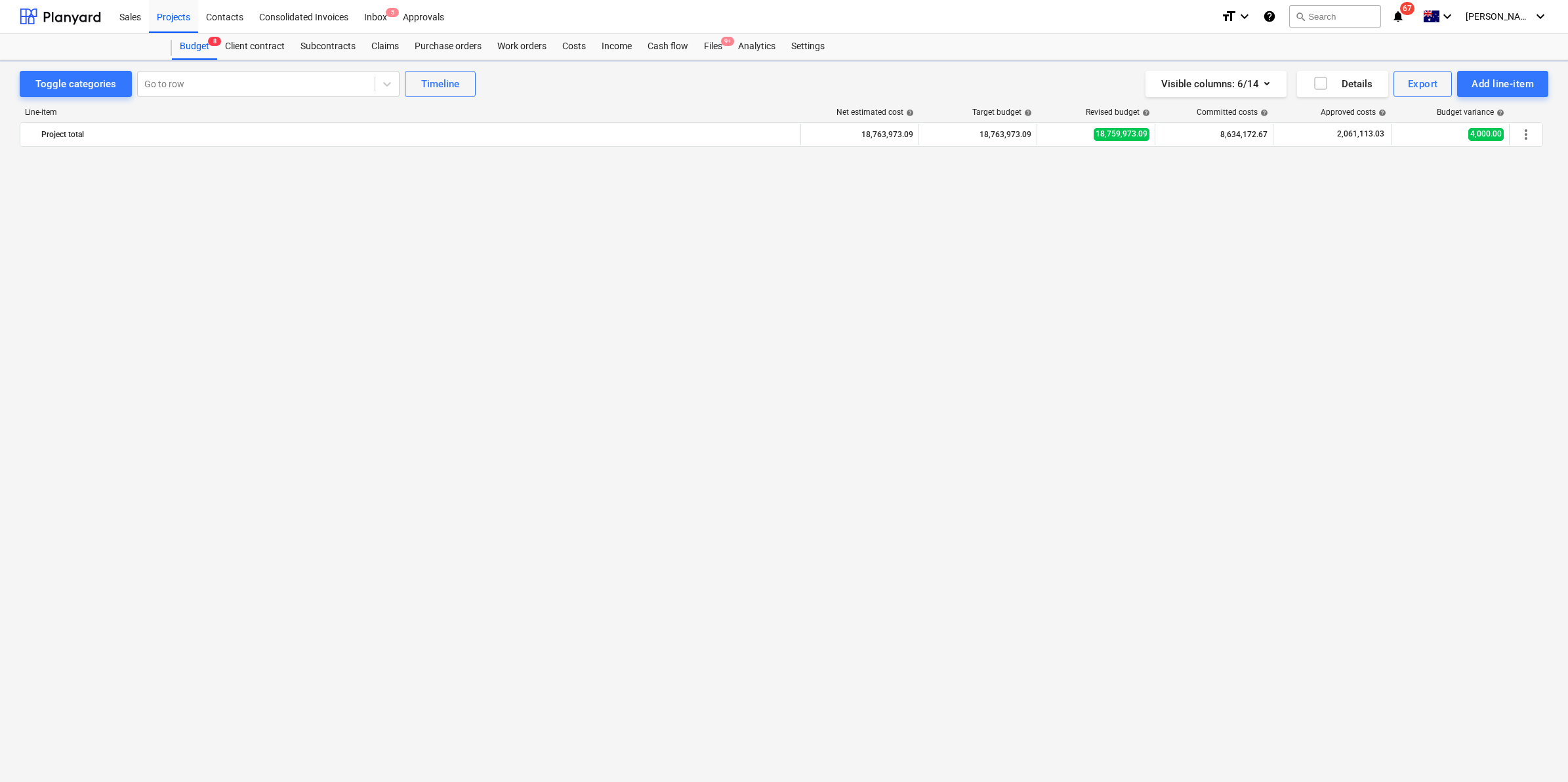
scroll to position [1172, 0]
click at [716, 58] on div "Files 9+" at bounding box center [713, 47] width 34 height 26
